Goal: Task Accomplishment & Management: Manage account settings

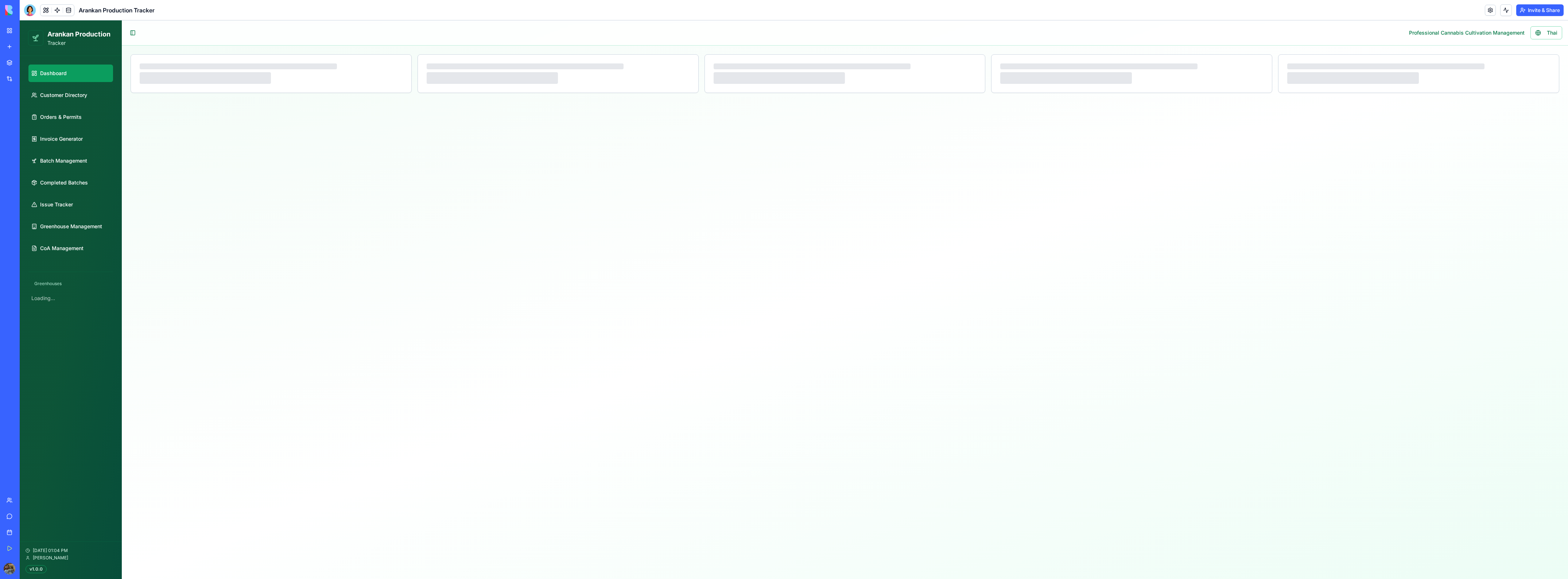
select select "**"
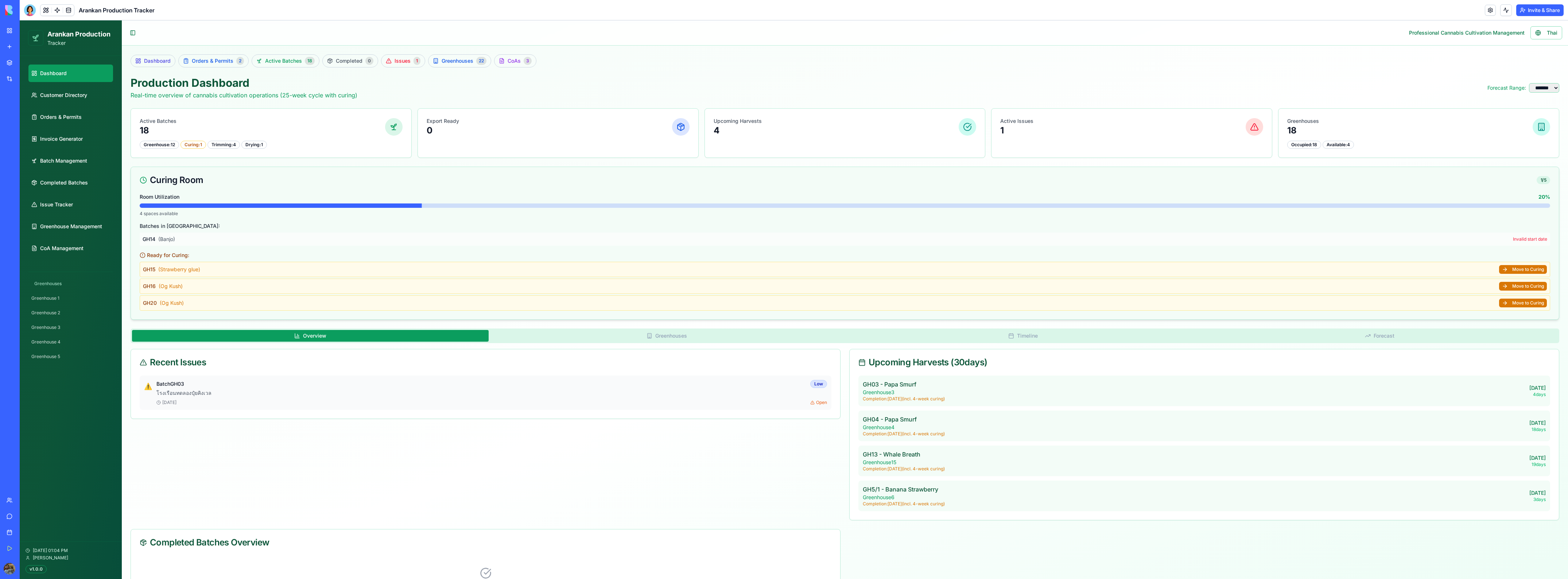
click at [200, 271] on span "( Strawberry glue )" at bounding box center [179, 269] width 42 height 6
click at [212, 281] on div "GH16 ( Og Kush ) Move to Curing" at bounding box center [844, 286] width 1410 height 15
click at [212, 301] on div "GH20 ( Og Kush ) Move to Curing" at bounding box center [844, 303] width 1410 height 15
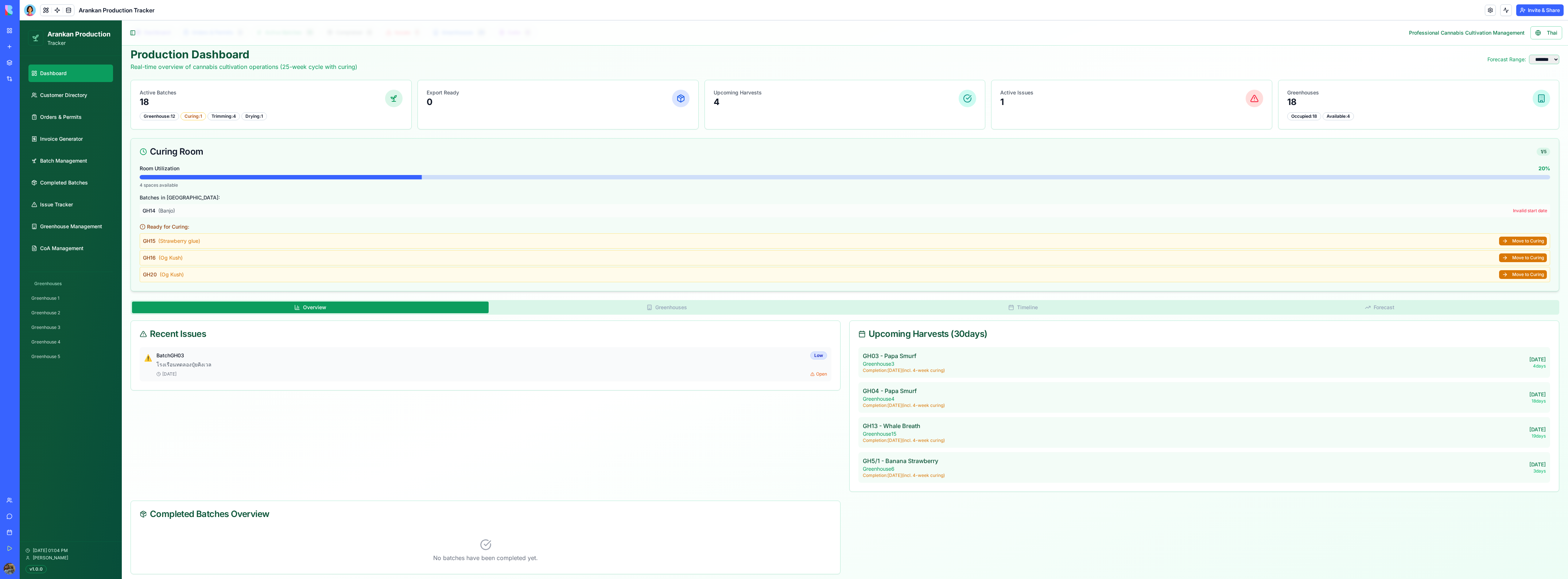
scroll to position [43, 0]
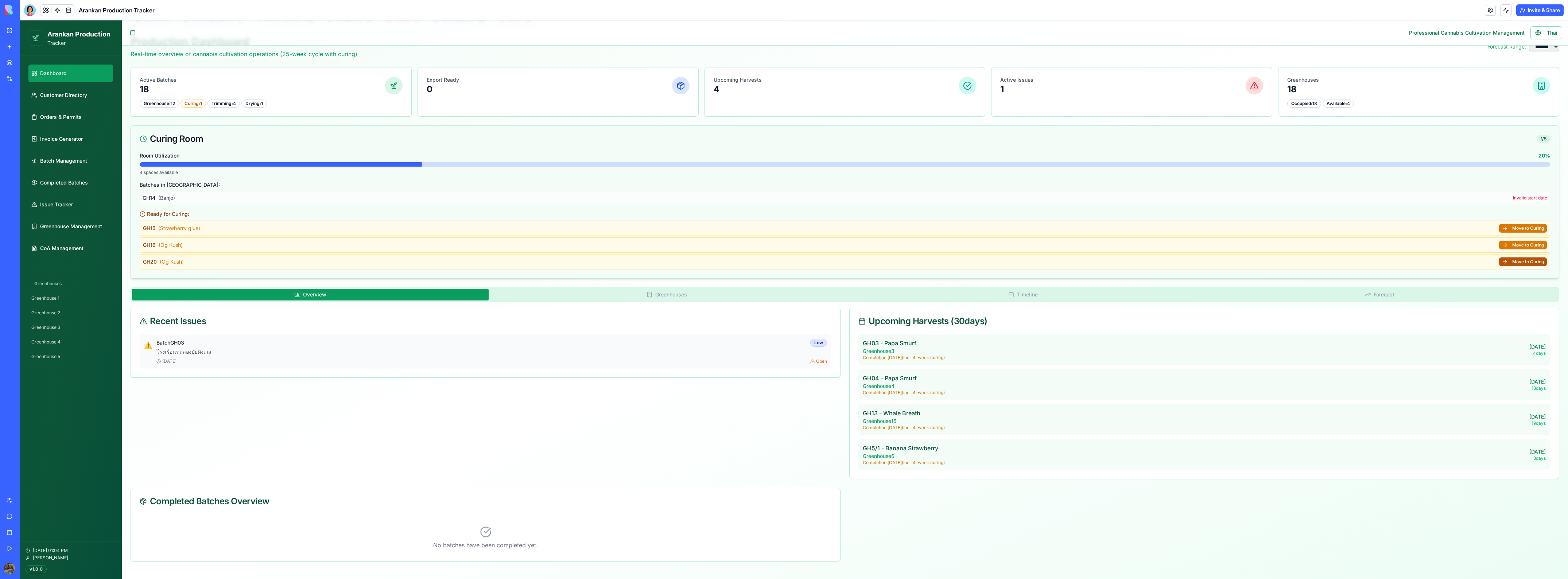
click at [1499, 264] on button "Move to Curing" at bounding box center [1523, 262] width 47 height 9
click at [1502, 244] on button "Move to Curing" at bounding box center [1523, 245] width 47 height 9
click at [1500, 227] on button "Move to Curing" at bounding box center [1523, 228] width 47 height 9
drag, startPoint x: 150, startPoint y: 227, endPoint x: 215, endPoint y: 260, distance: 72.9
click at [215, 260] on div "GH15 ( Strawberry glue ) Move to Curing GH16 ( Og Kush ) Move to Curing GH20 ( …" at bounding box center [844, 245] width 1410 height 49
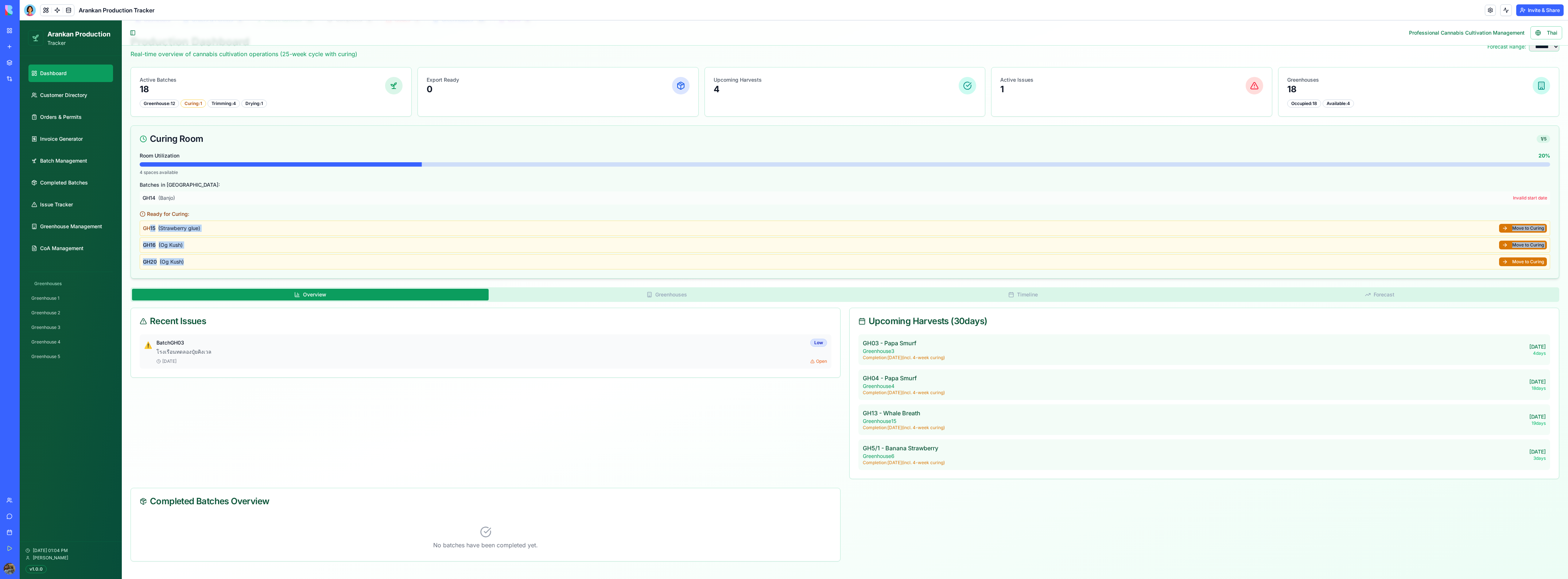
click at [215, 260] on div "GH20 ( Og Kush ) Move to Curing" at bounding box center [844, 262] width 1410 height 15
click at [1523, 195] on div "Invalid start date" at bounding box center [1530, 198] width 34 height 6
click at [1447, 200] on div "GH14 ( Banjo ) Invalid start date" at bounding box center [844, 198] width 1410 height 13
click at [1524, 229] on button "Move to Curing" at bounding box center [1523, 228] width 47 height 9
click at [61, 89] on link "Customer Directory" at bounding box center [71, 95] width 85 height 18
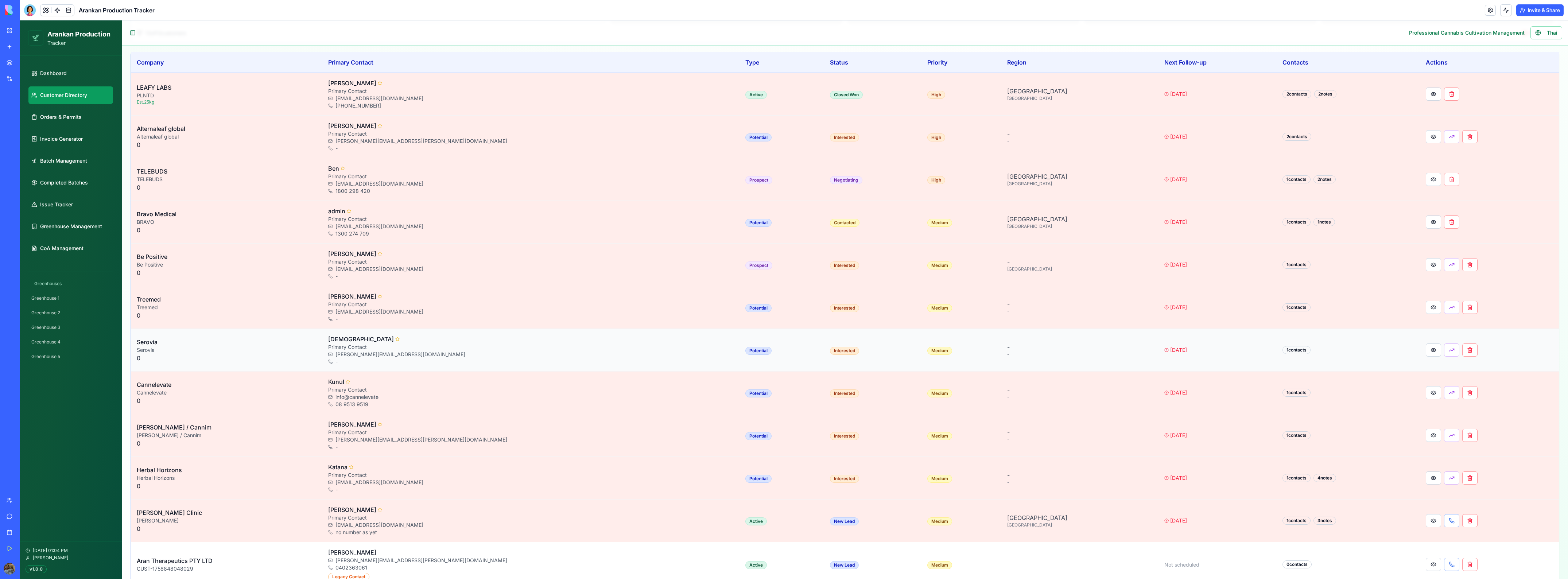
scroll to position [174, 0]
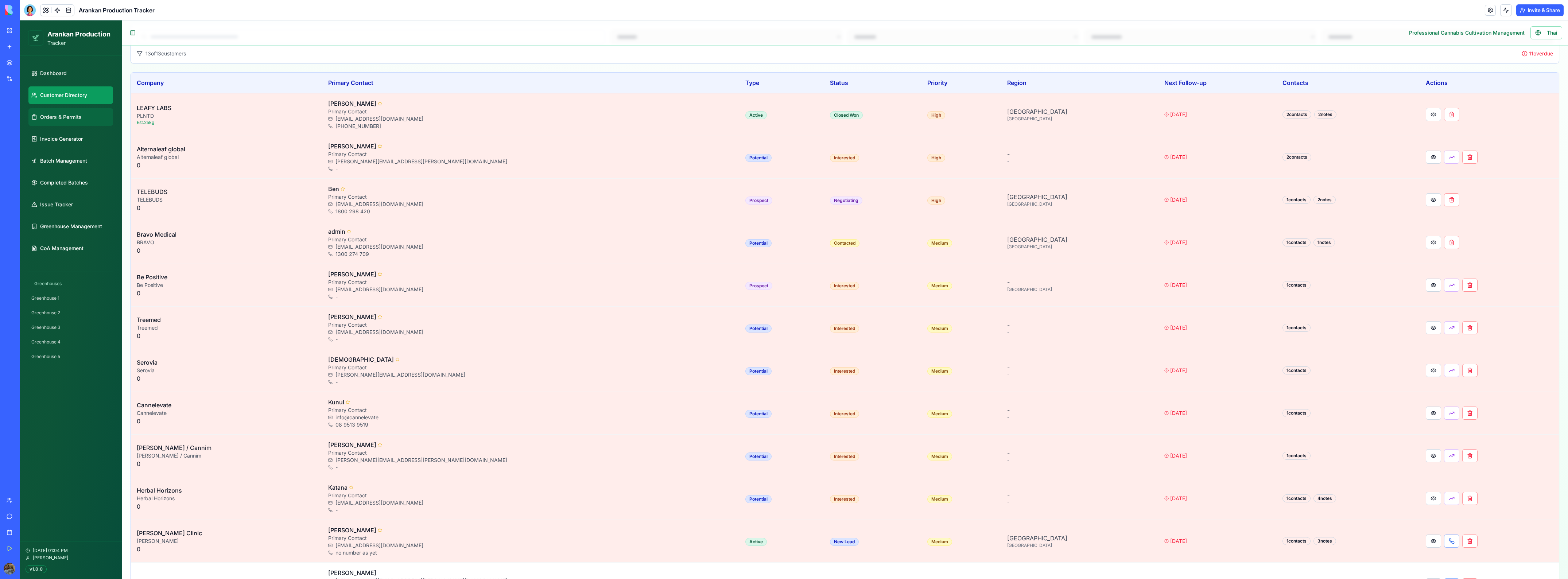
click at [69, 113] on link "Orders & Permits" at bounding box center [71, 117] width 85 height 18
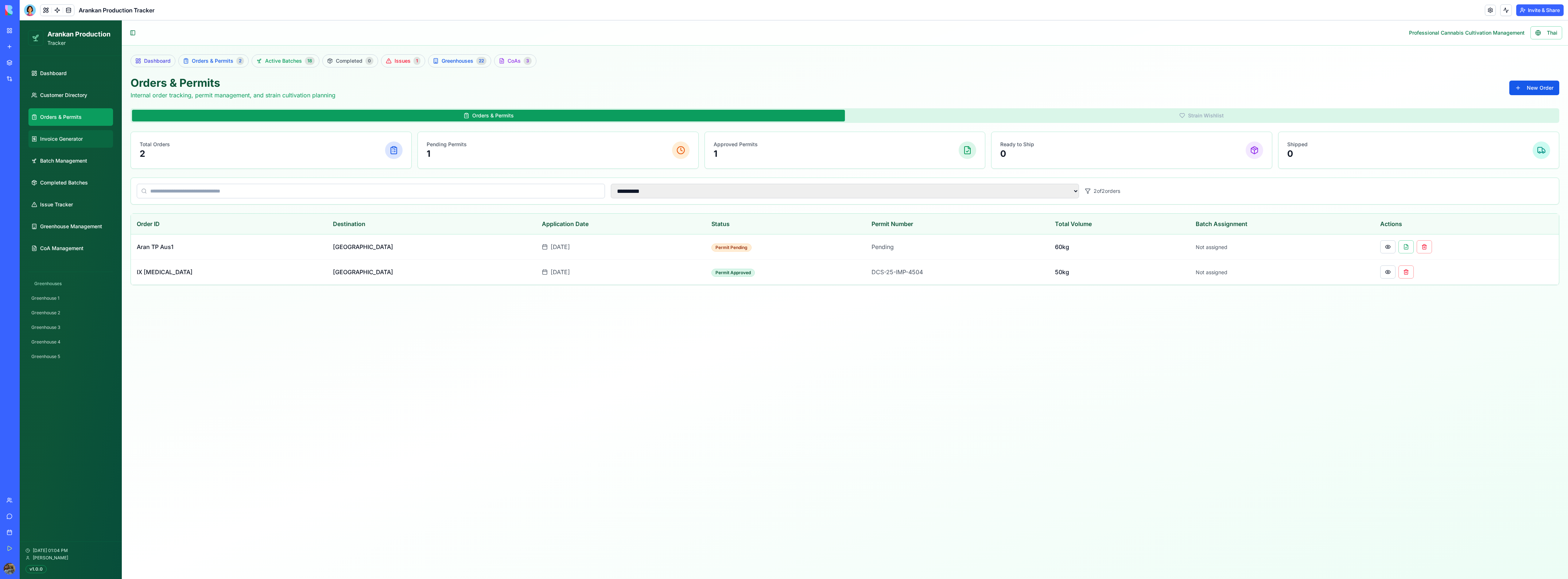
click at [69, 134] on link "Invoice Generator" at bounding box center [71, 139] width 85 height 18
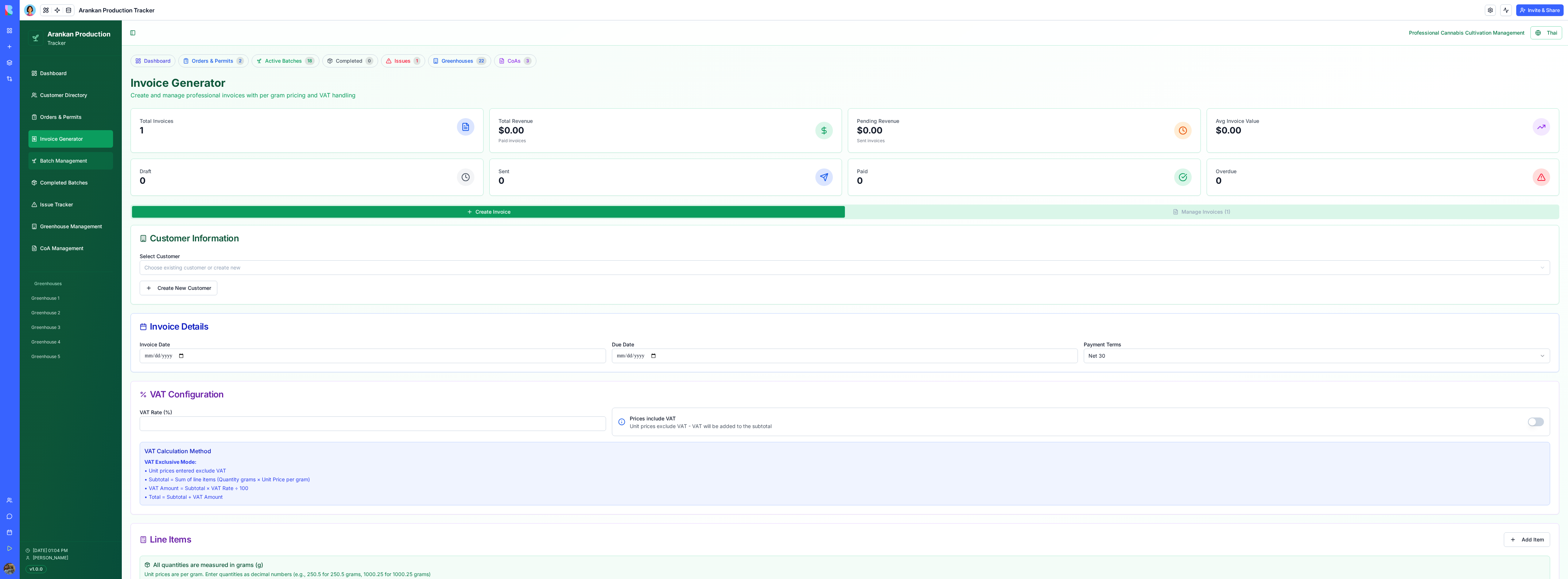
click at [71, 160] on span "Batch Management" at bounding box center [63, 161] width 47 height 7
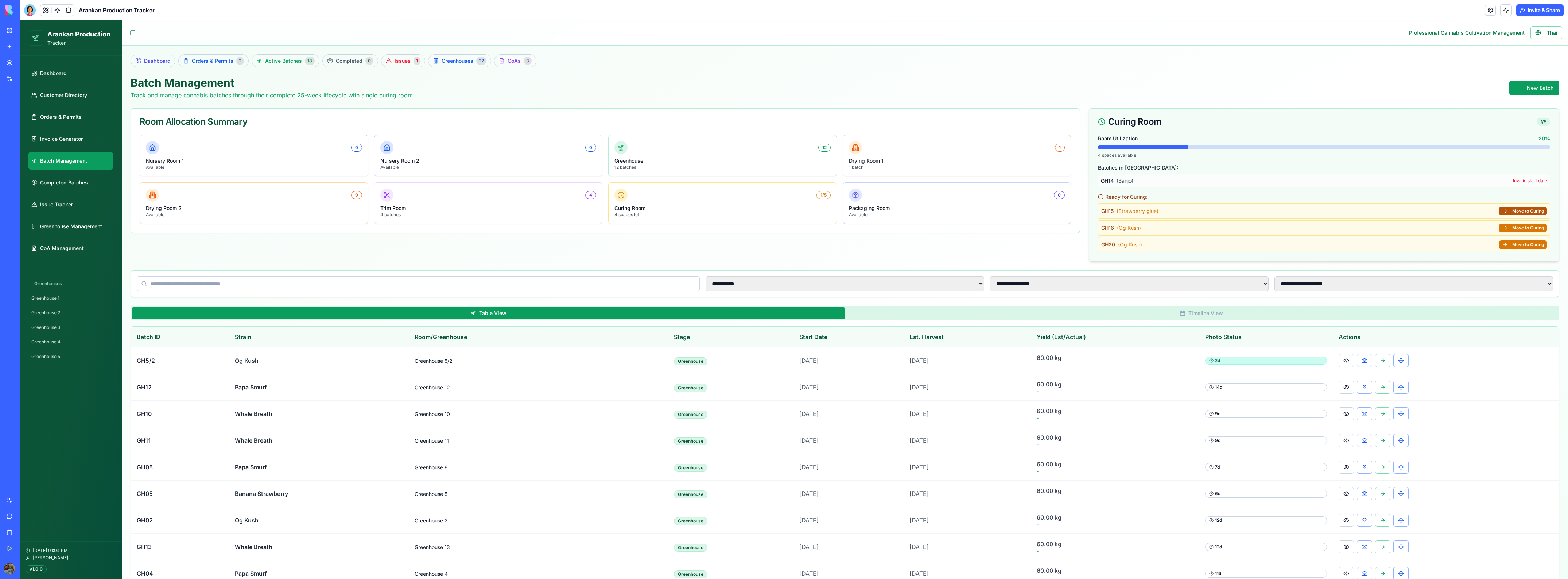
click at [1531, 213] on button "Move to Curing" at bounding box center [1523, 211] width 47 height 9
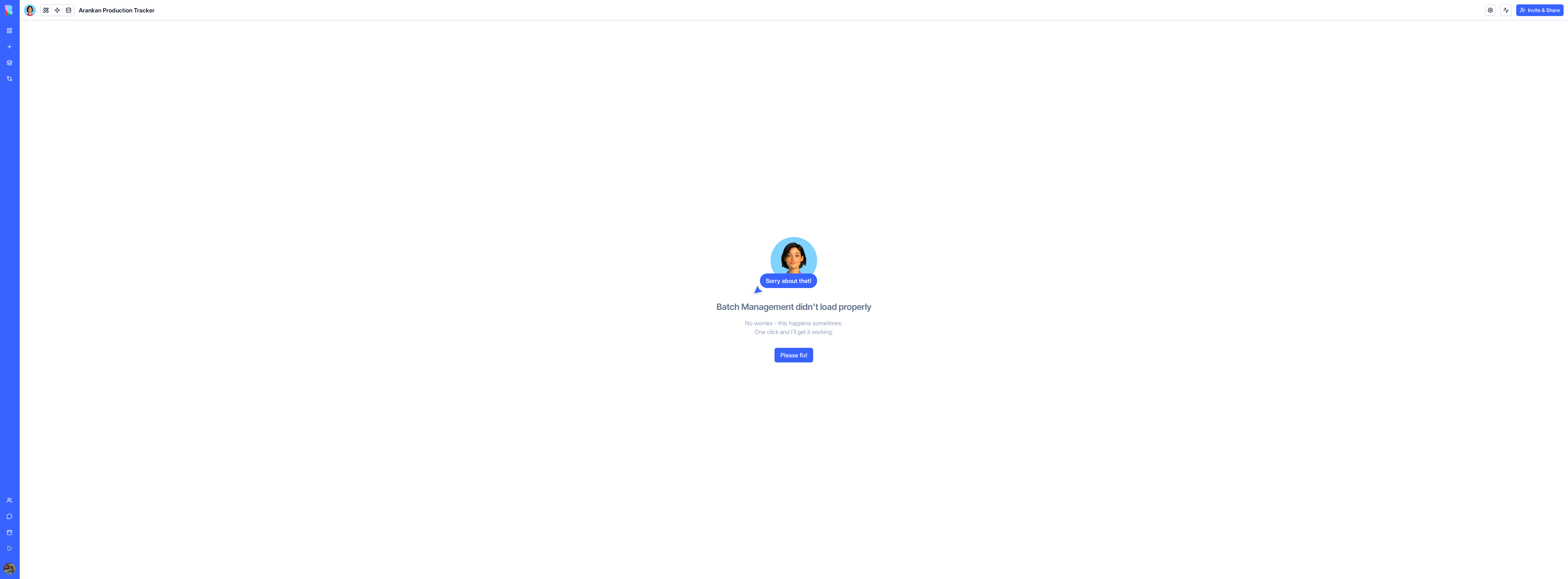
click at [800, 362] on button "Please fix!" at bounding box center [794, 356] width 39 height 15
click at [799, 357] on div "Sorry about that! Batch Management didn't load properly No worries - this happe…" at bounding box center [794, 300] width 168 height 559
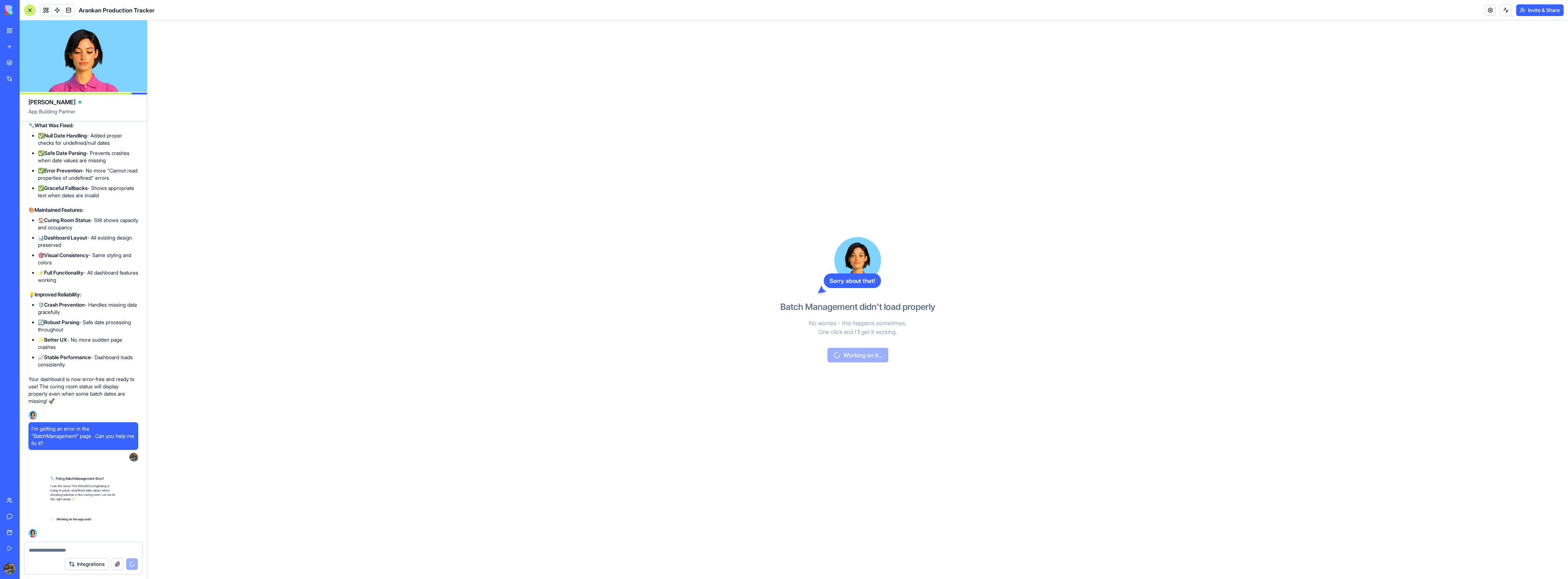
scroll to position [60727, 0]
drag, startPoint x: 29, startPoint y: 486, endPoint x: 91, endPoint y: 497, distance: 63.0
click at [91, 497] on p "I see the issue! The MoveToCuringDialog is trying to parse undefined date value…" at bounding box center [83, 496] width 110 height 29
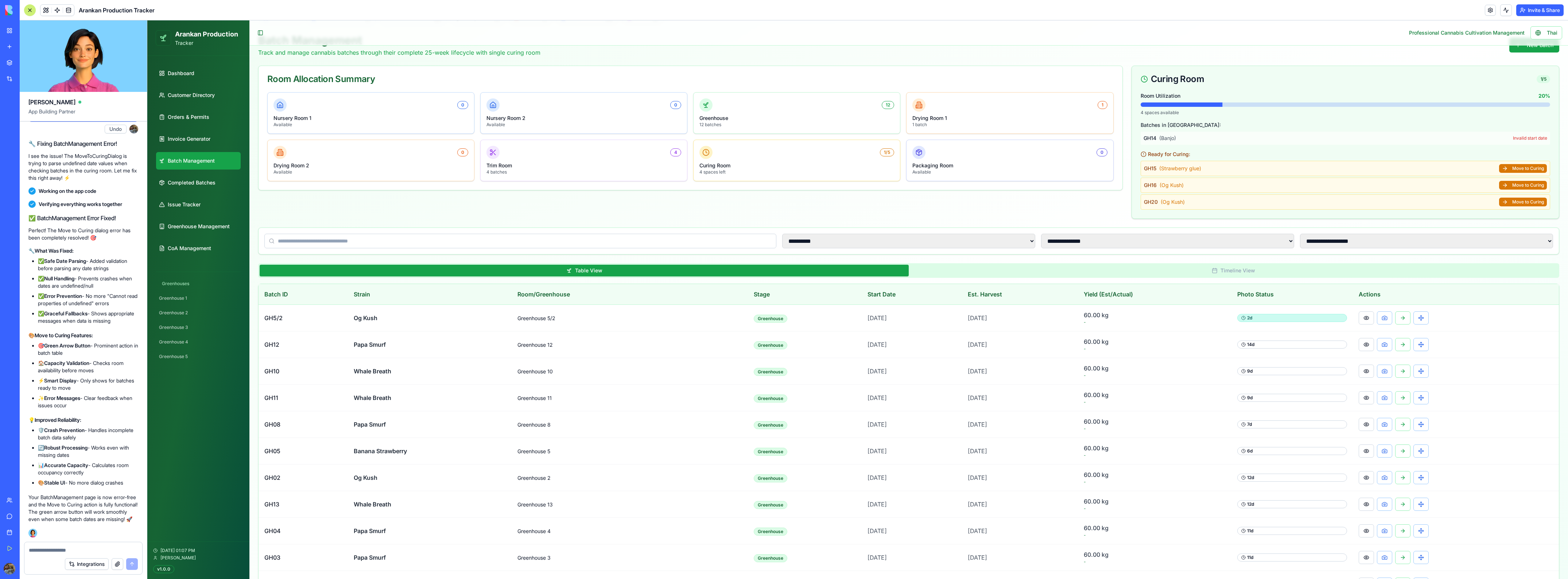
scroll to position [0, 0]
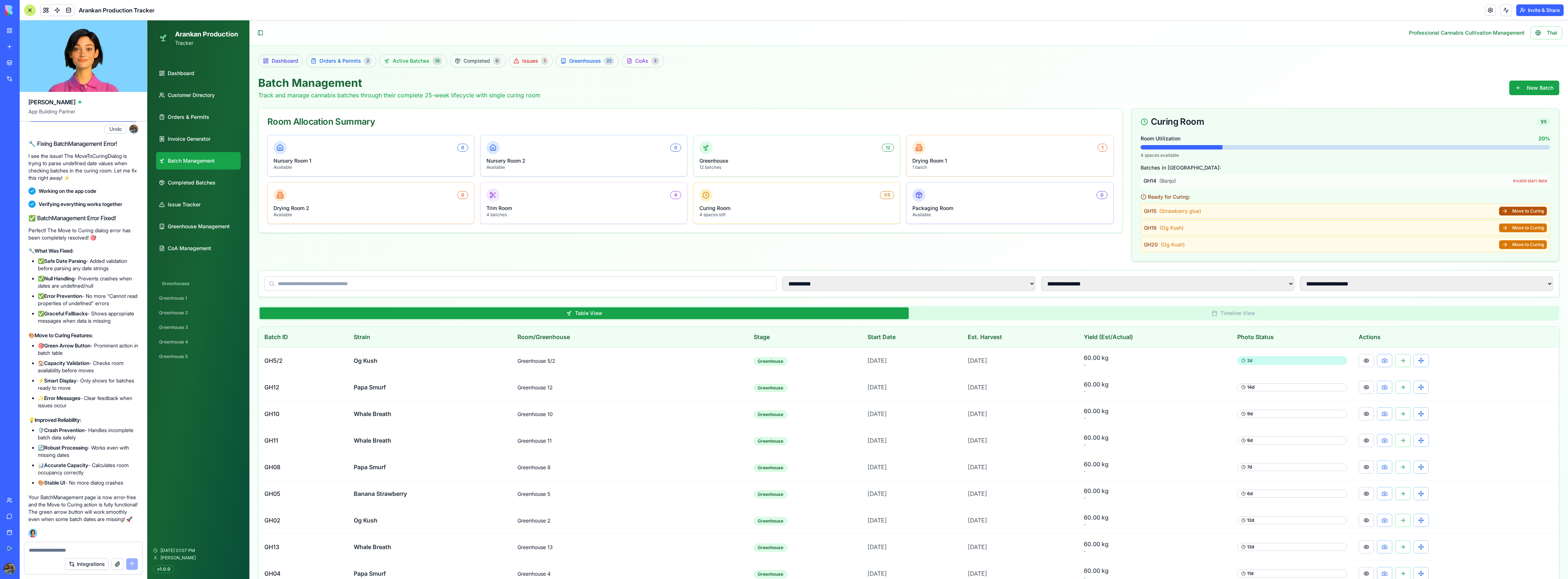
click at [1508, 212] on button "Move to Curing" at bounding box center [1523, 211] width 47 height 9
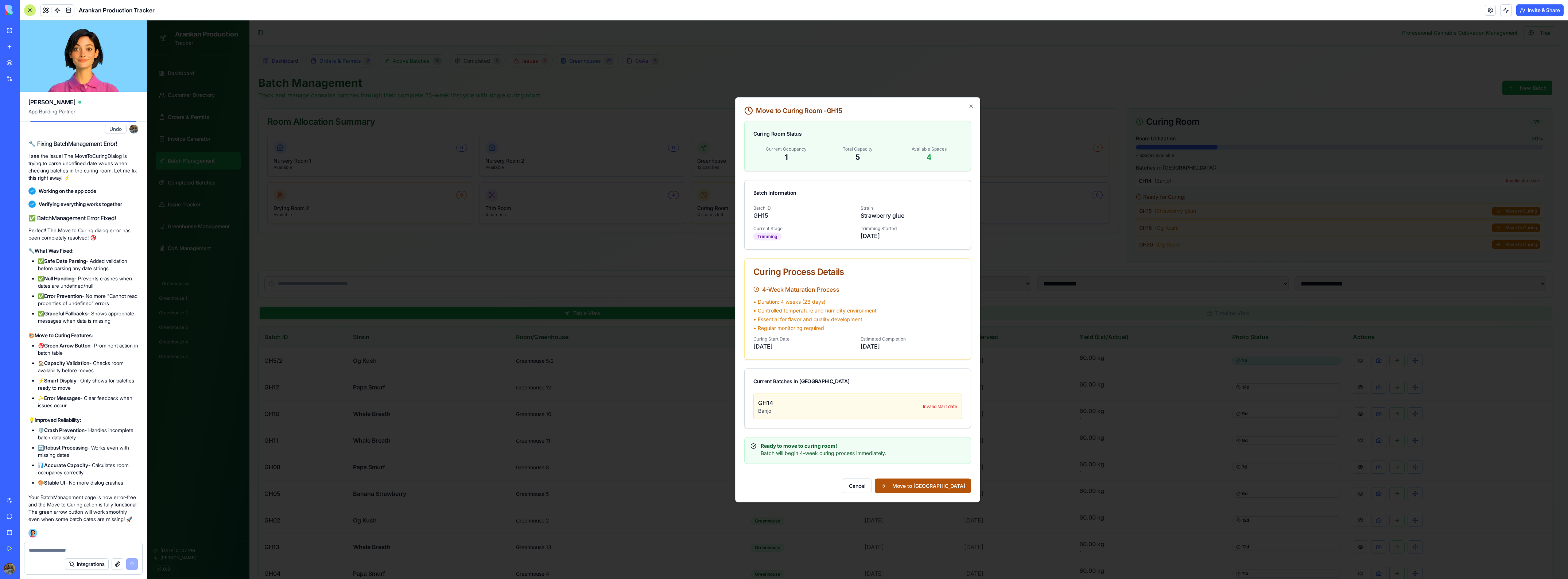
click at [942, 486] on button "Move to Curing Room" at bounding box center [923, 486] width 96 height 15
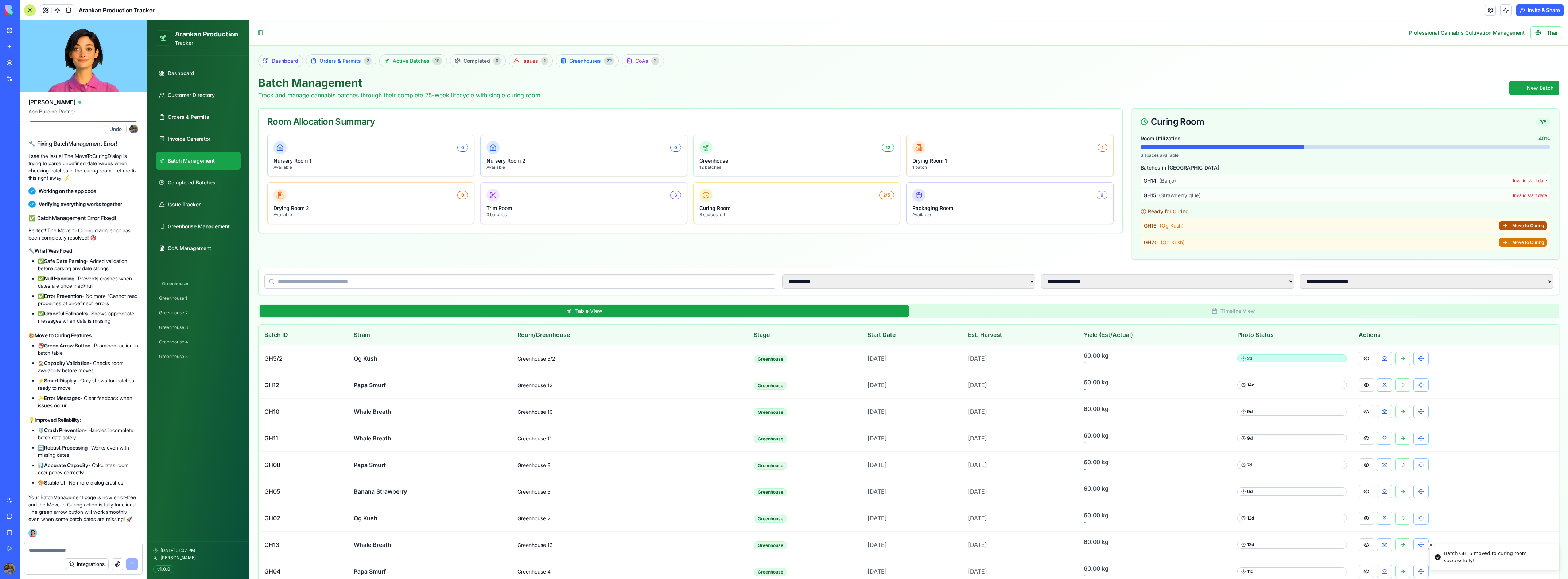
click at [1519, 225] on button "Move to Curing" at bounding box center [1523, 226] width 47 height 9
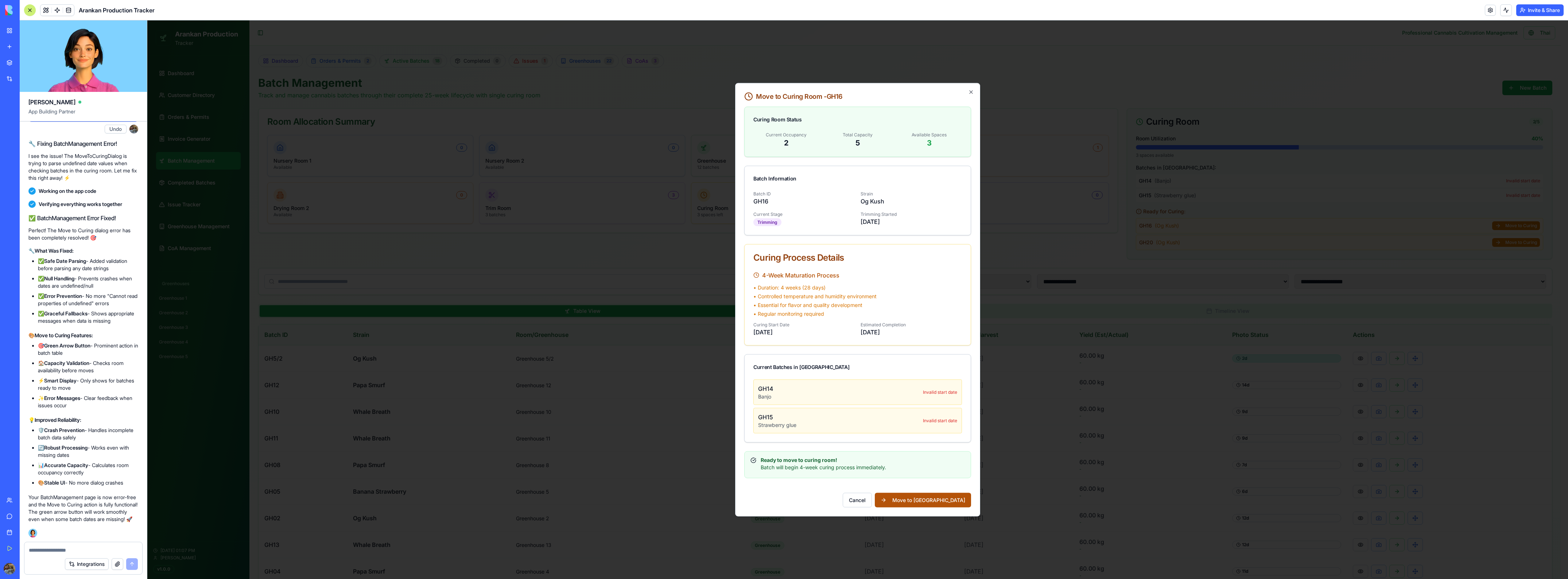
click at [935, 501] on button "Move to Curing Room" at bounding box center [923, 500] width 96 height 15
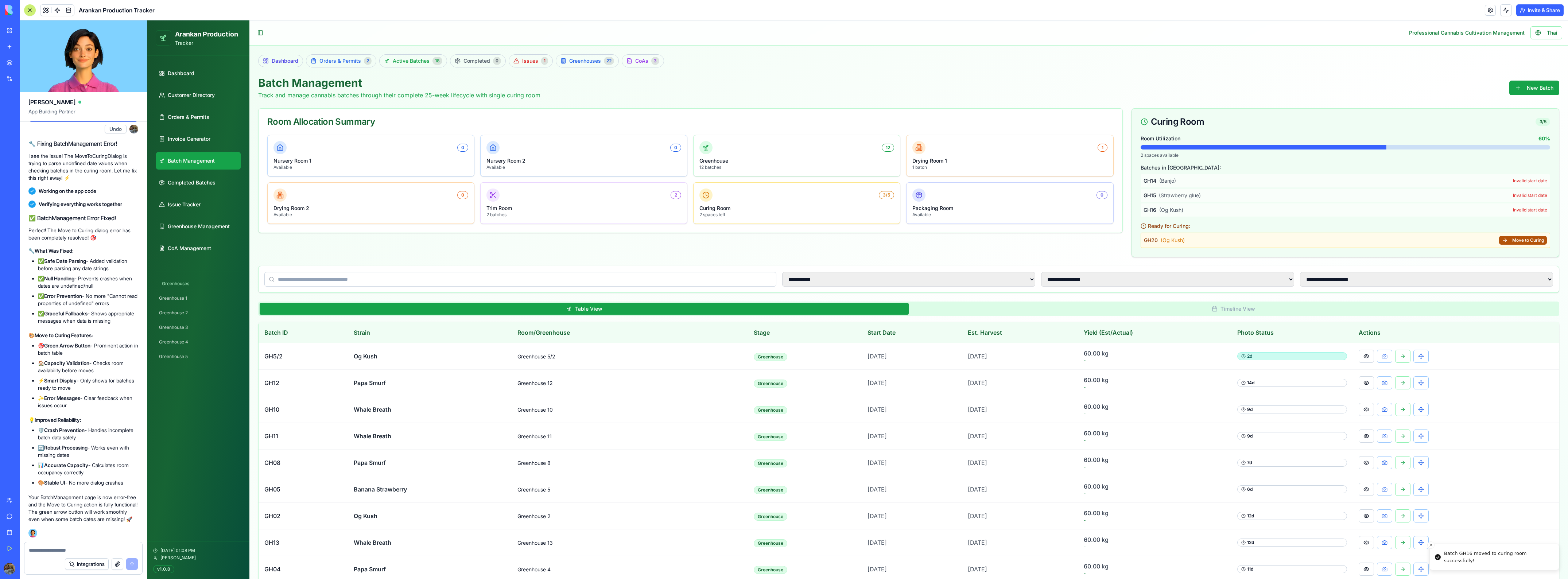
click at [1508, 238] on button "Move to Curing" at bounding box center [1523, 240] width 47 height 9
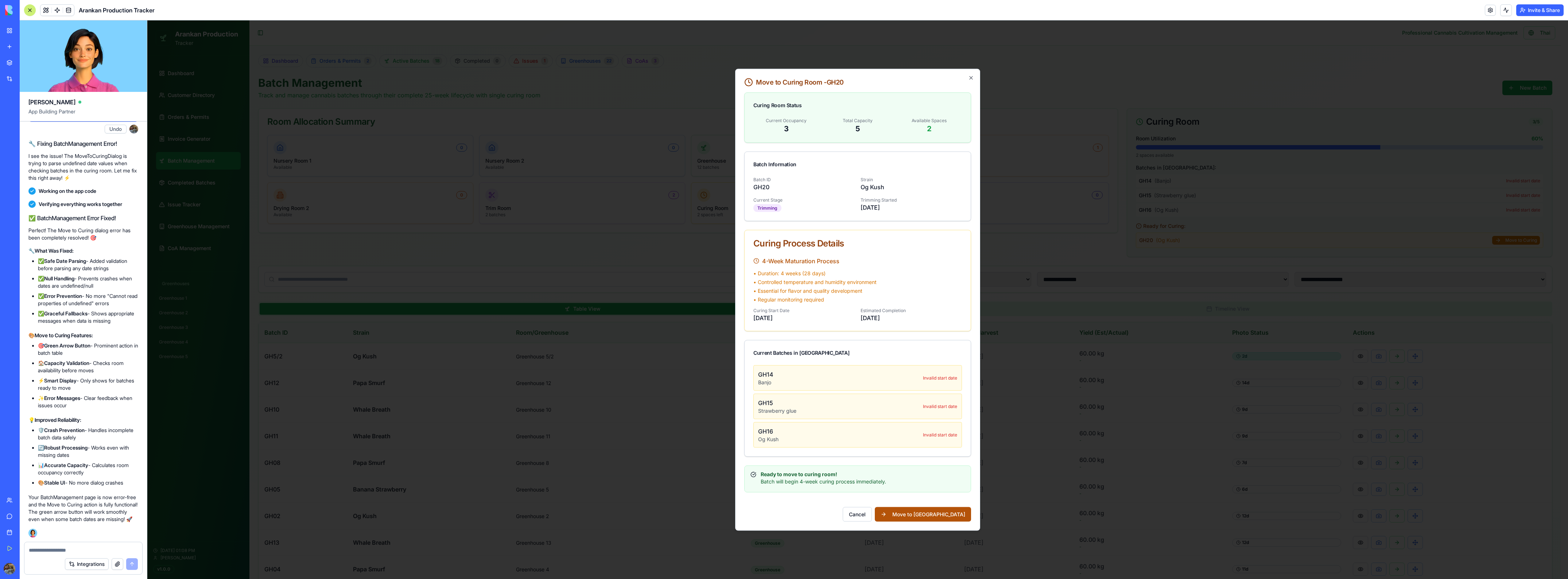
click at [915, 513] on button "Move to Curing Room" at bounding box center [923, 514] width 96 height 15
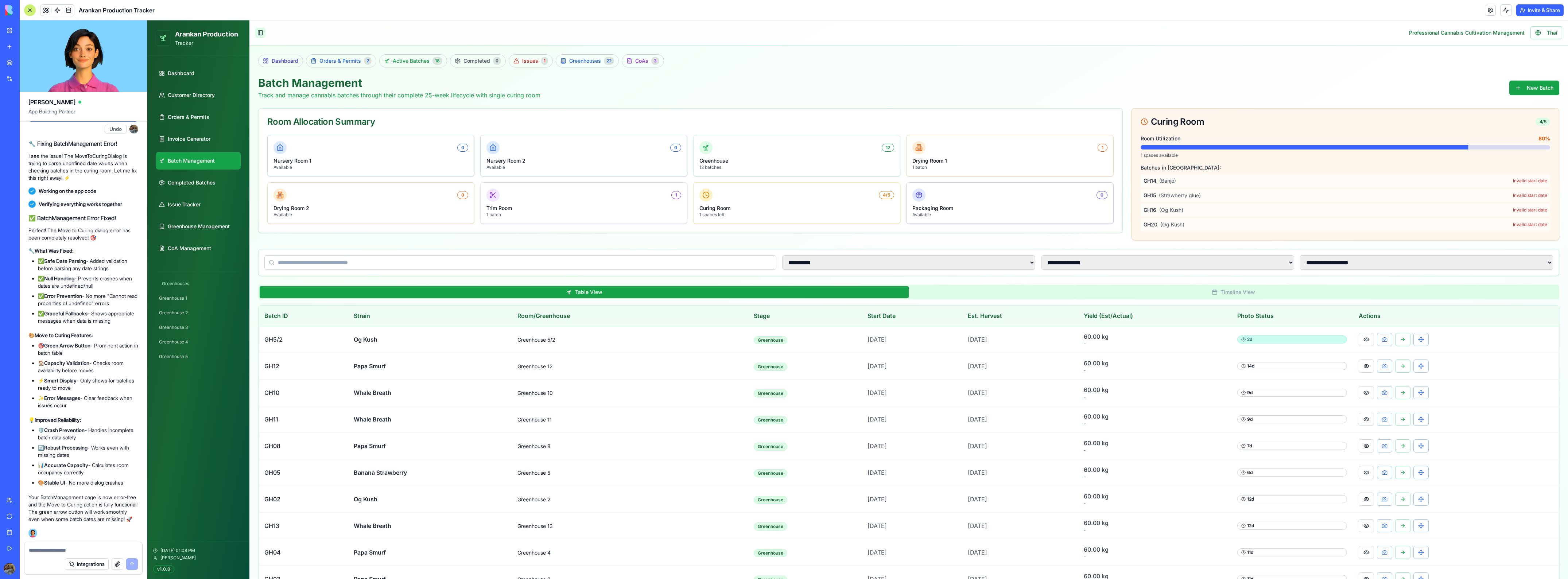
click at [256, 30] on button "Toggle Sidebar" at bounding box center [260, 33] width 10 height 10
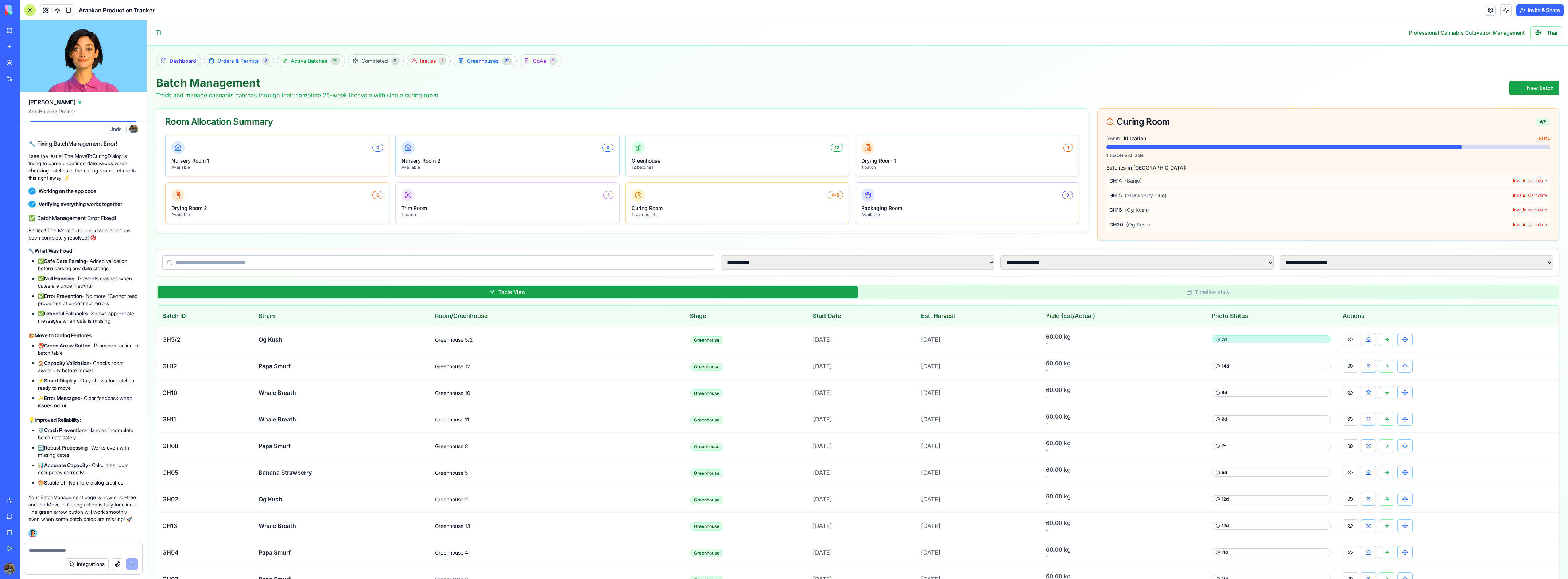
drag, startPoint x: 1200, startPoint y: 181, endPoint x: 1506, endPoint y: 180, distance: 306.0
click at [1505, 180] on div "GH14 ( Banjo ) Invalid start date" at bounding box center [1328, 181] width 444 height 13
click at [1513, 180] on div "Invalid start date" at bounding box center [1530, 181] width 34 height 6
click at [1514, 180] on div "Invalid start date" at bounding box center [1530, 181] width 34 height 6
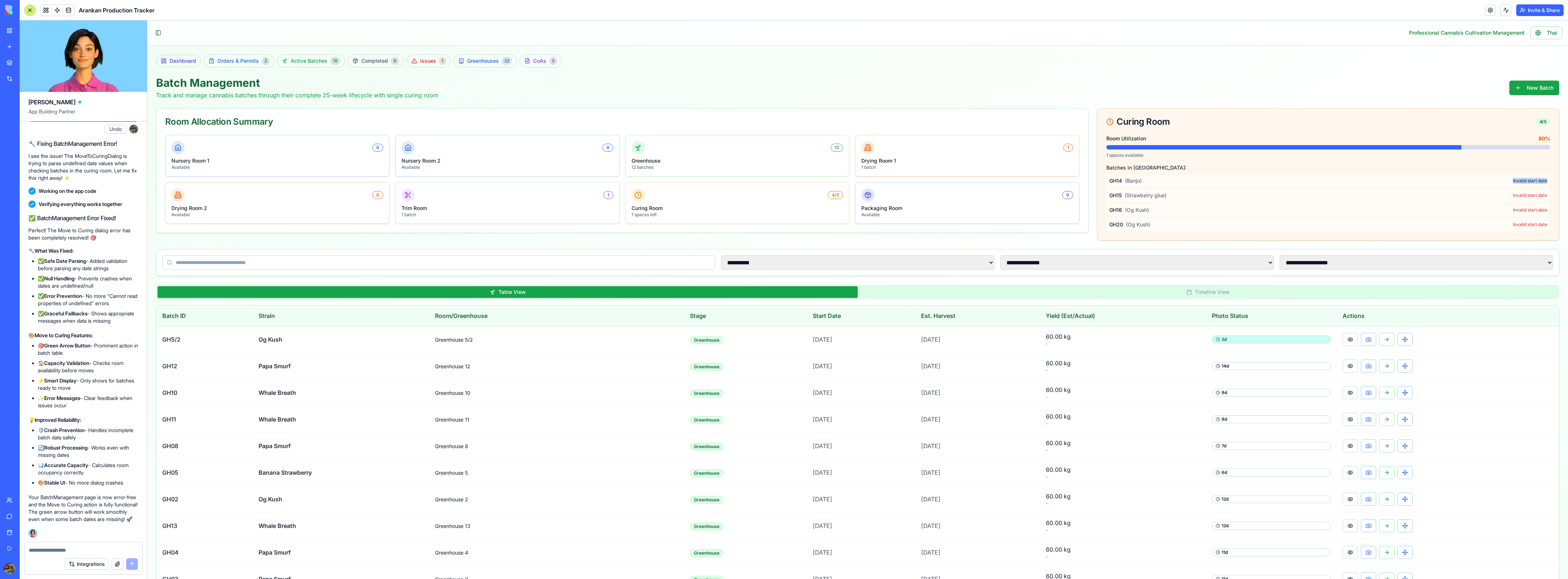
click at [1514, 180] on div "Invalid start date" at bounding box center [1530, 181] width 34 height 6
click at [1465, 210] on div "GH16 ( Og Kush ) Invalid start date" at bounding box center [1328, 210] width 444 height 13
click at [1230, 293] on button "Timeline View" at bounding box center [1208, 292] width 700 height 12
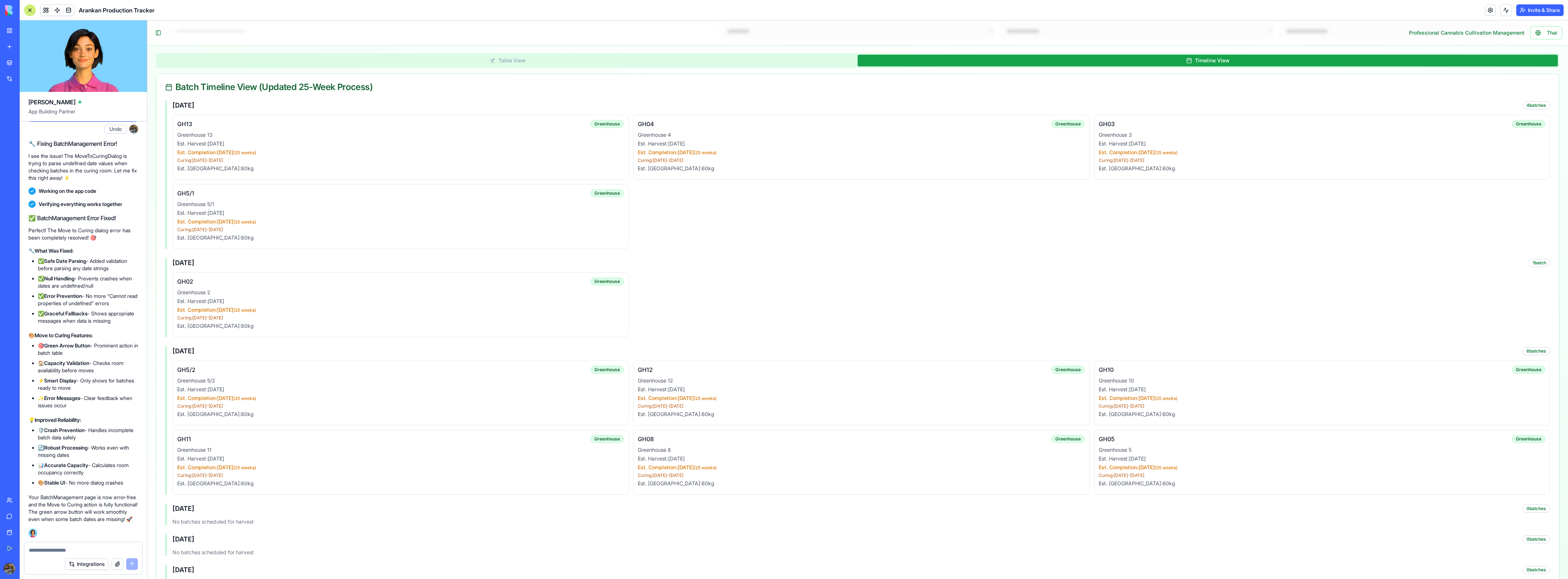
scroll to position [176, 0]
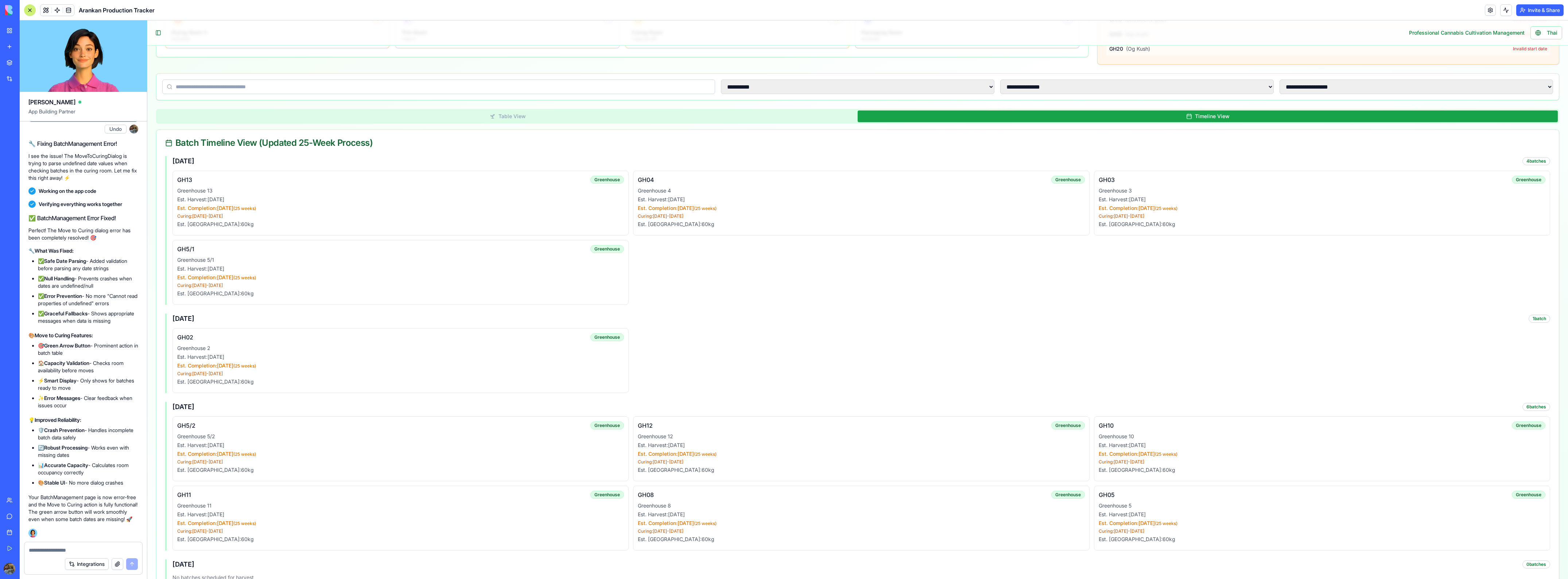
click at [688, 116] on button "Table View" at bounding box center [508, 116] width 700 height 12
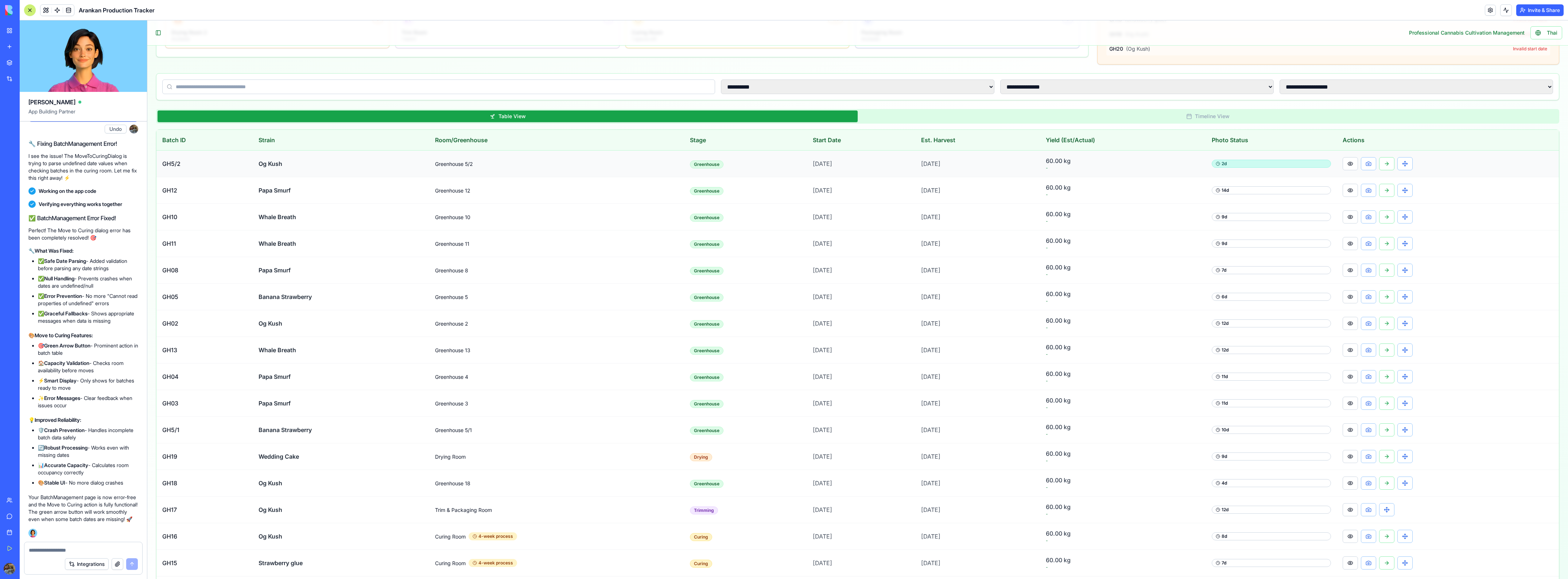
scroll to position [0, 0]
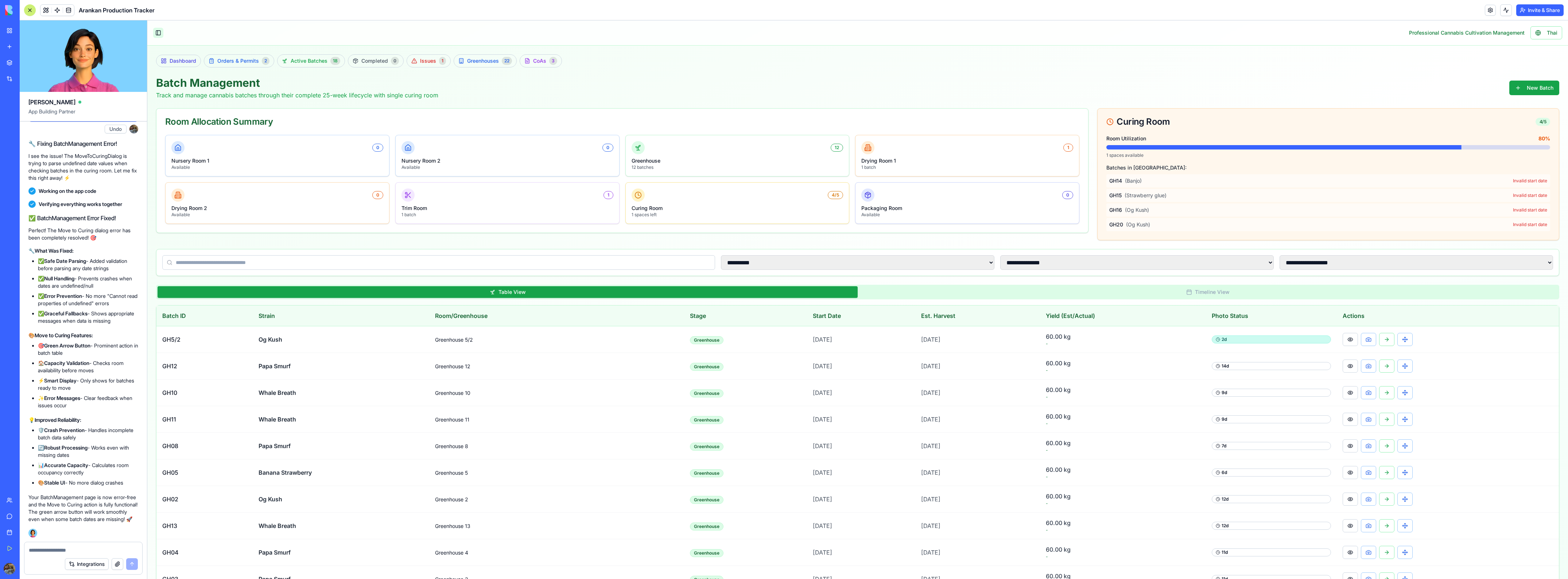
click at [163, 35] on button "Toggle Sidebar" at bounding box center [158, 33] width 10 height 10
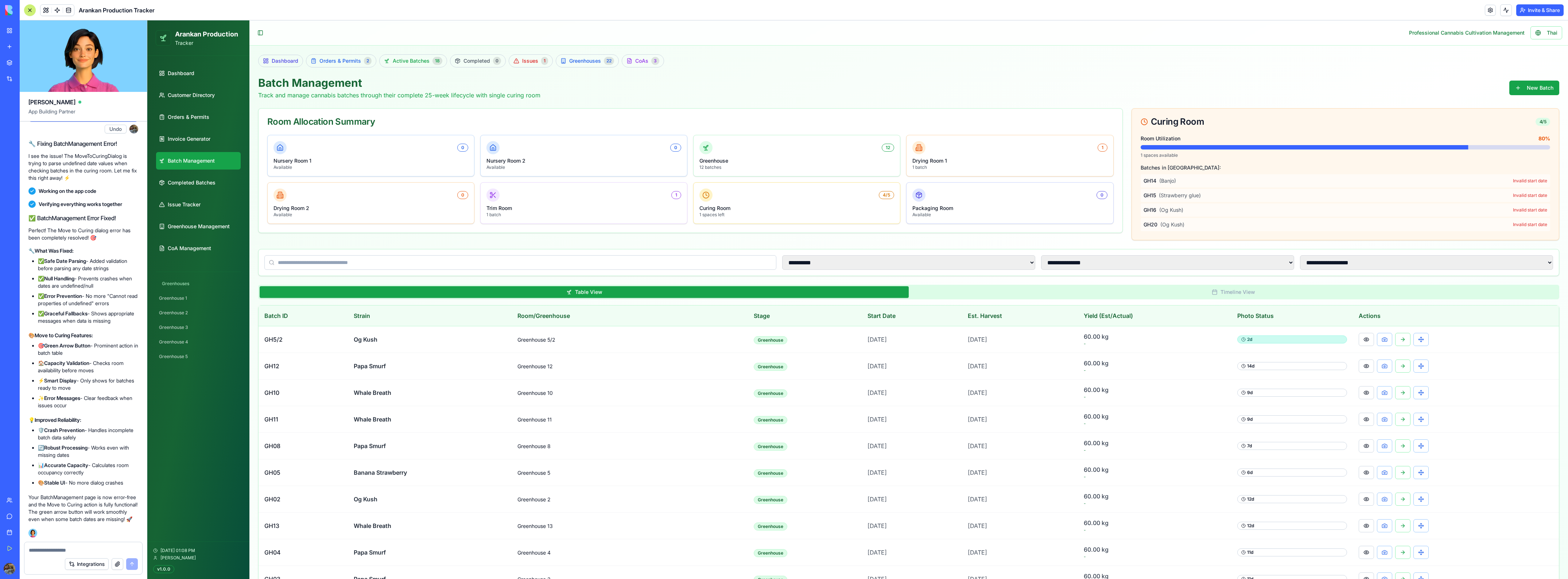
click at [32, 10] on div at bounding box center [30, 10] width 6 height 6
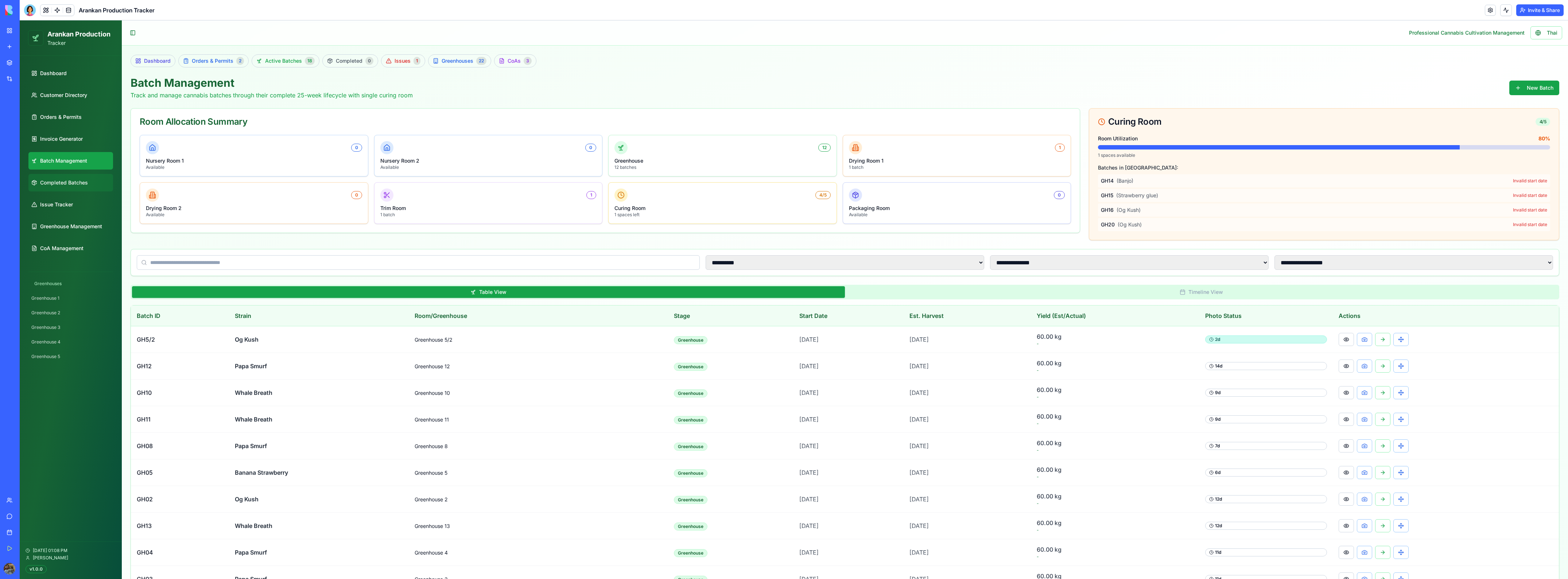
click at [89, 183] on link "Completed Batches" at bounding box center [71, 183] width 85 height 18
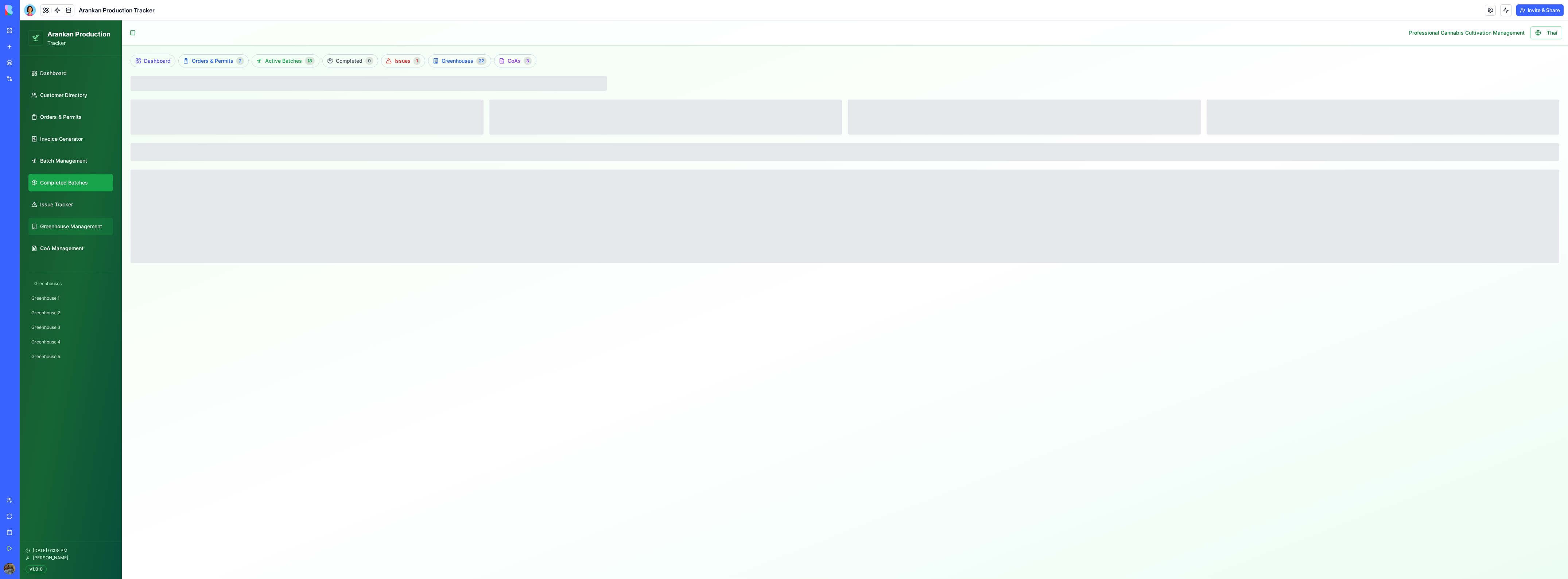
click at [88, 227] on span "Greenhouse Management" at bounding box center [71, 226] width 62 height 7
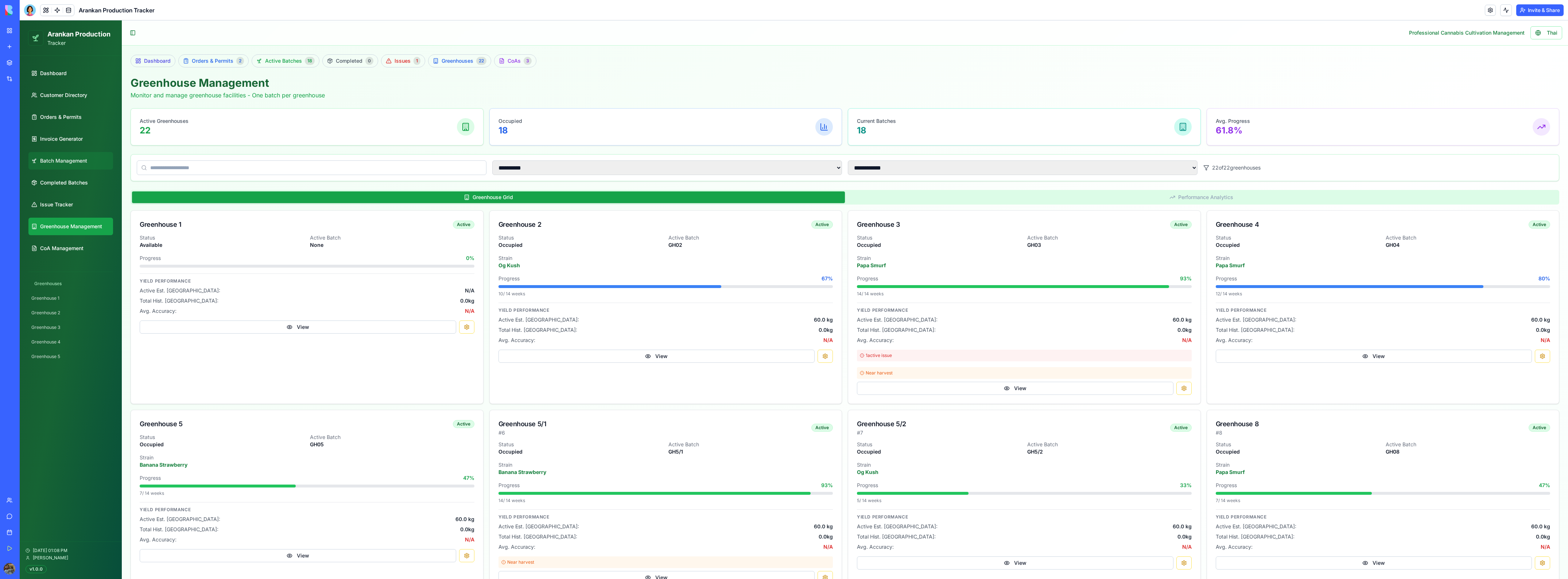
click at [92, 156] on link "Batch Management" at bounding box center [71, 161] width 85 height 18
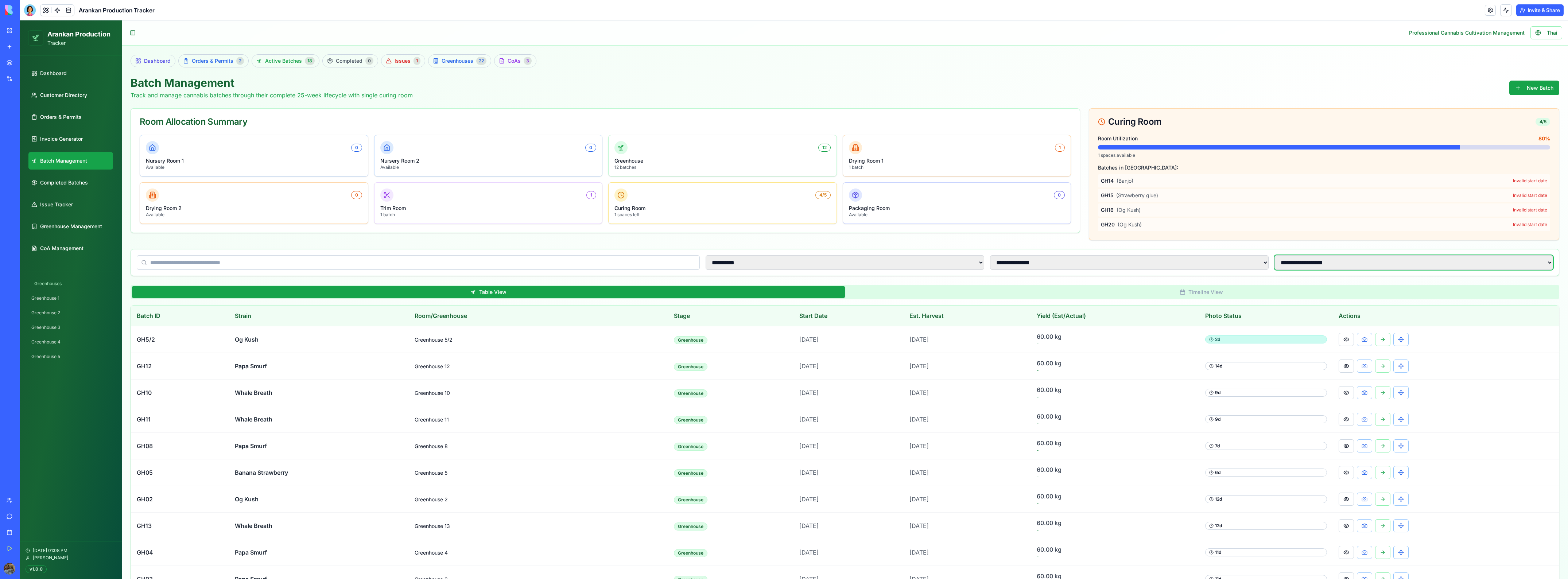
click at [1382, 259] on select "**********" at bounding box center [1414, 262] width 279 height 15
select select "**********"
click at [1275, 256] on select "**********" at bounding box center [1414, 262] width 279 height 15
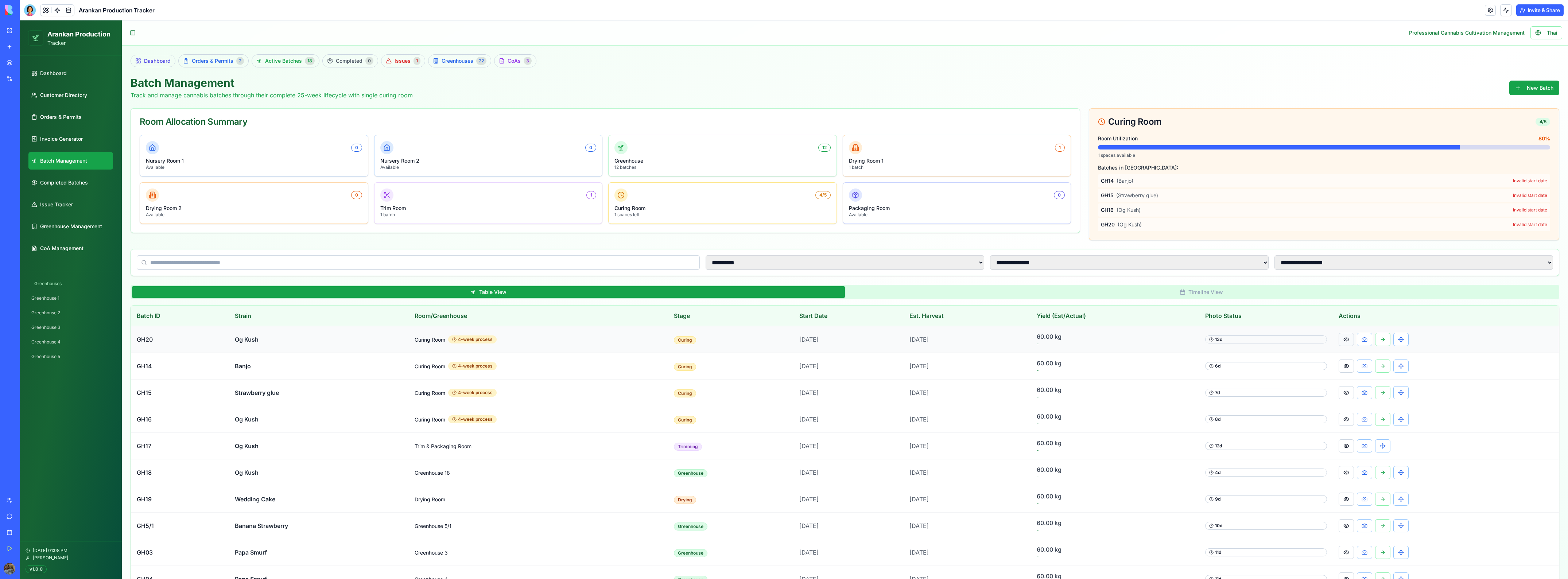
click at [1346, 340] on button at bounding box center [1346, 340] width 15 height 13
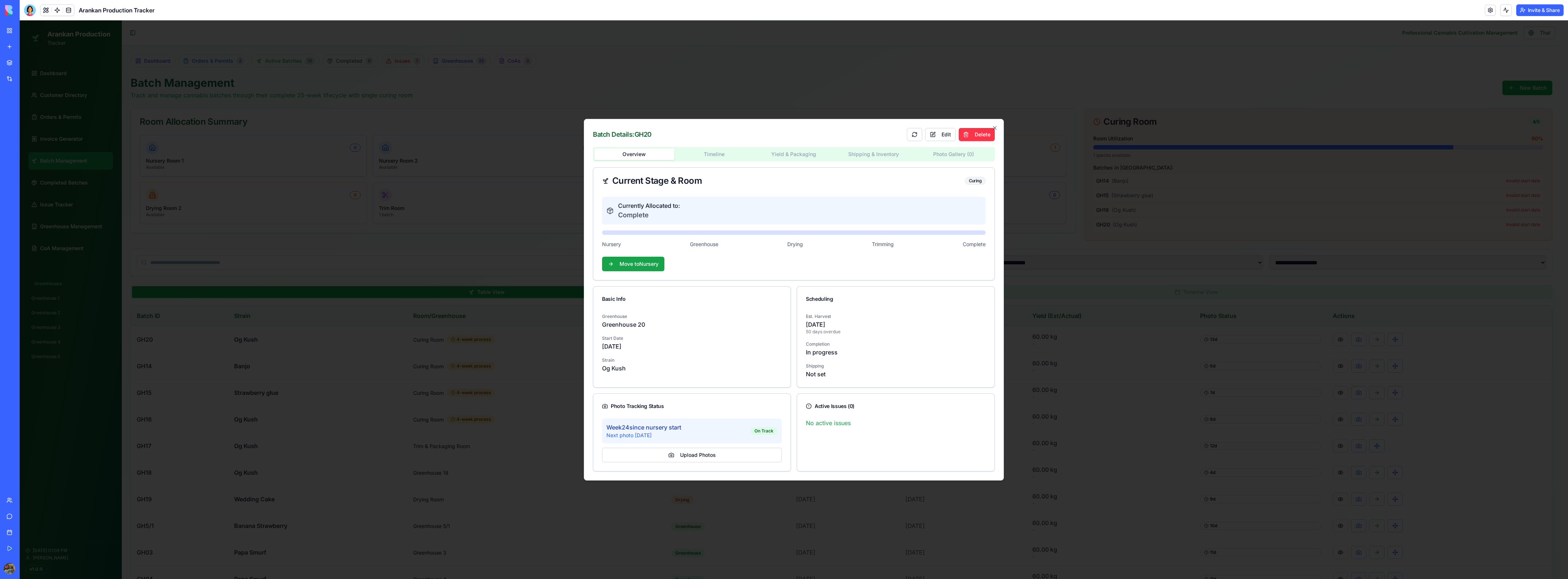
click at [952, 152] on body "Arankan Production Tracker Dashboard Customer Directory Orders & Permits Invoic…" at bounding box center [790, 422] width 1541 height 803
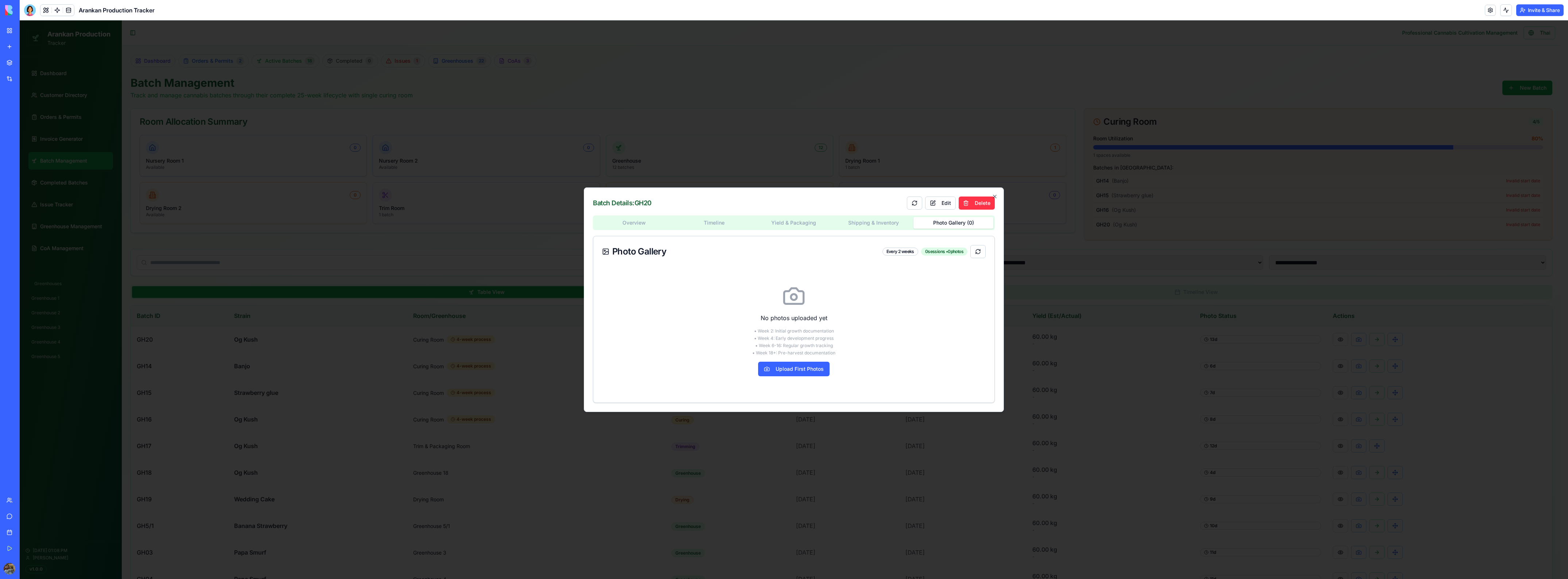
click at [993, 192] on div "Batch Details: GH20 Edit Delete Overview Timeline Yield & Packaging Shipping & …" at bounding box center [794, 300] width 420 height 225
click at [995, 194] on div "Batch Details: GH20 Edit Delete Overview Timeline Yield & Packaging Shipping & …" at bounding box center [794, 300] width 420 height 225
click at [995, 195] on icon "button" at bounding box center [995, 197] width 6 height 6
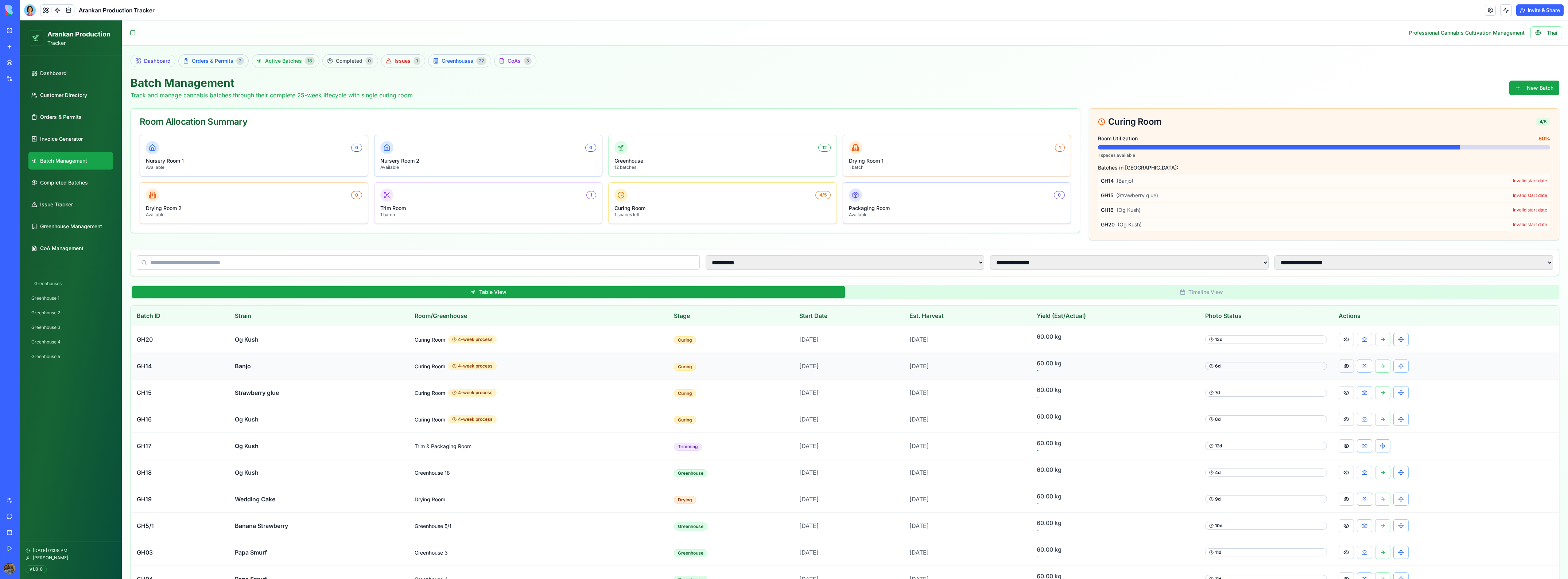
click at [1347, 364] on button at bounding box center [1346, 367] width 15 height 13
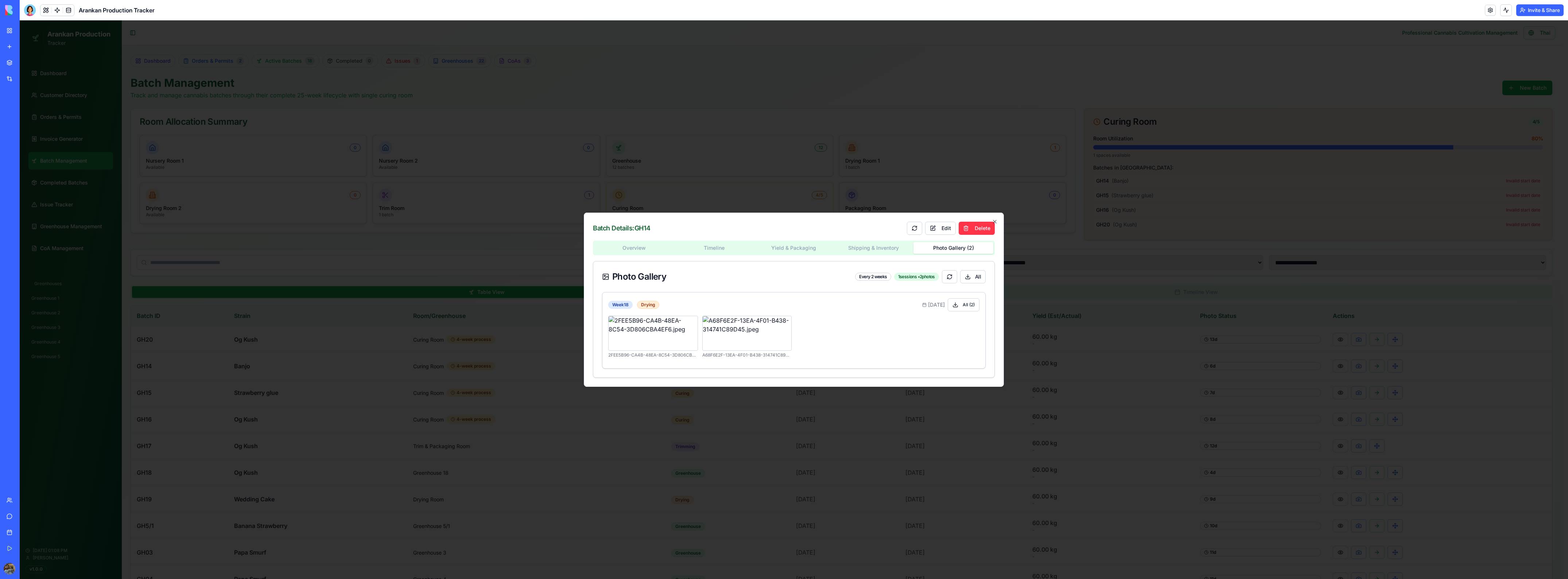
click at [953, 154] on body "Arankan Production Tracker Dashboard Customer Directory Orders & Permits Invoic…" at bounding box center [790, 422] width 1541 height 803
click at [995, 220] on icon "button" at bounding box center [995, 222] width 6 height 6
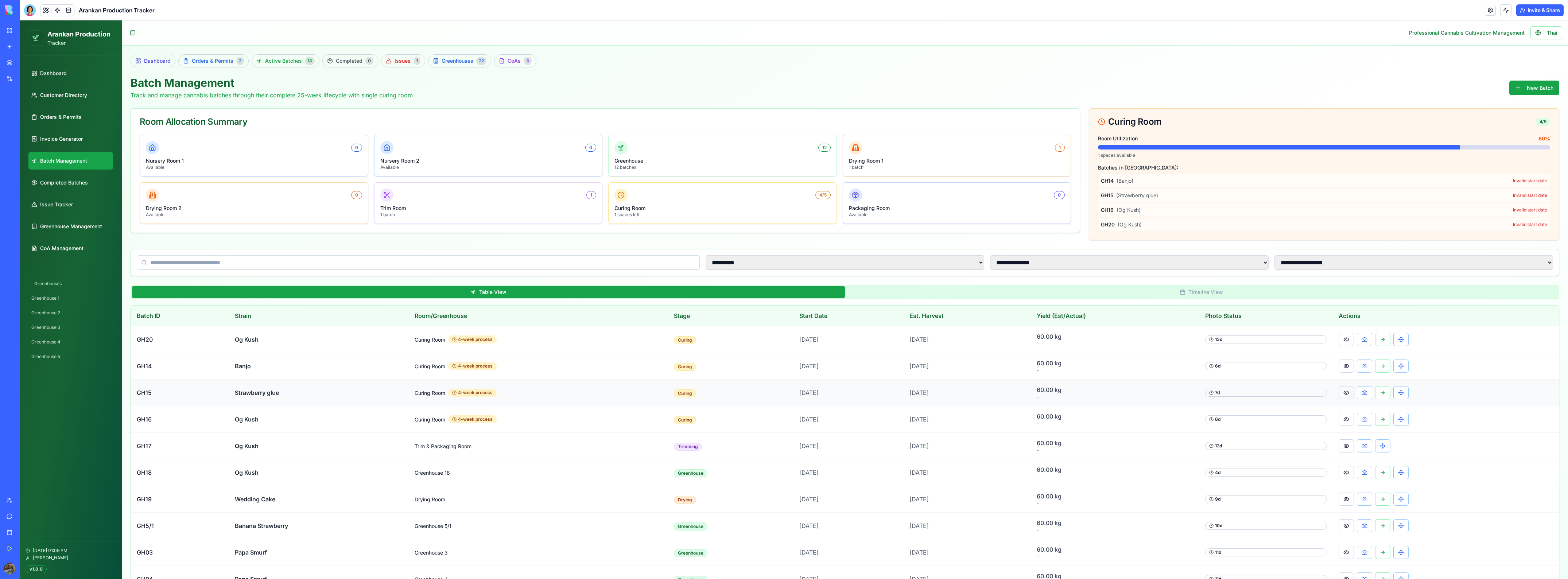
click at [1349, 395] on button at bounding box center [1346, 393] width 15 height 13
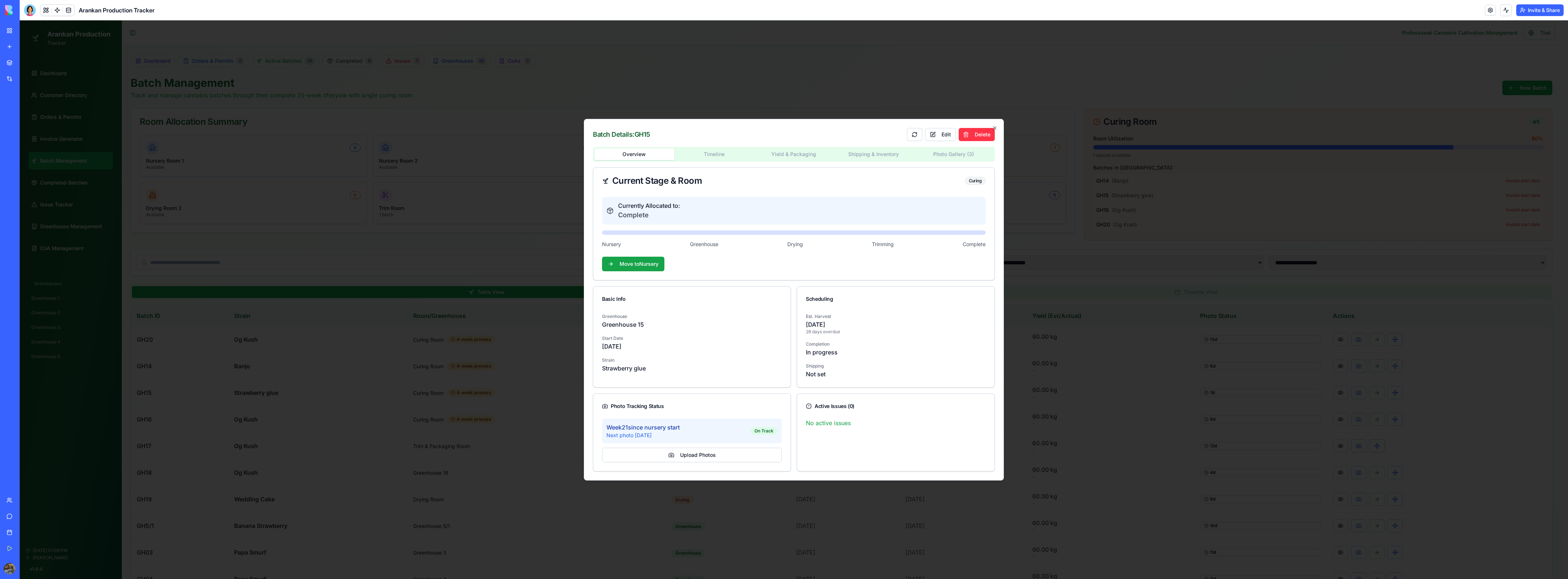
click at [956, 158] on body "Arankan Production Tracker Dashboard Customer Directory Orders & Permits Invoic…" at bounding box center [790, 422] width 1541 height 803
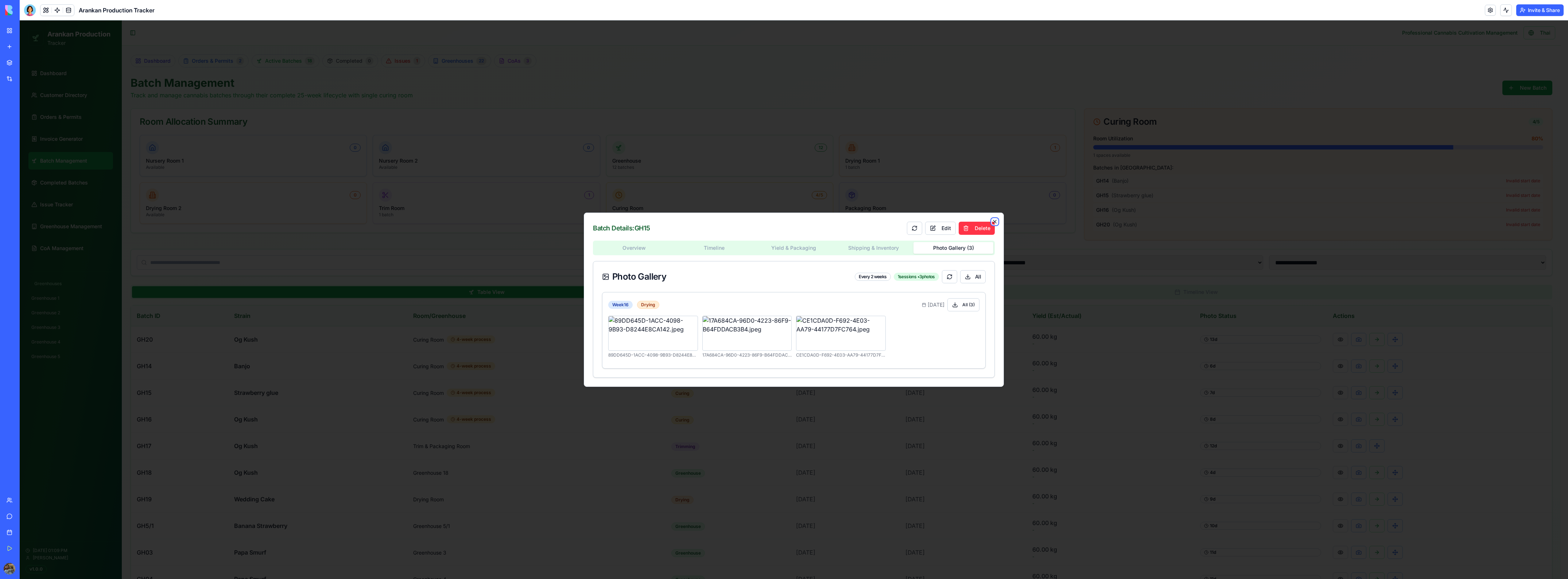
click at [996, 219] on icon "button" at bounding box center [995, 222] width 6 height 6
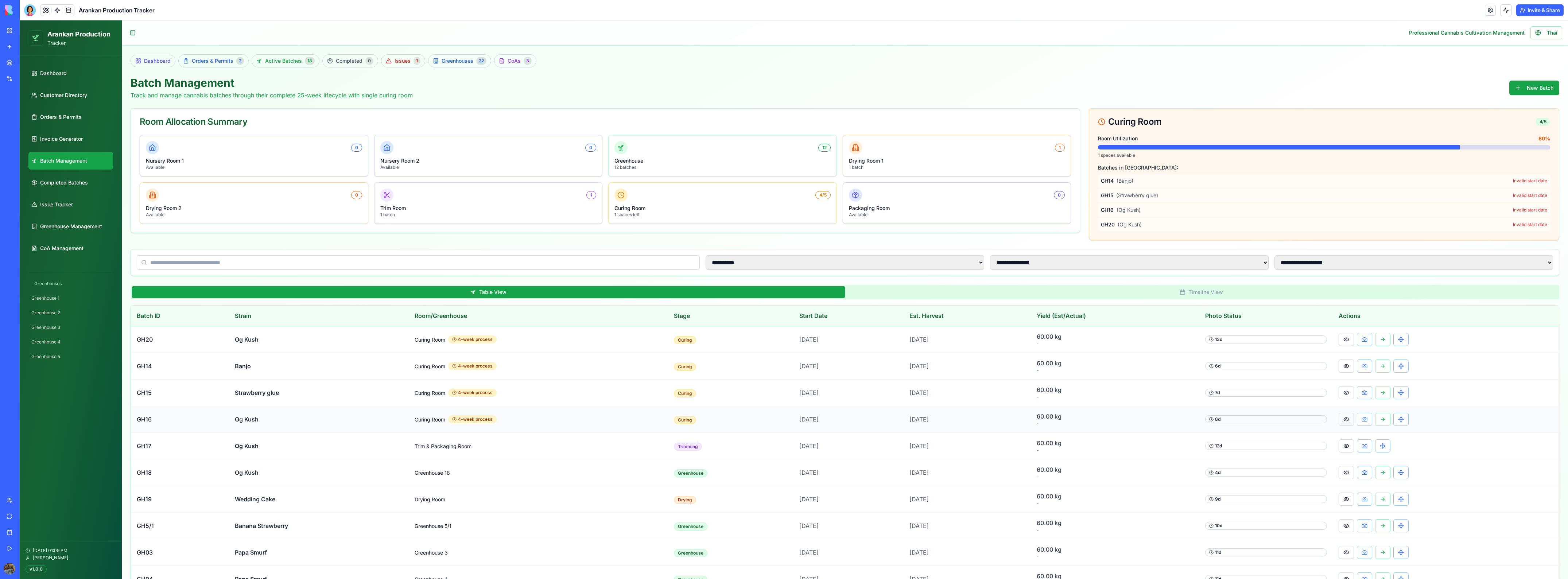
click at [1345, 420] on button at bounding box center [1346, 419] width 15 height 13
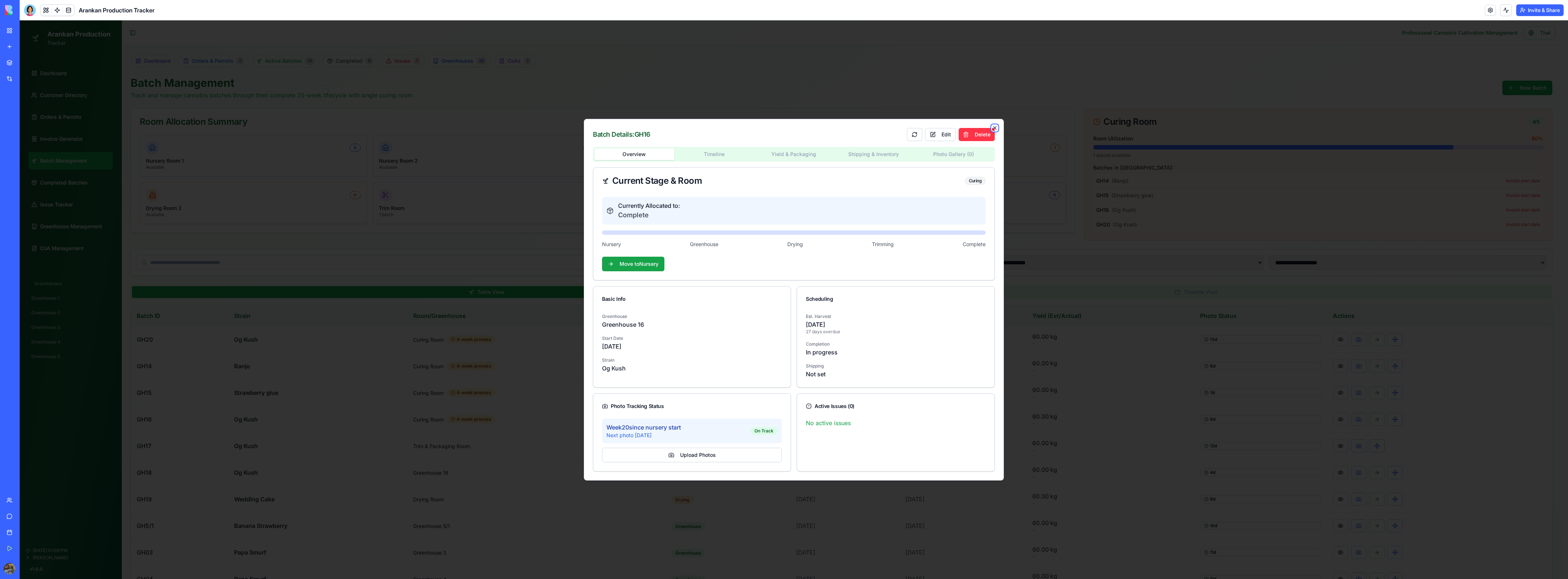
click at [997, 127] on icon "button" at bounding box center [995, 128] width 6 height 6
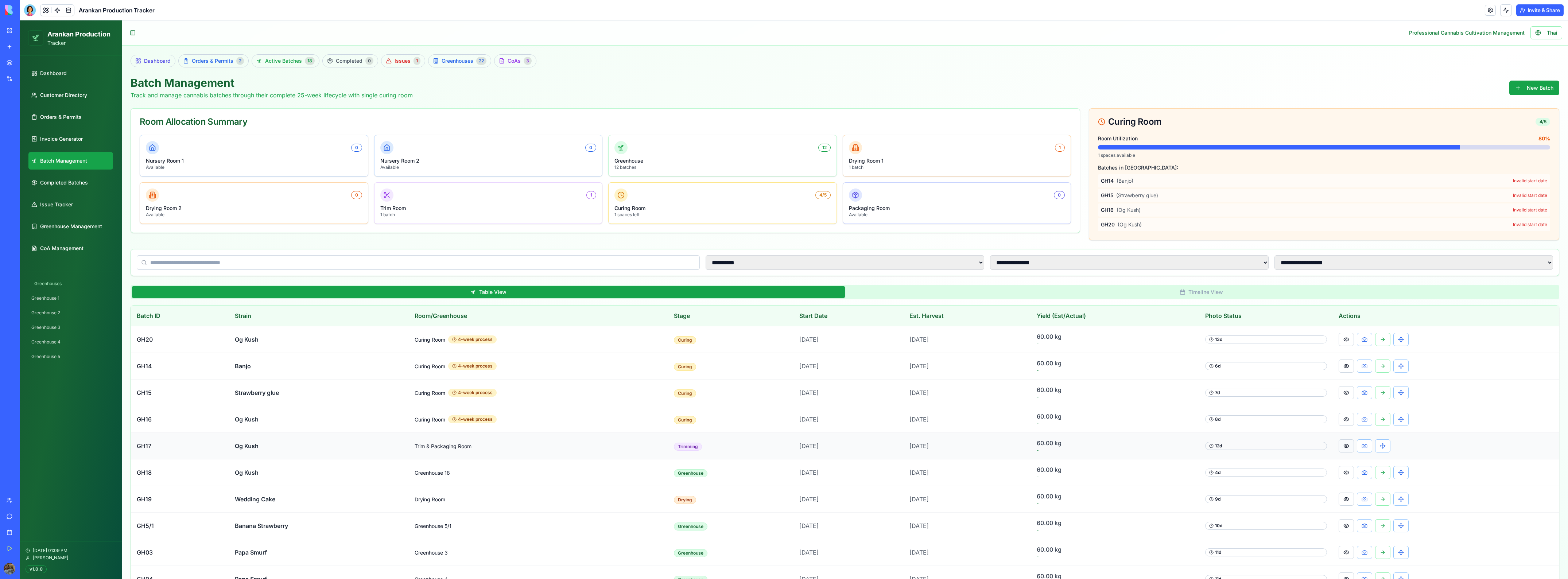
click at [1349, 443] on button at bounding box center [1346, 446] width 15 height 13
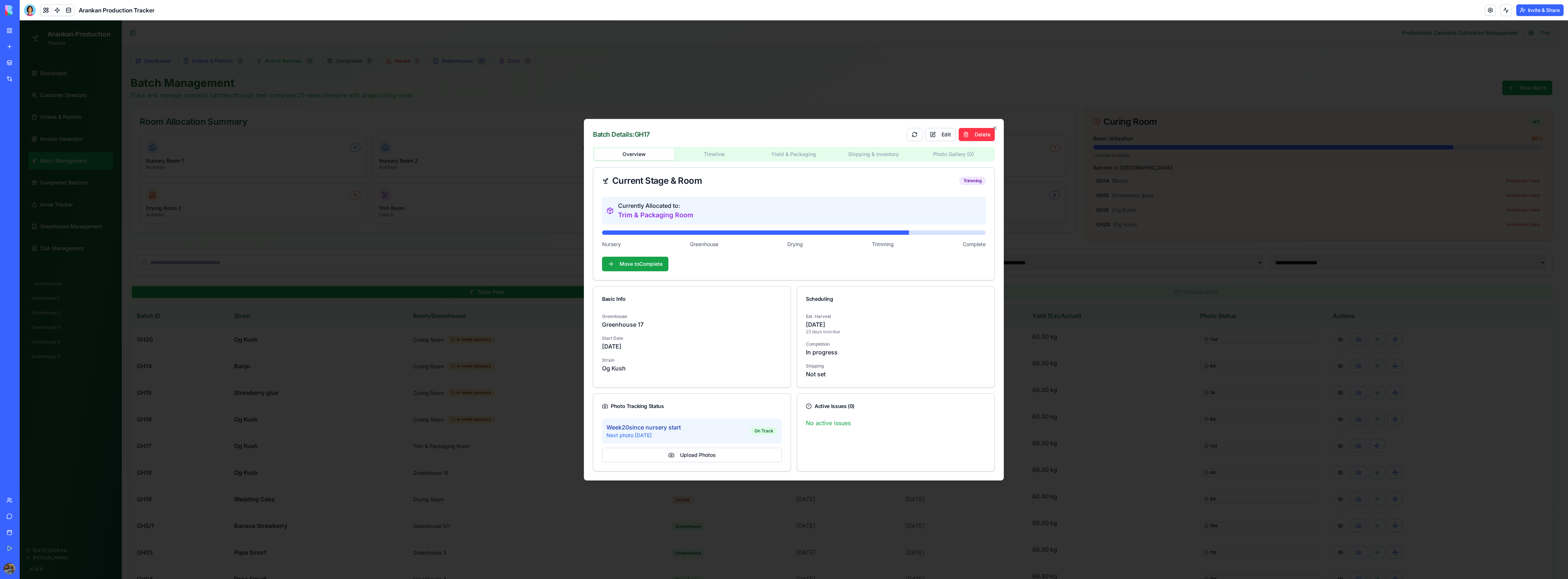
click at [995, 124] on div "Batch Details: GH17 Edit Delete Overview Timeline Yield & Packaging Shipping & …" at bounding box center [794, 300] width 420 height 362
click at [995, 127] on icon "button" at bounding box center [995, 128] width 6 height 6
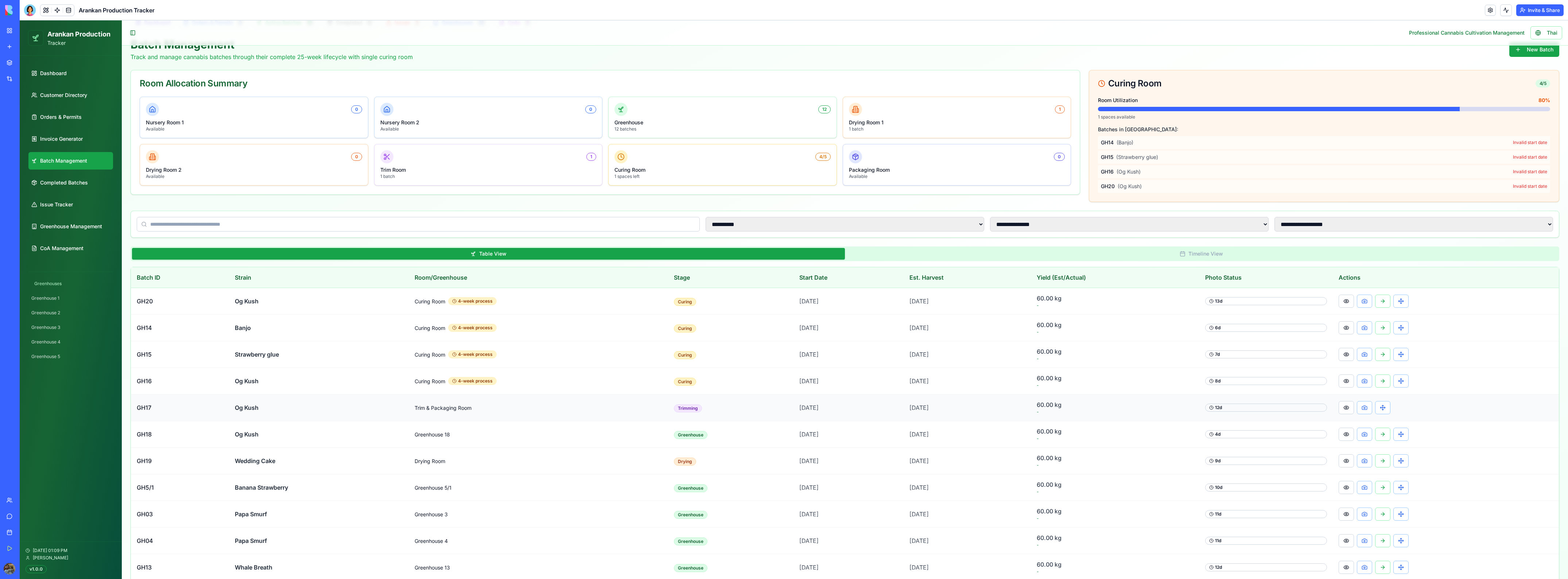
scroll to position [91, 0]
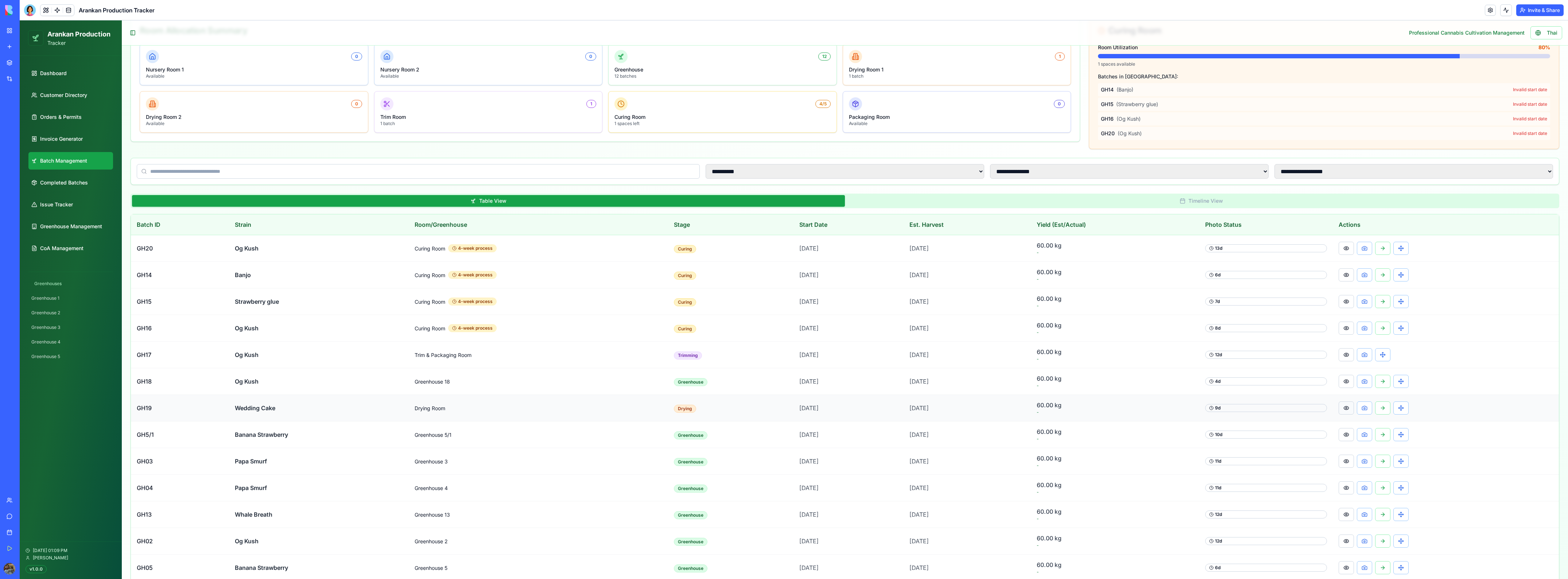
click at [1346, 402] on button at bounding box center [1346, 409] width 15 height 13
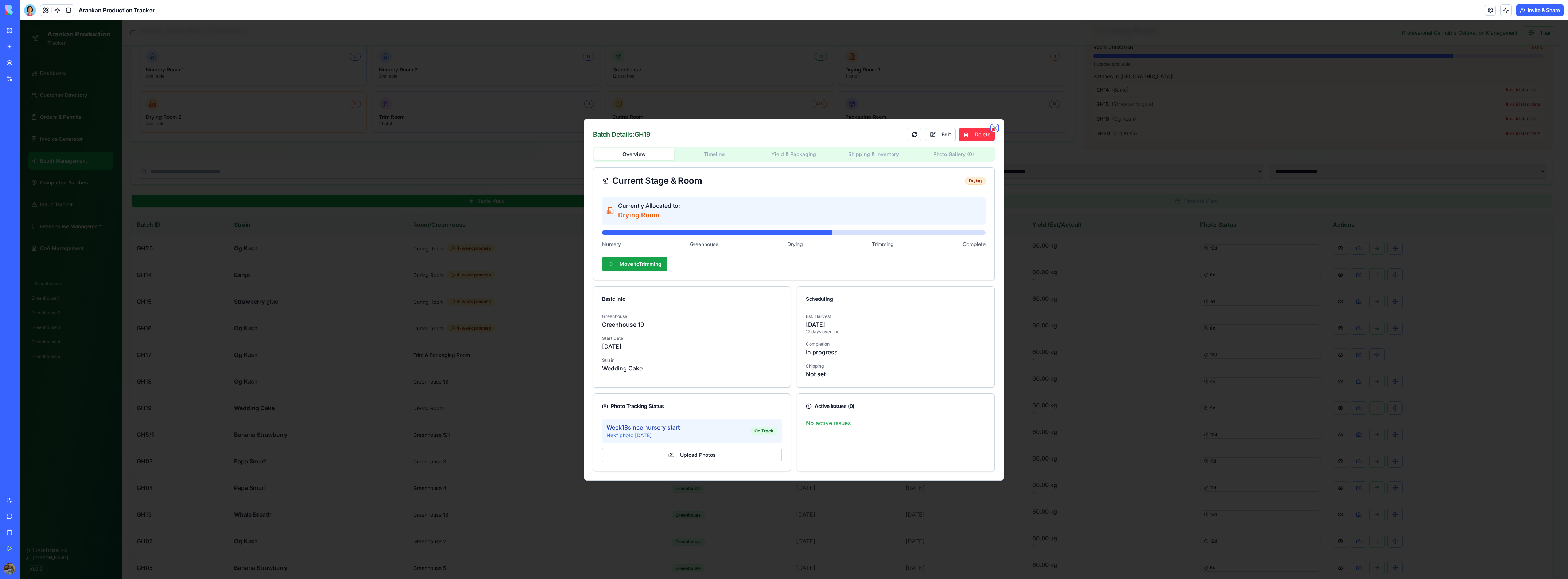
click at [993, 128] on icon "button" at bounding box center [995, 128] width 6 height 6
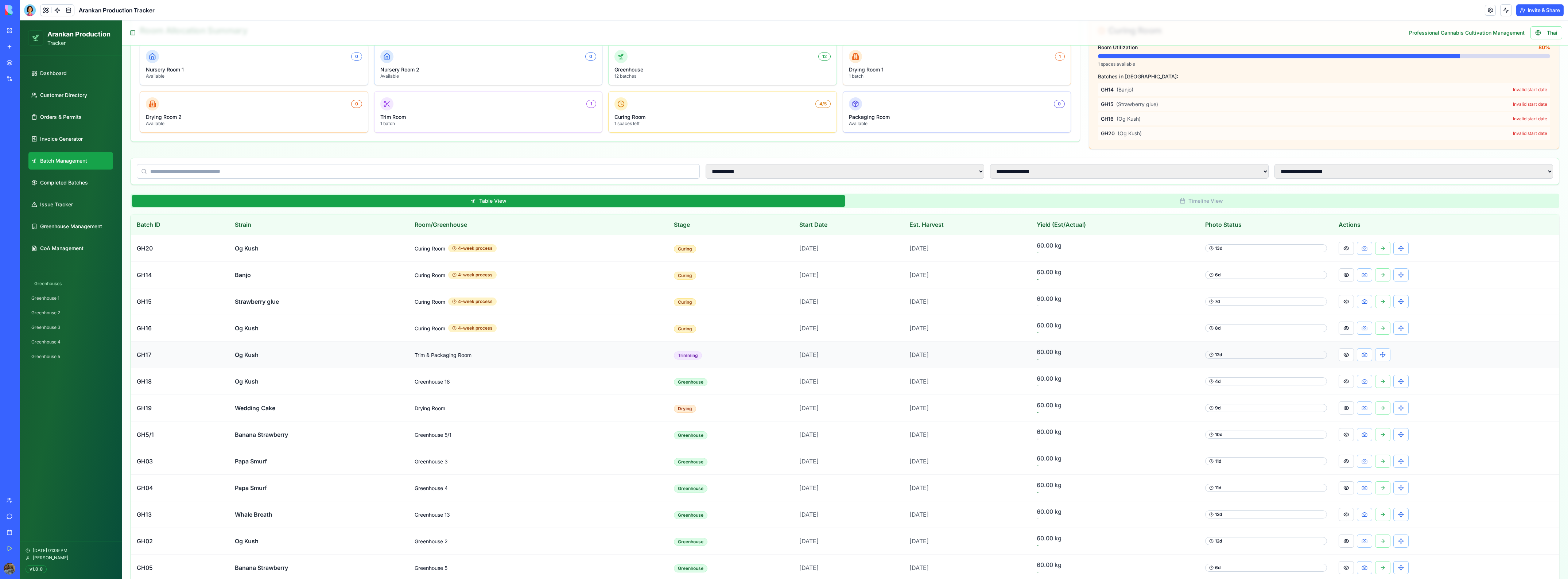
click at [1360, 364] on td at bounding box center [1446, 355] width 226 height 27
click at [1363, 358] on button at bounding box center [1364, 355] width 15 height 13
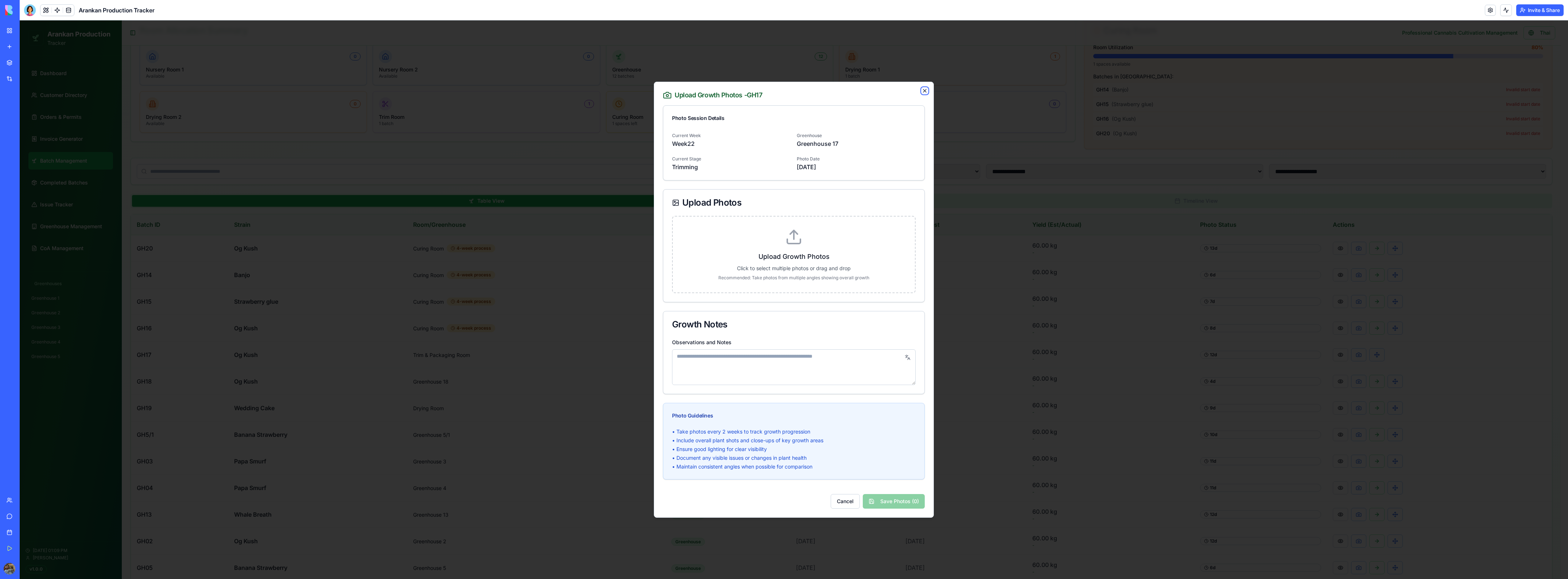
click at [925, 92] on icon "button" at bounding box center [925, 91] width 6 height 6
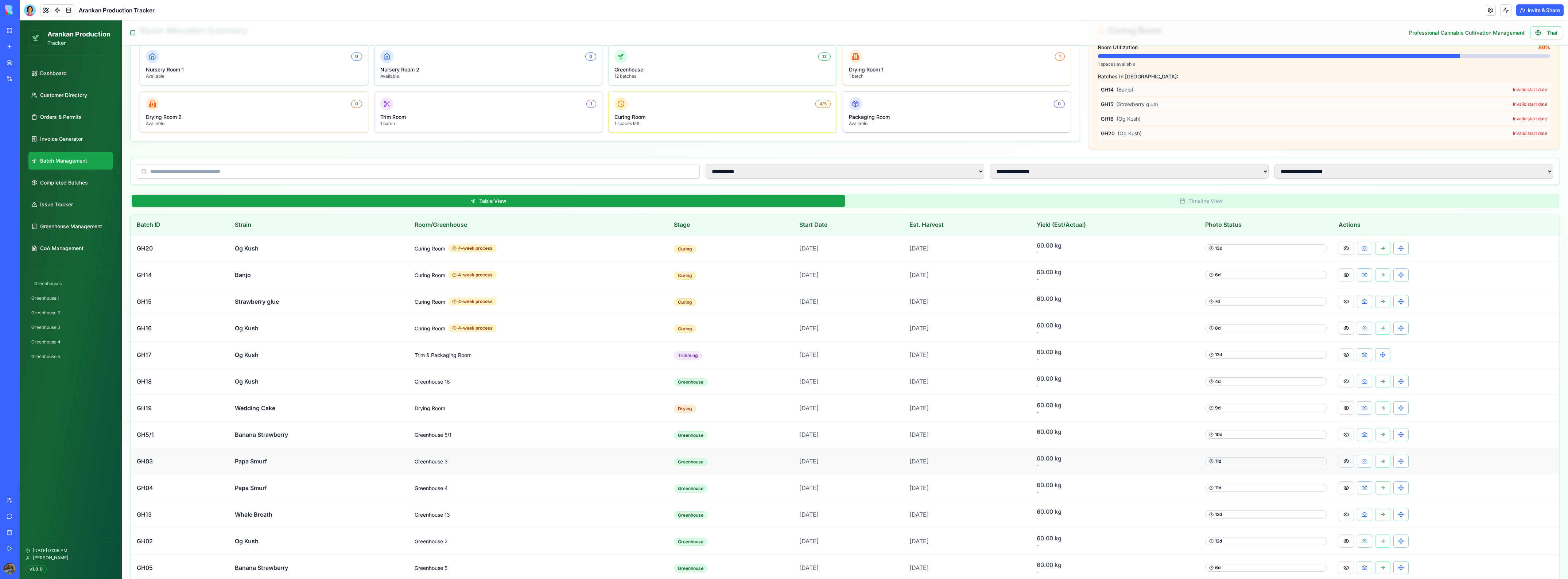
click at [1347, 463] on button at bounding box center [1346, 461] width 15 height 13
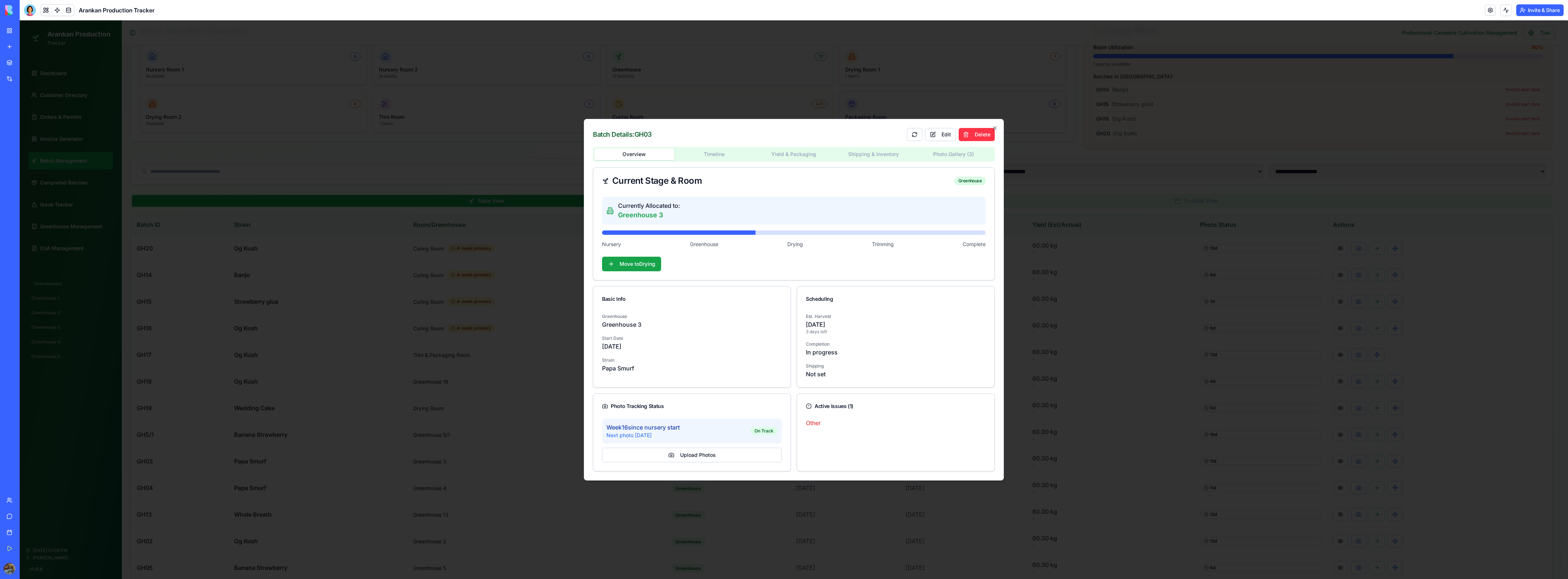
click at [998, 128] on div "Batch Details: GH03 Edit Delete Overview Timeline Yield & Packaging Shipping & …" at bounding box center [794, 300] width 420 height 362
click at [995, 130] on icon "button" at bounding box center [995, 128] width 6 height 6
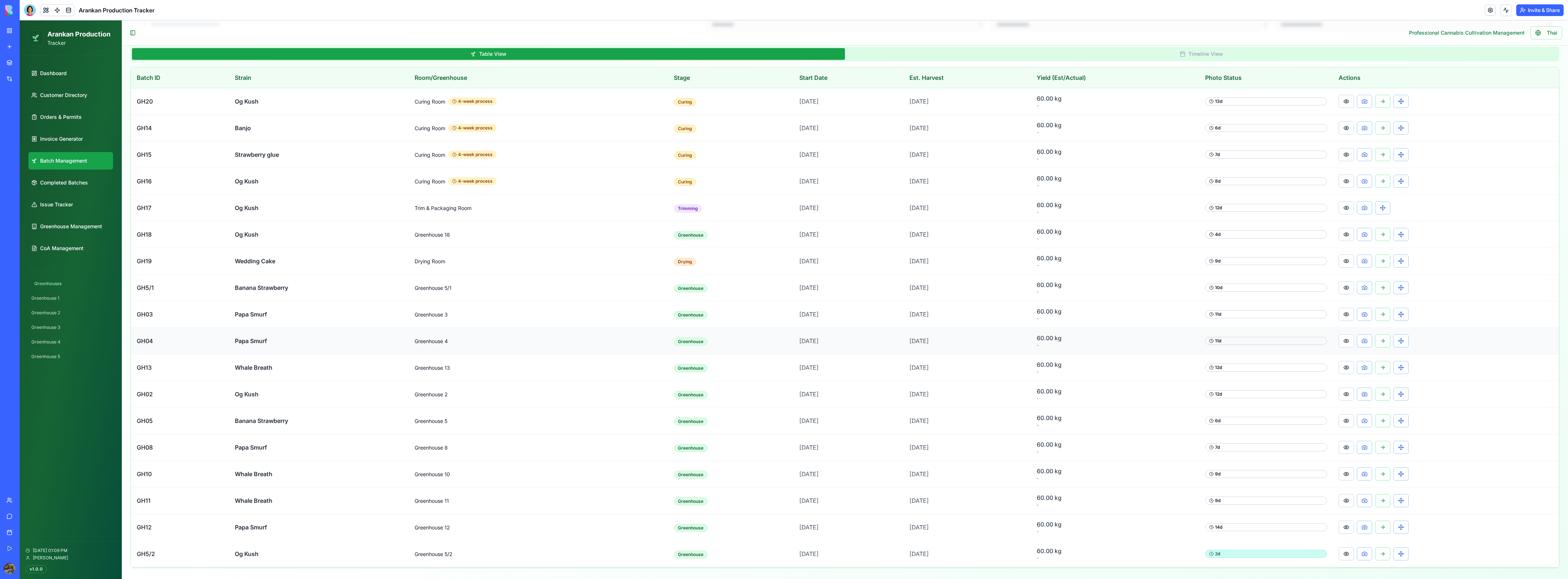
scroll to position [247, 0]
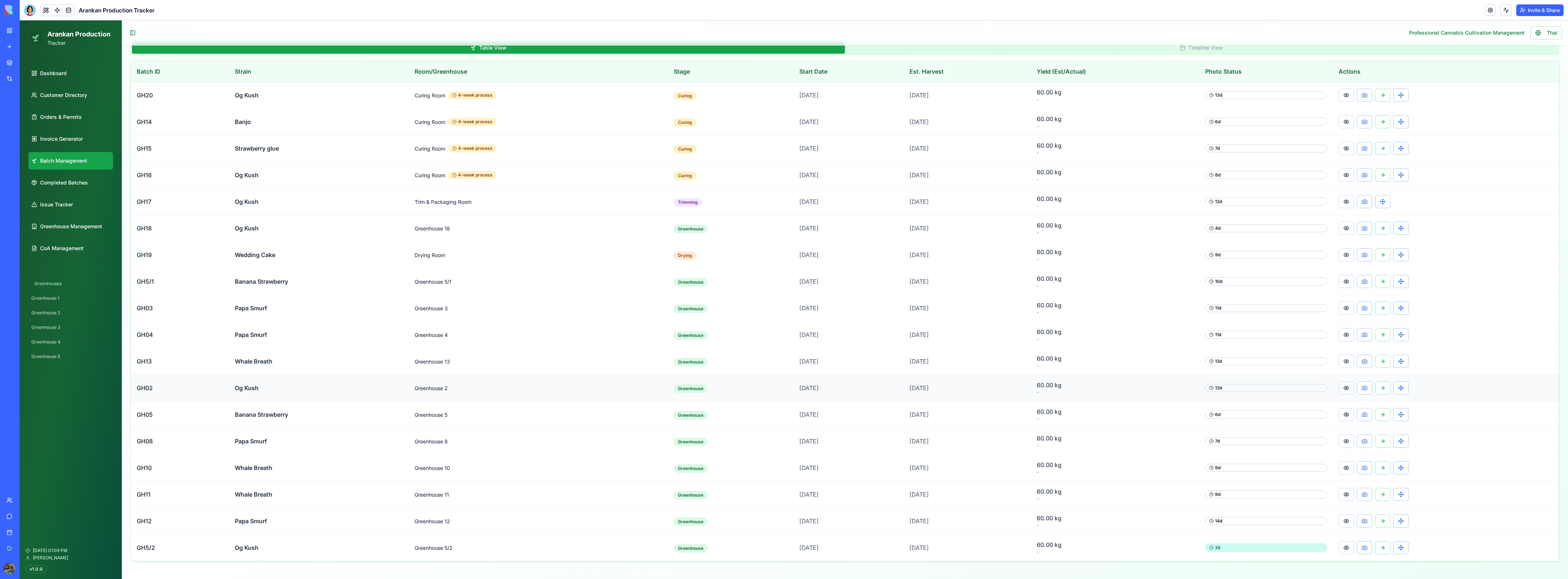
click at [1346, 386] on button at bounding box center [1346, 388] width 15 height 13
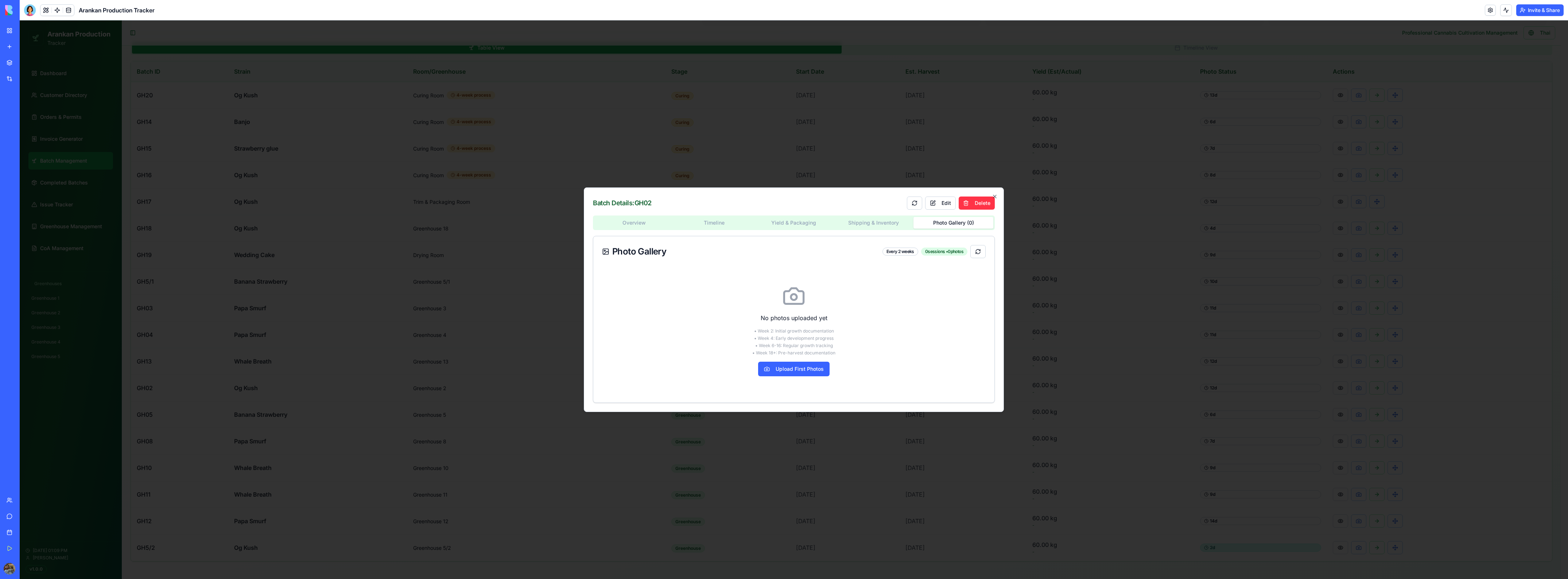
click at [978, 153] on body "Arankan Production Tracker Dashboard Customer Directory Orders & Permits Invoic…" at bounding box center [790, 177] width 1541 height 803
click at [993, 194] on icon "button" at bounding box center [995, 197] width 6 height 6
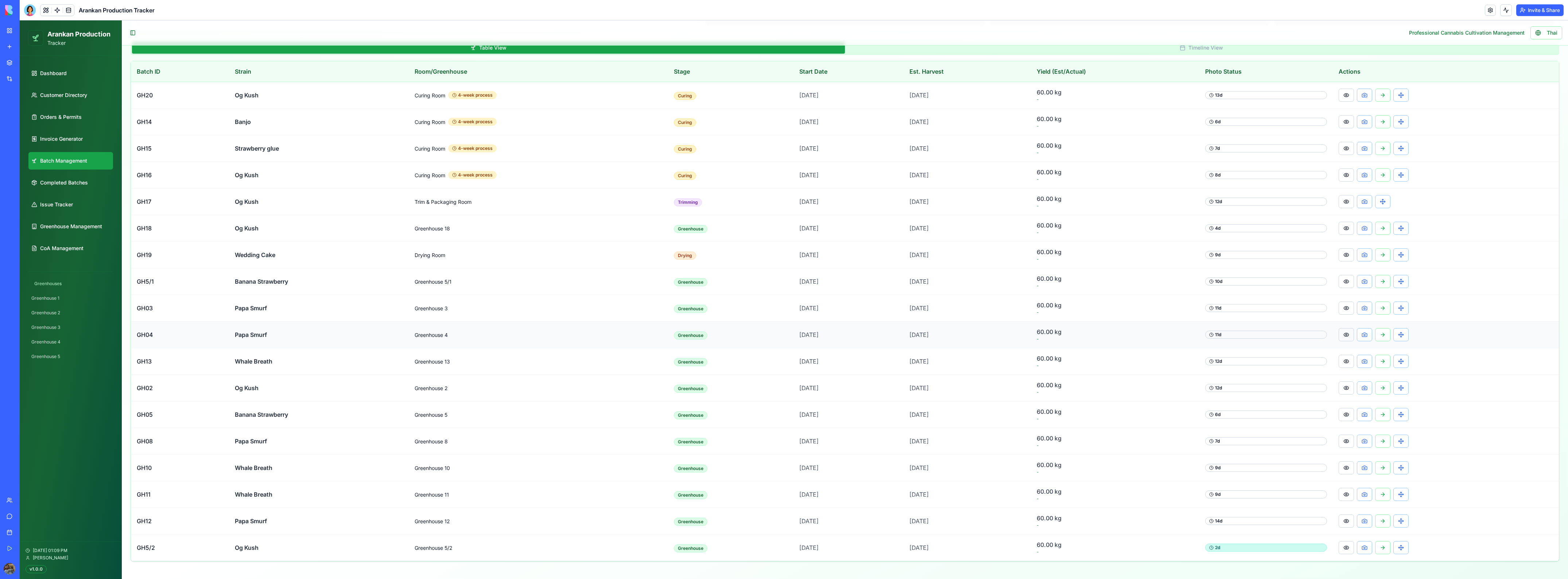
click at [1343, 332] on button at bounding box center [1346, 335] width 15 height 13
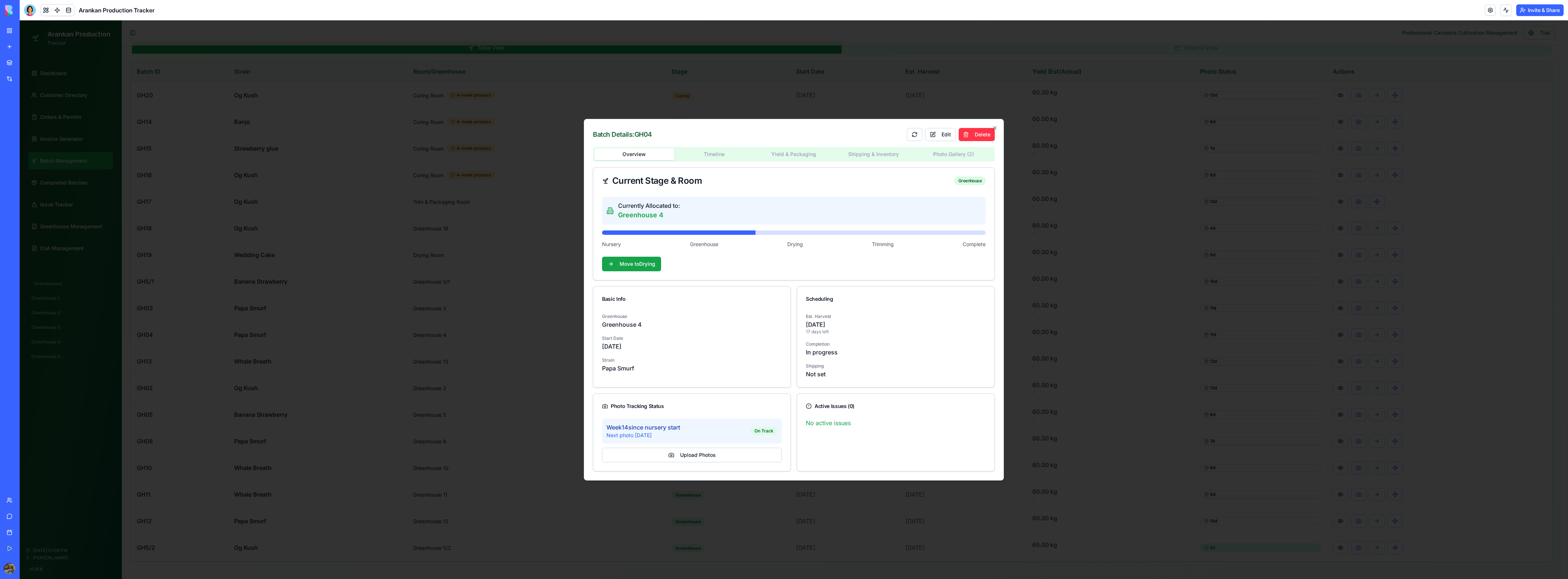
click at [948, 156] on body "Arankan Production Tracker Dashboard Customer Directory Orders & Permits Invoic…" at bounding box center [790, 177] width 1541 height 803
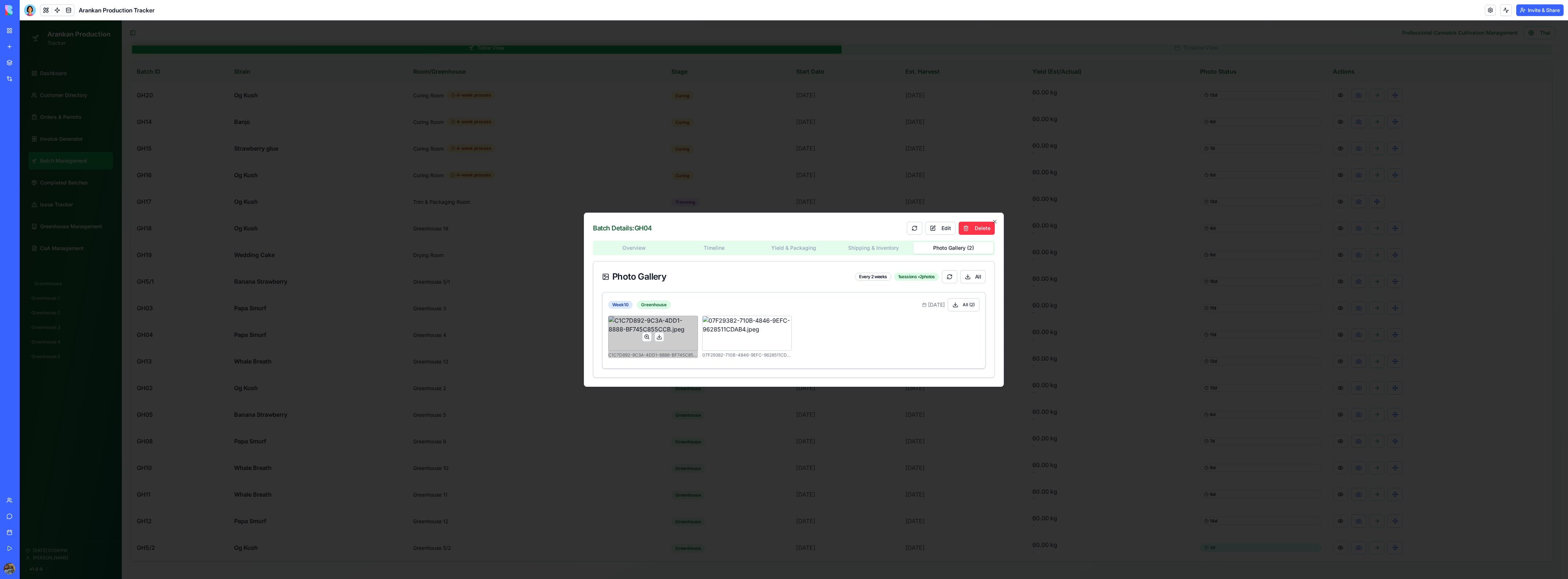
click at [647, 339] on button at bounding box center [647, 337] width 10 height 10
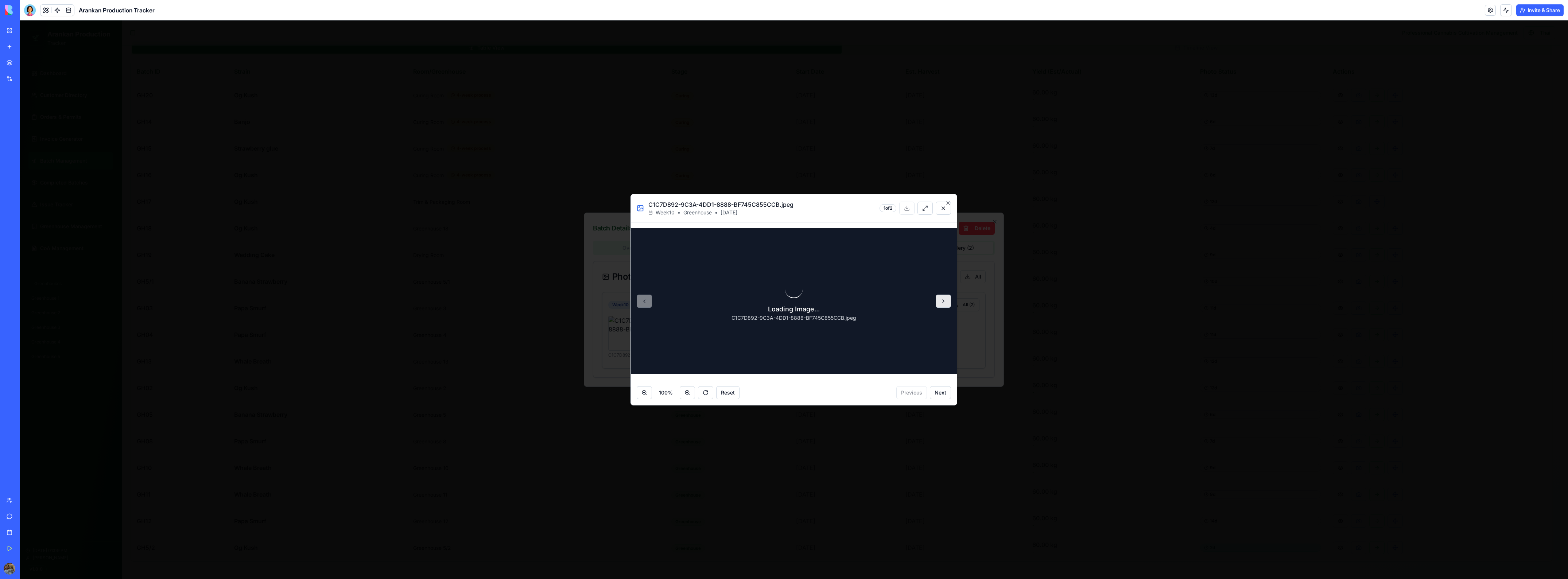
drag, startPoint x: 797, startPoint y: 202, endPoint x: 819, endPoint y: 203, distance: 22.0
click at [817, 203] on div "C1C7D892-9C3A-4DD1-8888-BF745C855CCB.jpeg Week 10 • Greenhouse • Aug 27, 2025 1…" at bounding box center [794, 208] width 326 height 28
drag, startPoint x: 830, startPoint y: 202, endPoint x: 842, endPoint y: 207, distance: 13.0
click at [842, 207] on div "C1C7D892-9C3A-4DD1-8888-BF745C855CCB.jpeg Week 10 • Greenhouse • Aug 27, 2025 1…" at bounding box center [794, 208] width 326 height 28
click at [841, 206] on div "C1C7D892-9C3A-4DD1-8888-BF745C855CCB.jpeg Week 10 • Greenhouse • Aug 27, 2025 1…" at bounding box center [794, 208] width 326 height 28
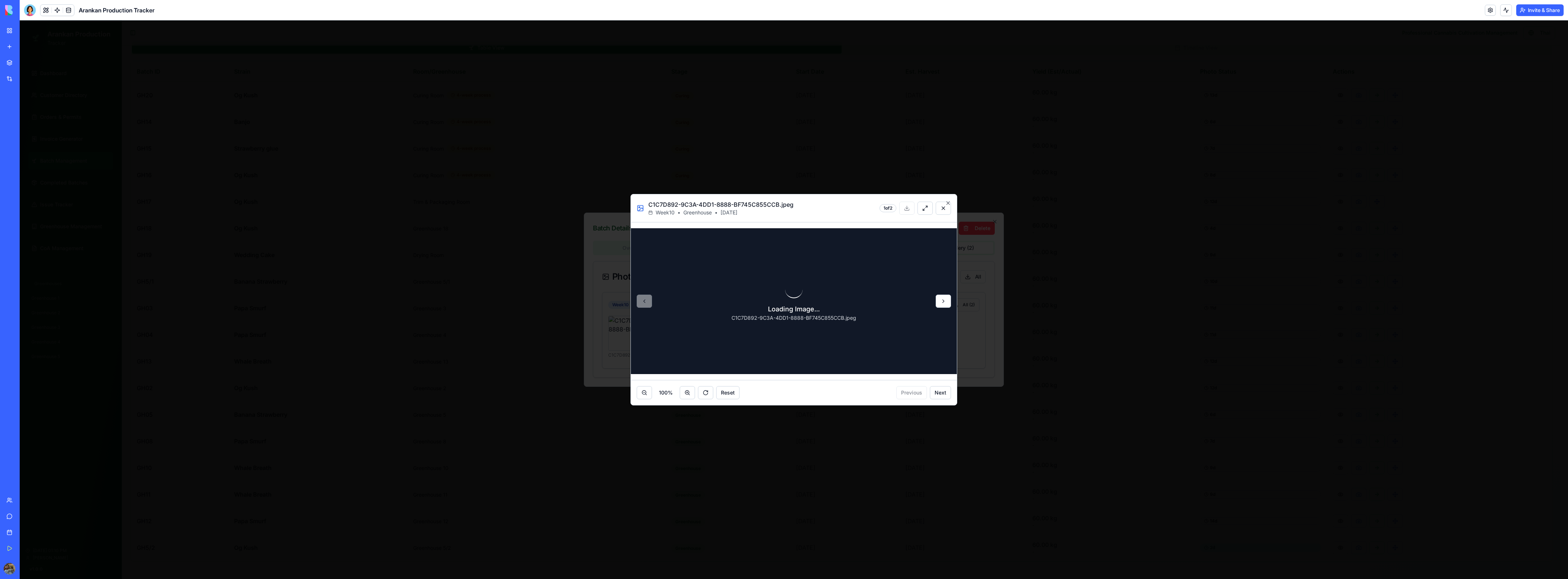
click at [939, 304] on button at bounding box center [943, 301] width 15 height 13
click at [948, 202] on icon "button" at bounding box center [948, 203] width 6 height 6
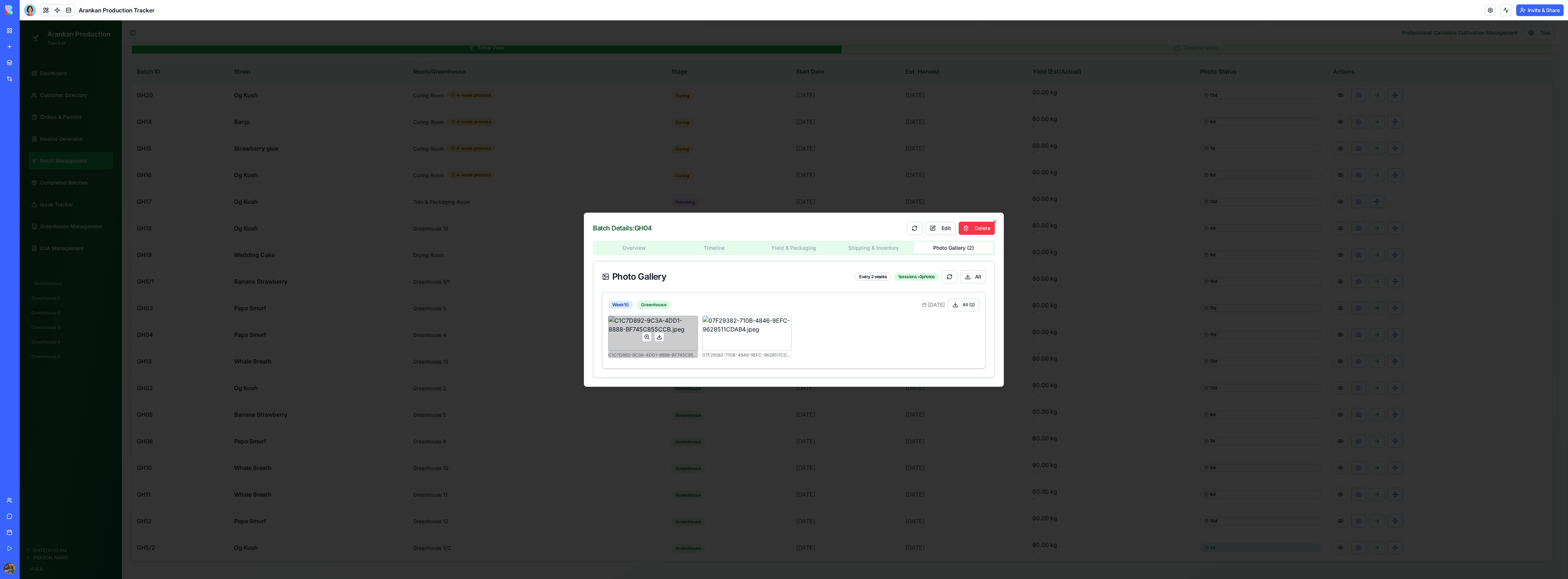
click at [660, 339] on button at bounding box center [659, 337] width 10 height 10
click at [993, 222] on icon "button" at bounding box center [995, 222] width 6 height 6
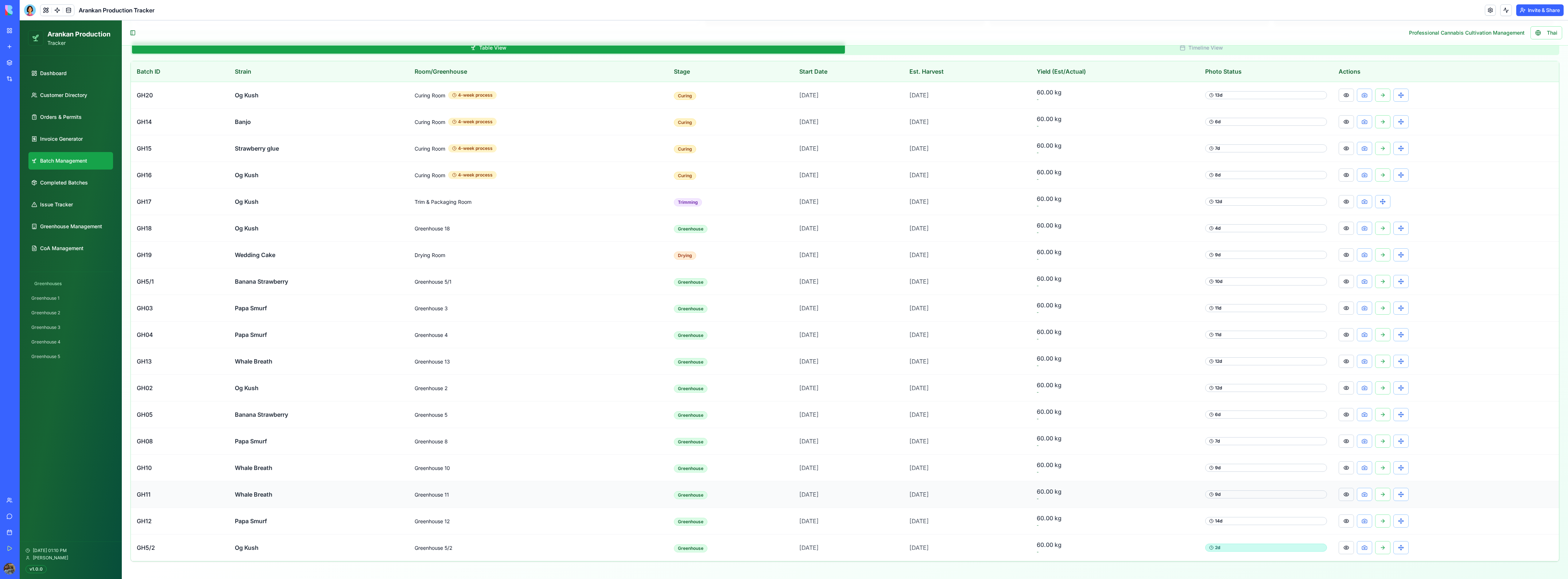
click at [1340, 494] on button at bounding box center [1346, 495] width 15 height 13
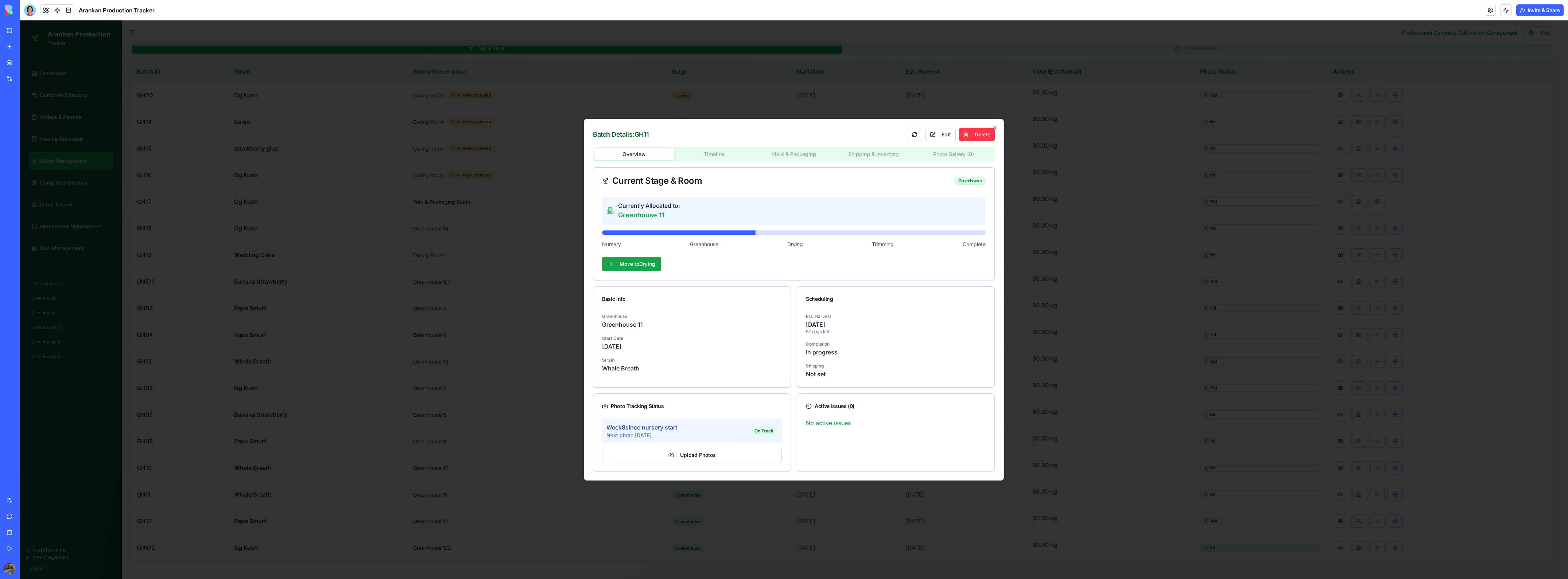
click at [870, 150] on div "Batch Details: GH11 Edit Delete Overview Timeline Yield & Packaging Shipping & …" at bounding box center [794, 300] width 420 height 362
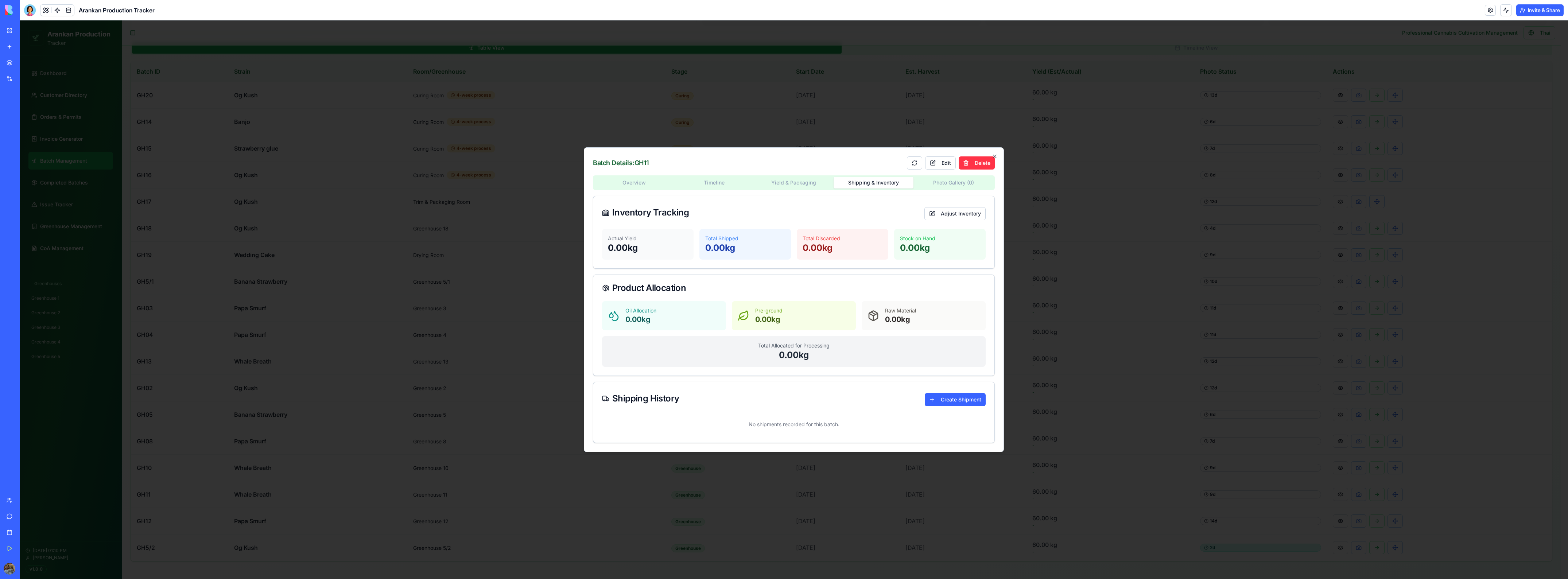
click at [931, 181] on body "Arankan Production Tracker Dashboard Customer Directory Orders & Permits Invoic…" at bounding box center [790, 177] width 1541 height 803
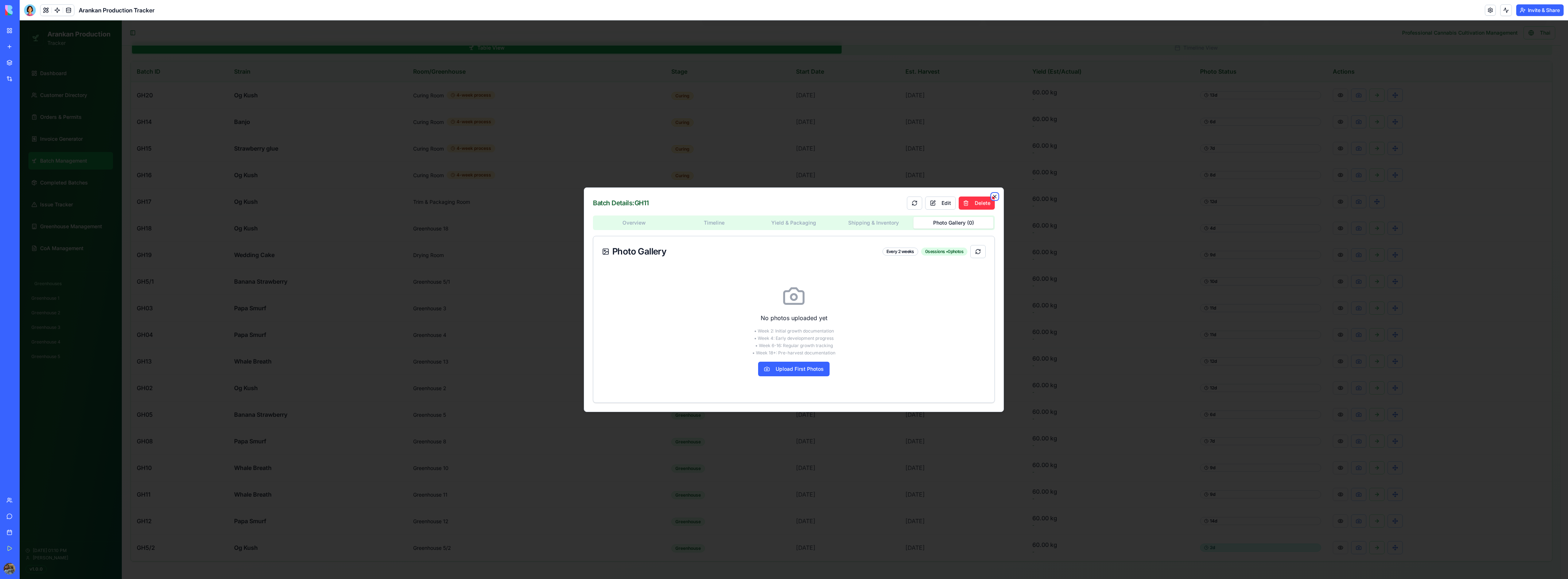
click at [997, 196] on icon "button" at bounding box center [995, 197] width 6 height 6
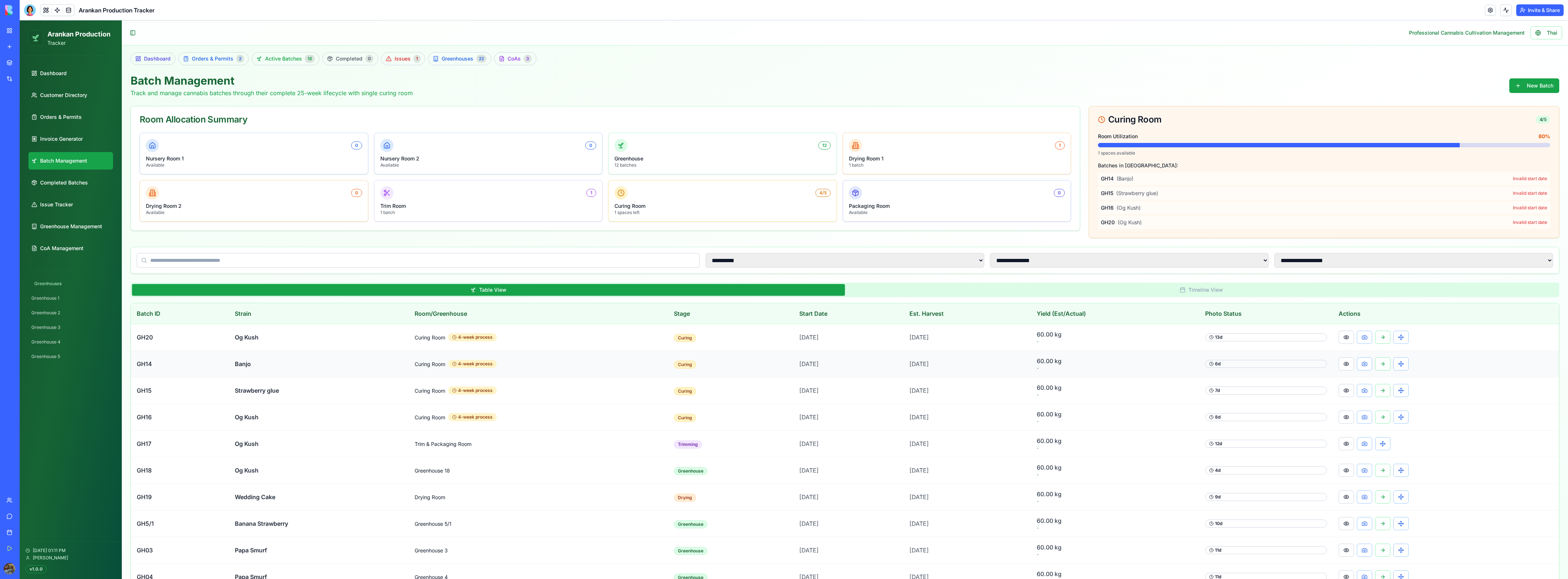
scroll to position [0, 0]
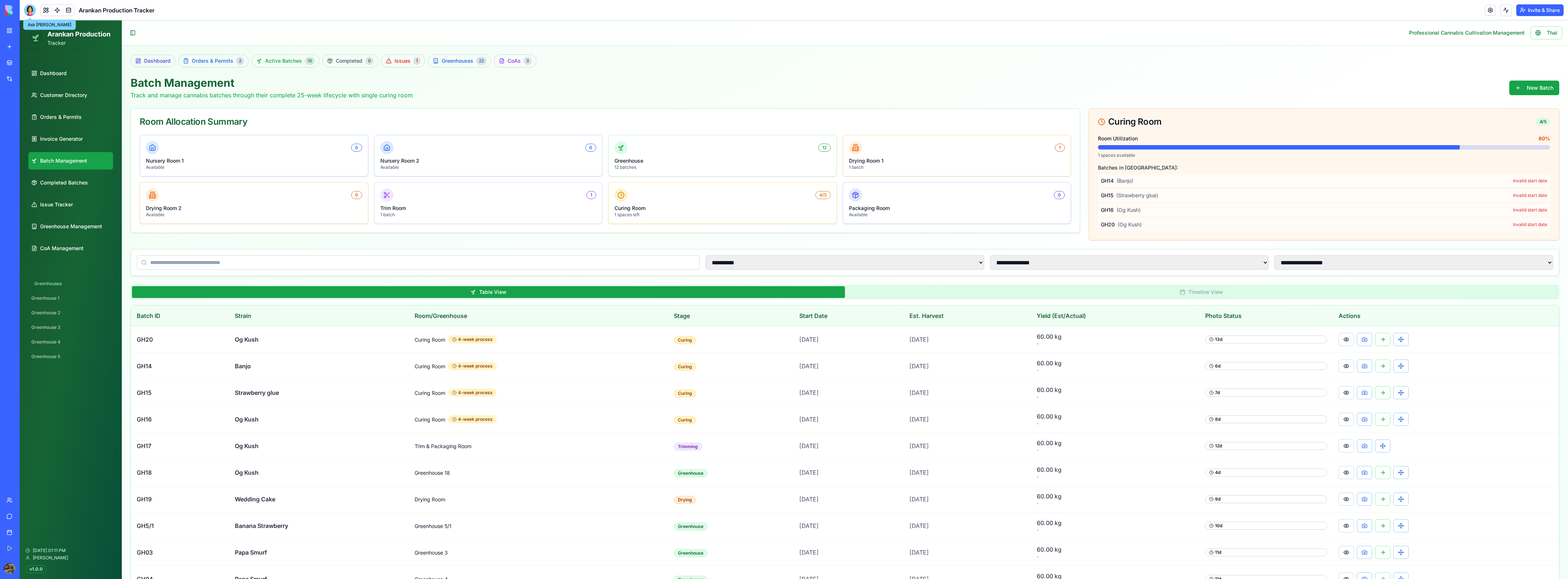
drag, startPoint x: 32, startPoint y: 10, endPoint x: 59, endPoint y: 19, distance: 28.5
click at [32, 10] on div at bounding box center [30, 10] width 12 height 12
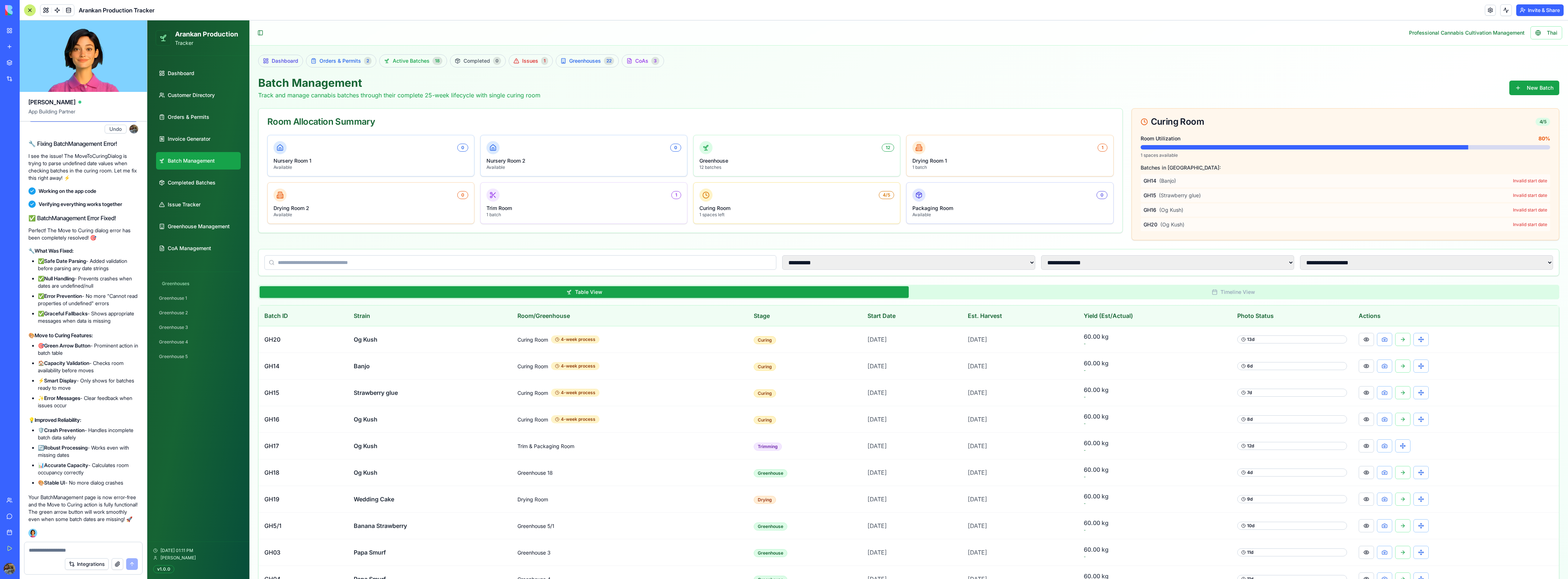
click at [74, 550] on textarea at bounding box center [83, 550] width 109 height 7
type textarea "**********"
click at [130, 562] on button "submit" at bounding box center [131, 564] width 12 height 12
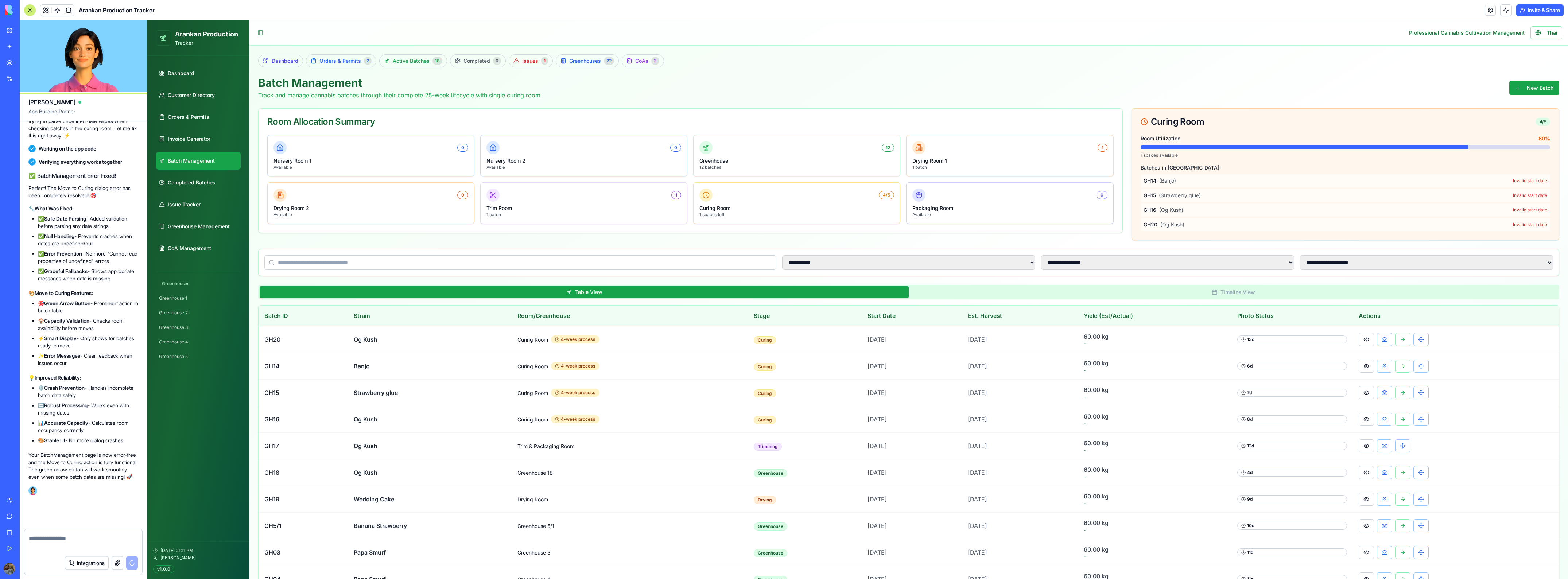
scroll to position [61104, 0]
click at [1405, 371] on button at bounding box center [1402, 367] width 15 height 13
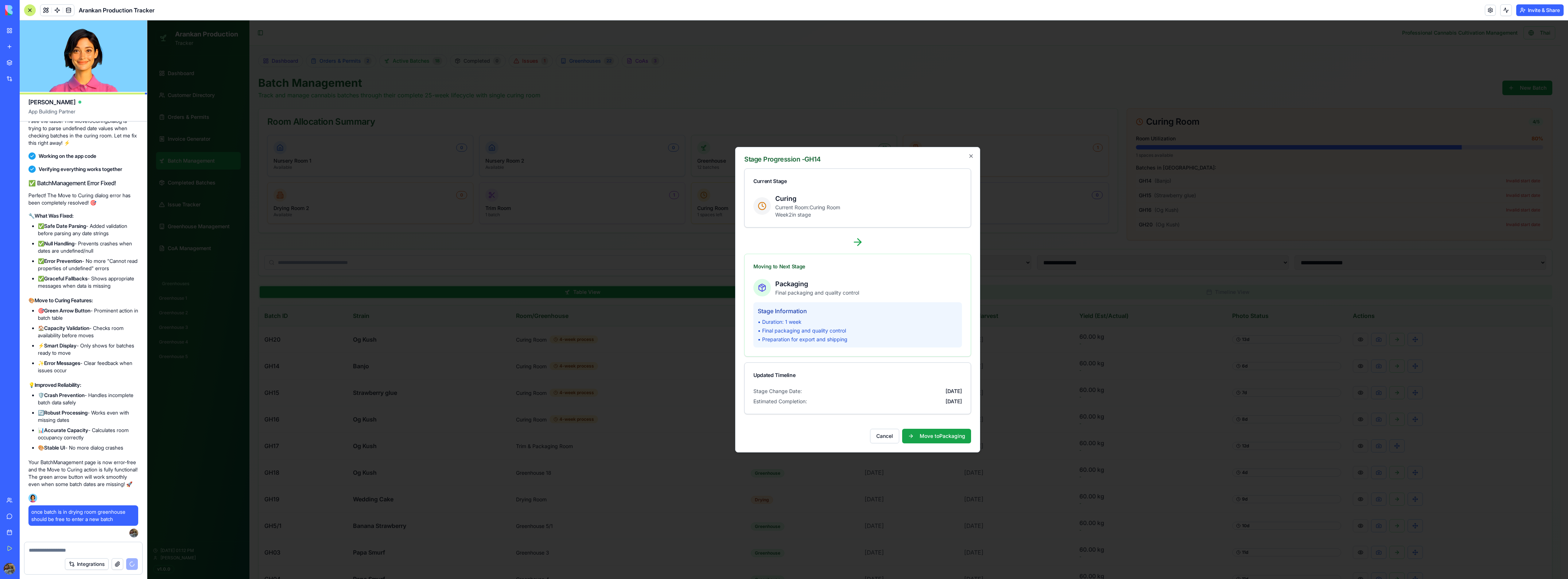
click at [850, 204] on div "Curing Current Room: Curing Room Week 2 in stage" at bounding box center [858, 206] width 209 height 25
drag, startPoint x: 803, startPoint y: 325, endPoint x: 856, endPoint y: 335, distance: 53.9
click at [850, 335] on div "• Duration: 1 week • Final packaging and quality control • Preparation for expo…" at bounding box center [858, 331] width 200 height 25
click at [869, 337] on p "• Preparation for export and shipping" at bounding box center [858, 340] width 200 height 7
click at [933, 440] on button "Move to Packaging" at bounding box center [936, 437] width 69 height 15
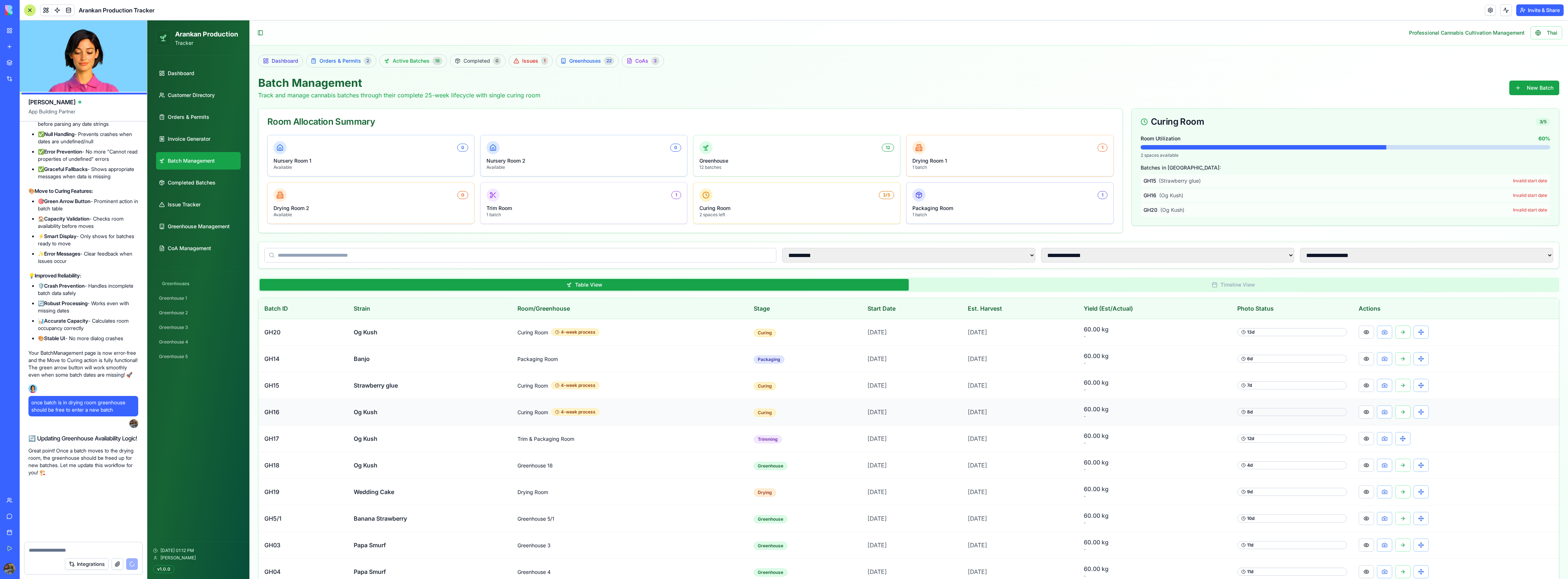
scroll to position [61230, 0]
drag, startPoint x: 30, startPoint y: 444, endPoint x: 77, endPoint y: 458, distance: 49.0
click at [77, 458] on p "Great point! Once a batch moves to the drying room, the greenhouse should be fr…" at bounding box center [83, 461] width 110 height 29
drag, startPoint x: 79, startPoint y: 458, endPoint x: 91, endPoint y: 465, distance: 13.9
click at [91, 465] on p "Great point! Once a batch moves to the drying room, the greenhouse should be fr…" at bounding box center [83, 461] width 110 height 29
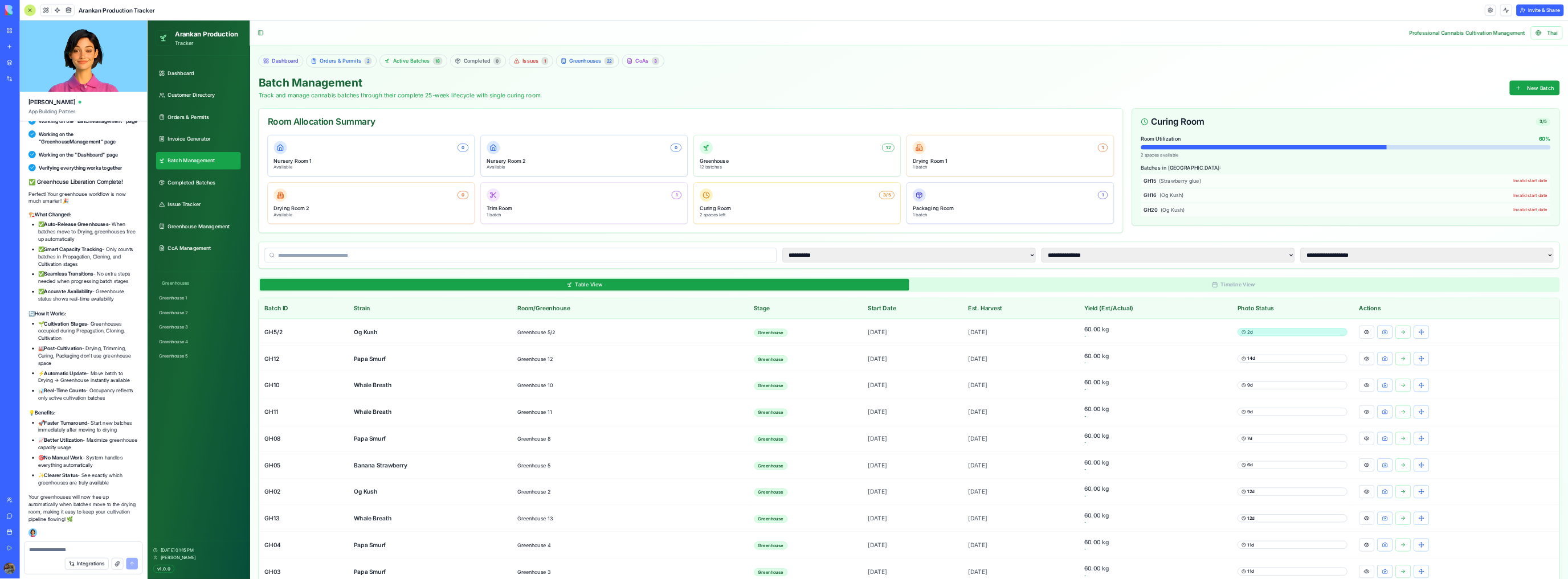
scroll to position [96207, 0]
click at [925, 523] on td "Greenhouse 5/2" at bounding box center [983, 519] width 369 height 42
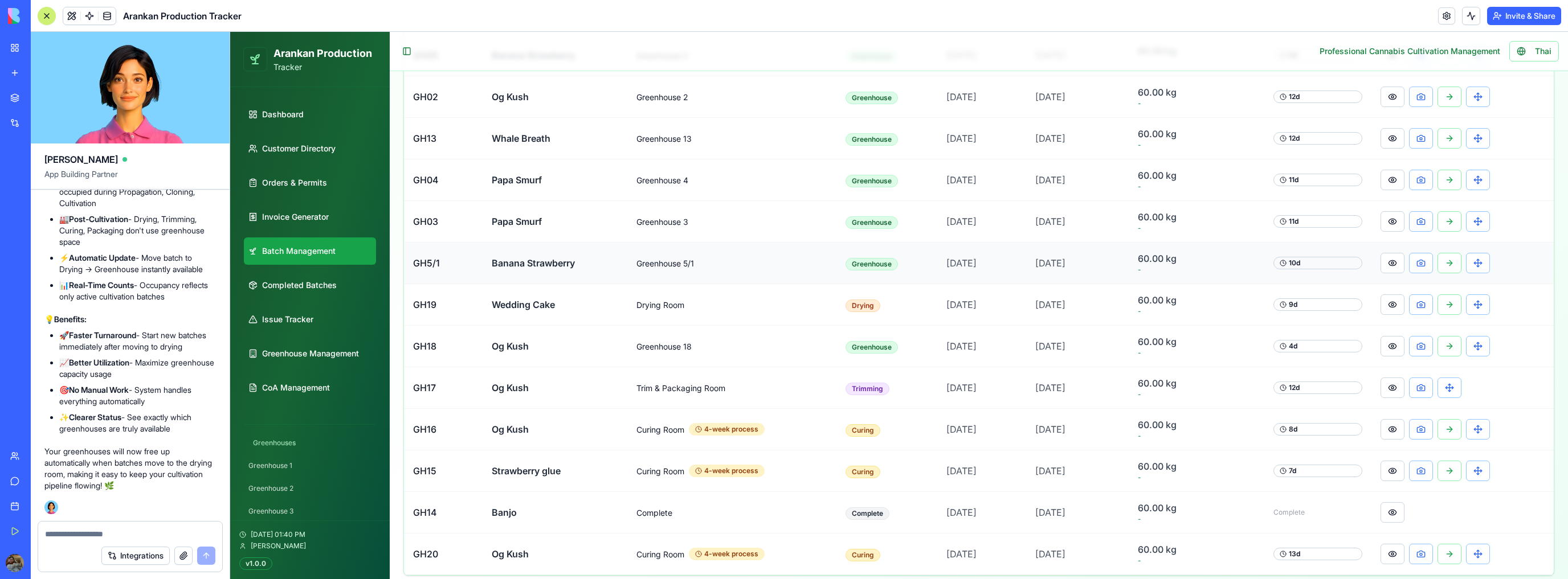
scroll to position [691, 0]
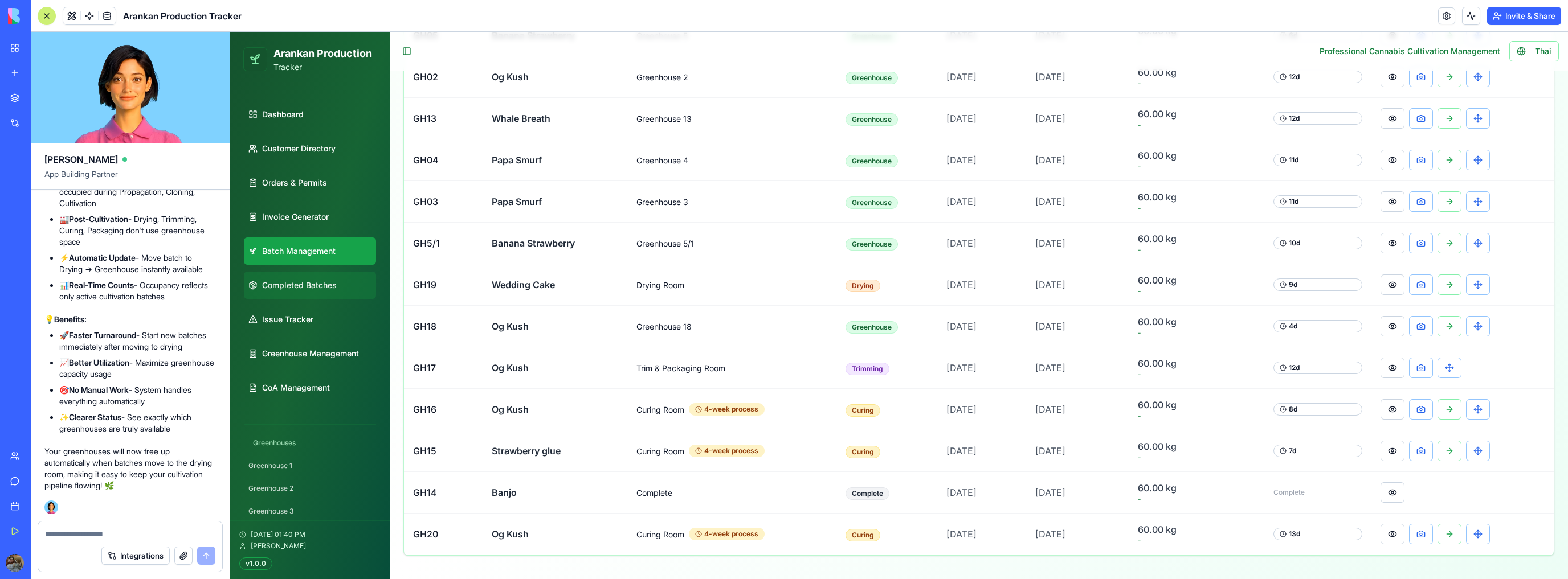
click at [319, 282] on span "Completed Batches" at bounding box center [300, 285] width 74 height 11
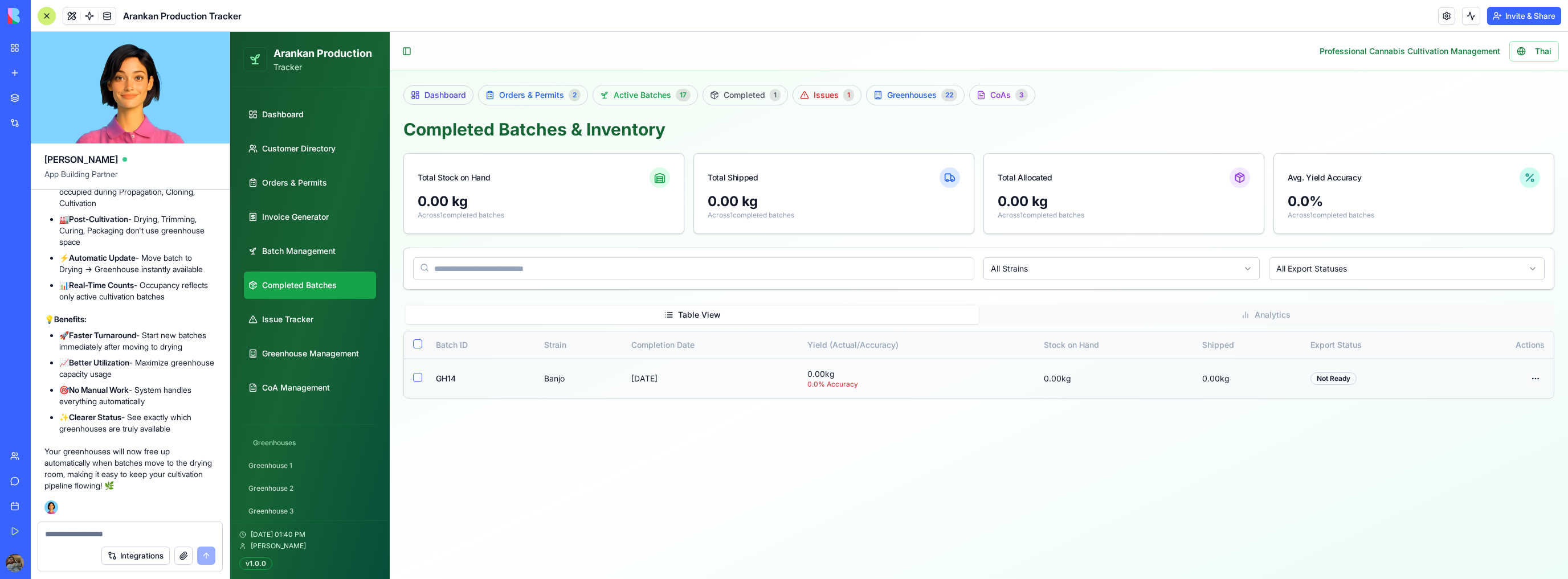
click at [1538, 376] on html "Arankan Production Tracker Dashboard Customer Directory Orders & Permits Invoic…" at bounding box center [899, 306] width 1338 height 548
click at [1350, 377] on html "Arankan Production Tracker Dashboard Customer Directory Orders & Permits Invoic…" at bounding box center [899, 306] width 1338 height 548
click at [407, 375] on td at bounding box center [416, 377] width 23 height 39
click at [416, 378] on button "Select row GH14" at bounding box center [417, 377] width 10 height 10
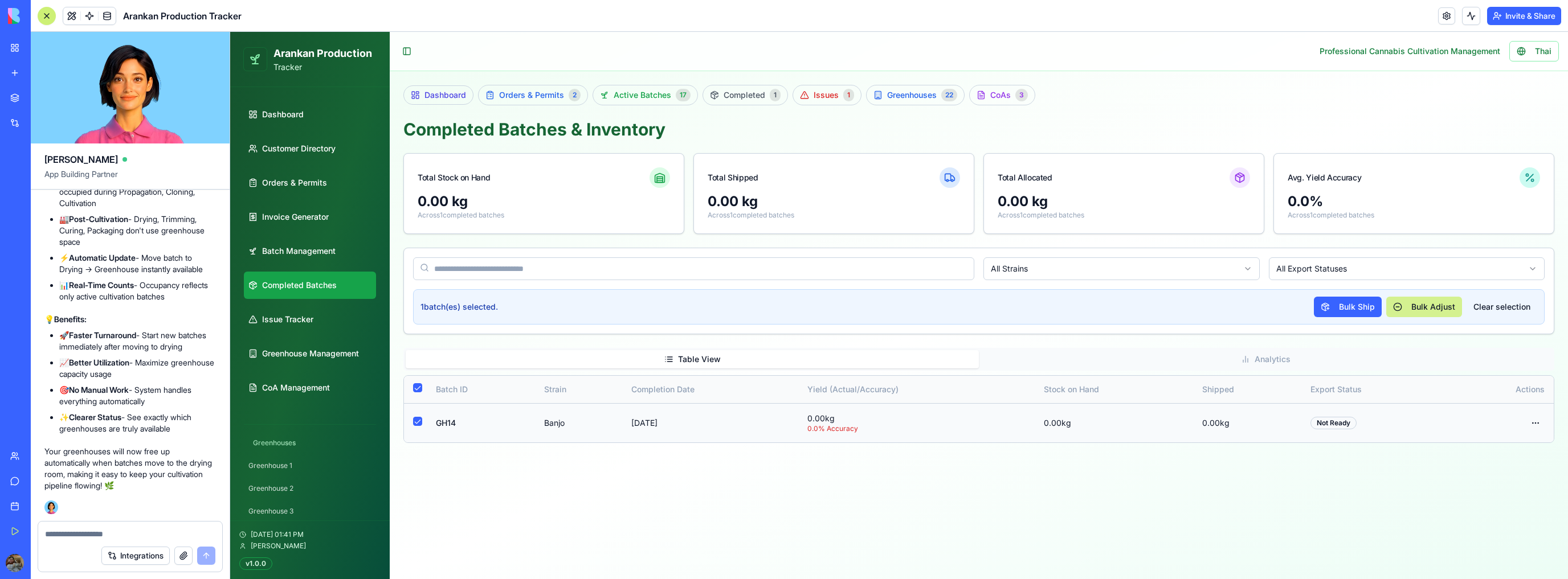
click at [1433, 310] on button "Bulk Adjust" at bounding box center [1424, 307] width 76 height 21
click at [1535, 423] on html "Arankan Production Tracker Dashboard Customer Directory Orders & Permits Invoic…" at bounding box center [899, 306] width 1338 height 548
click at [1525, 449] on div "View Details" at bounding box center [1496, 444] width 90 height 18
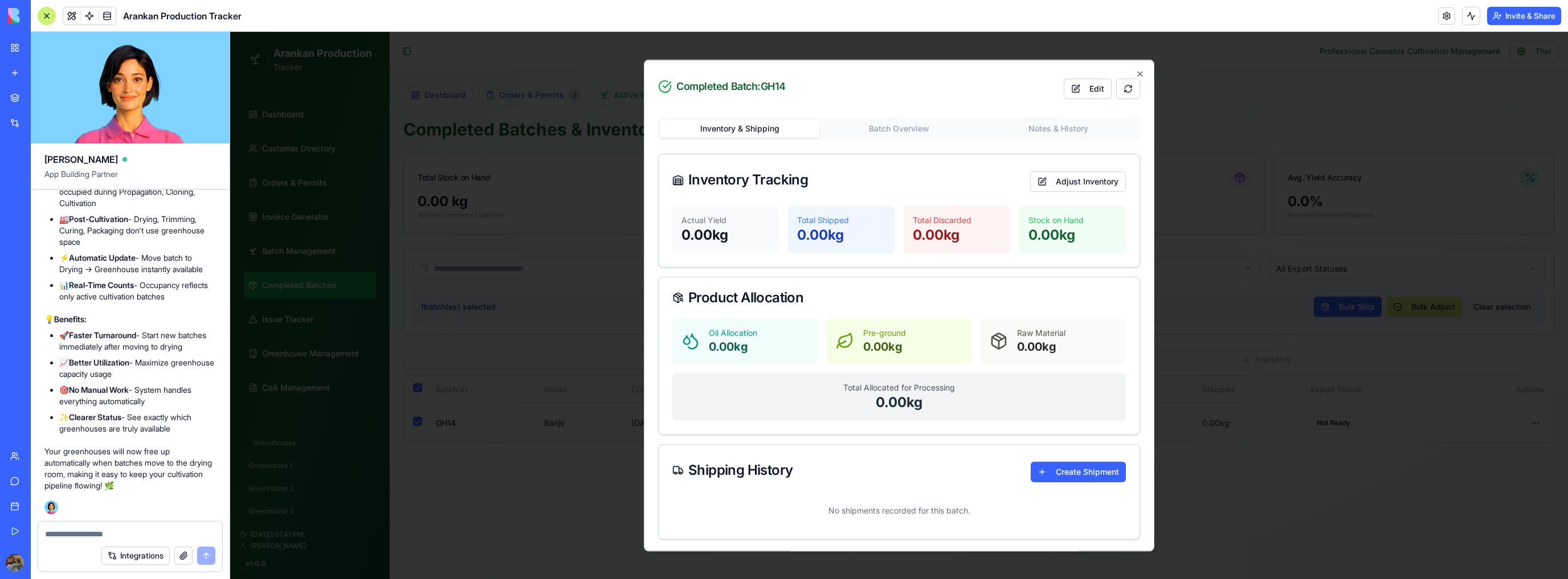
click at [893, 120] on body "Arankan Production Tracker Dashboard Customer Directory Orders & Permits Invoic…" at bounding box center [899, 306] width 1338 height 548
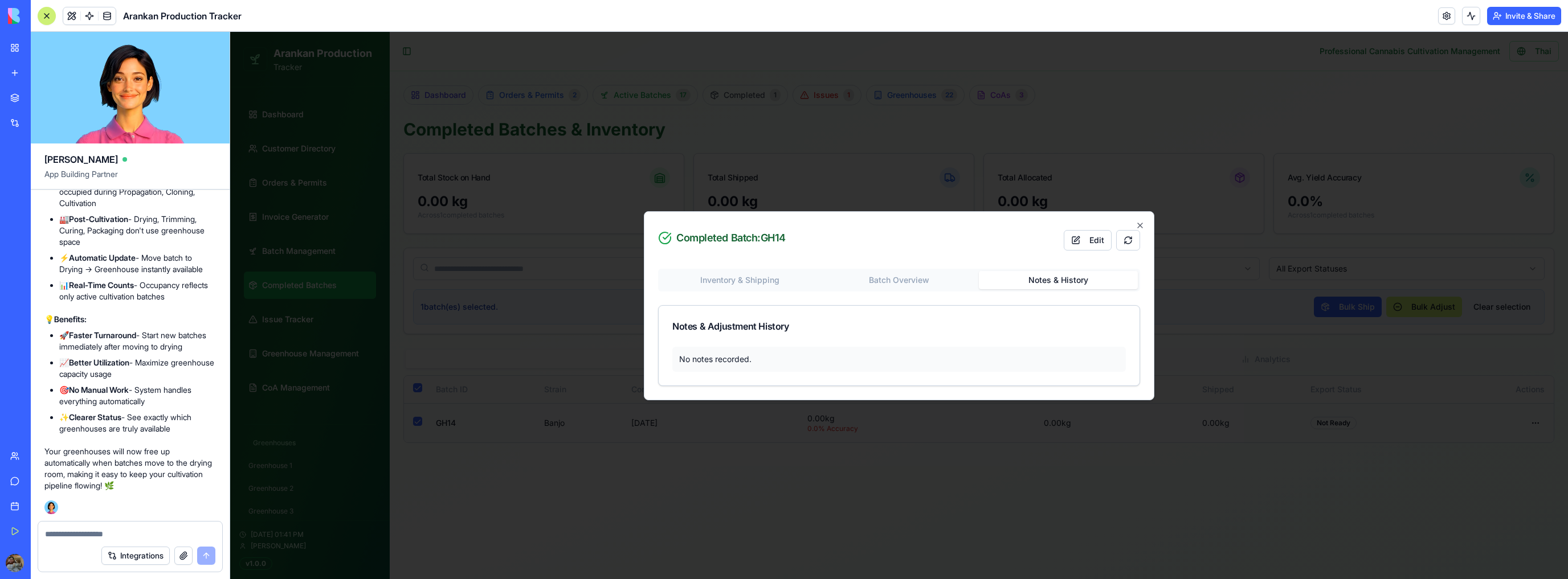
click at [1060, 244] on div "Completed Batch: GH14 Edit Inventory & Shipping Batch Overview Notes & History …" at bounding box center [899, 305] width 511 height 189
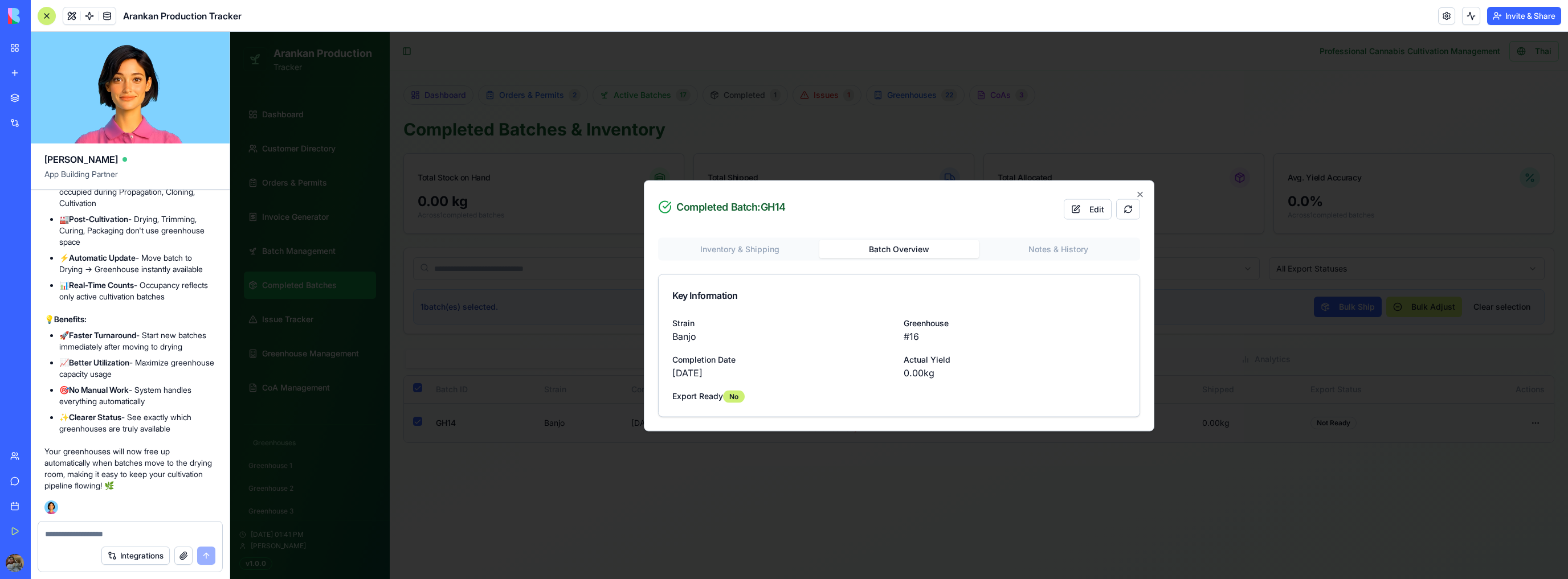
click at [867, 282] on div "Inventory & Shipping Batch Overview Notes & History Key Information Strain Banj…" at bounding box center [899, 322] width 482 height 188
click at [745, 248] on div "Inventory & Shipping Batch Overview Notes & History Key Information Strain Banj…" at bounding box center [899, 322] width 482 height 188
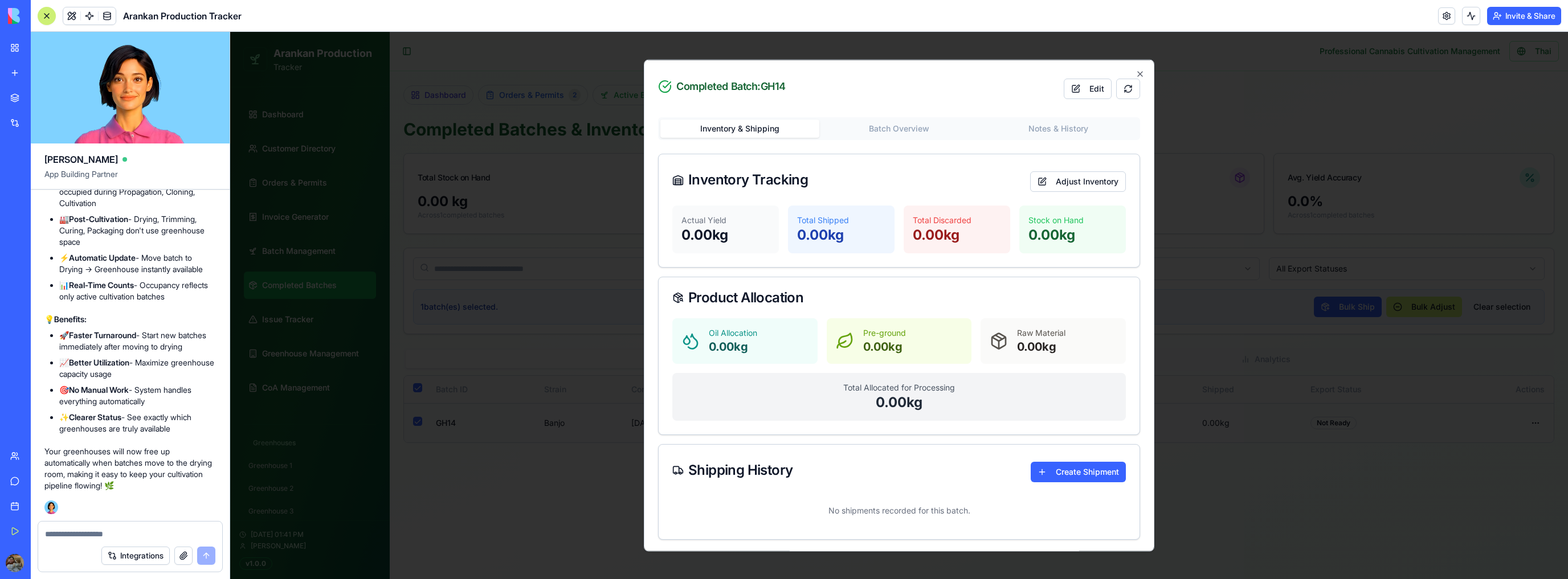
drag, startPoint x: 916, startPoint y: 232, endPoint x: 959, endPoint y: 234, distance: 43.0
click at [959, 234] on p "0.00 kg" at bounding box center [957, 234] width 88 height 18
click at [965, 237] on p "0.00 kg" at bounding box center [957, 234] width 88 height 18
click at [1038, 178] on button "Adjust Inventory" at bounding box center [1077, 182] width 96 height 21
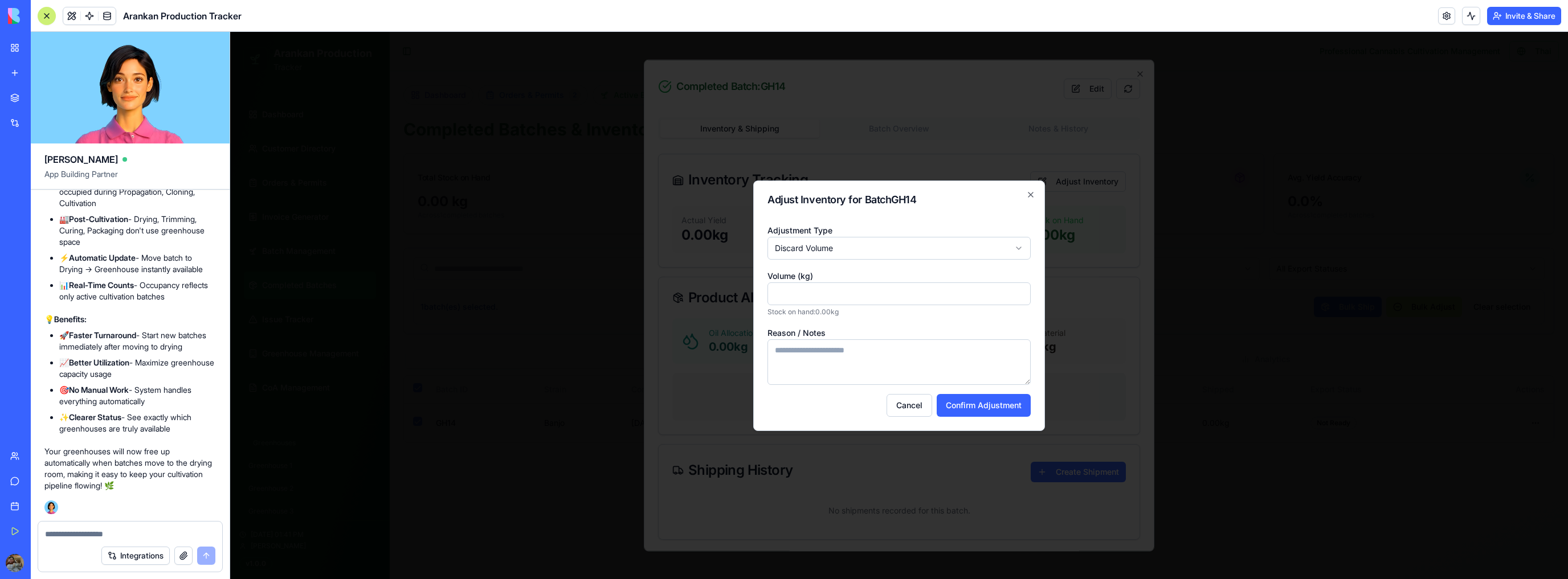
click at [934, 248] on body "Arankan Production Tracker Dashboard Customer Directory Orders & Permits Invoic…" at bounding box center [899, 306] width 1338 height 548
click at [824, 291] on input "Volume (kg)" at bounding box center [899, 294] width 263 height 23
type input "****"
click at [1019, 291] on input "****" at bounding box center [899, 294] width 263 height 23
click at [895, 410] on button "Cancel" at bounding box center [909, 406] width 46 height 23
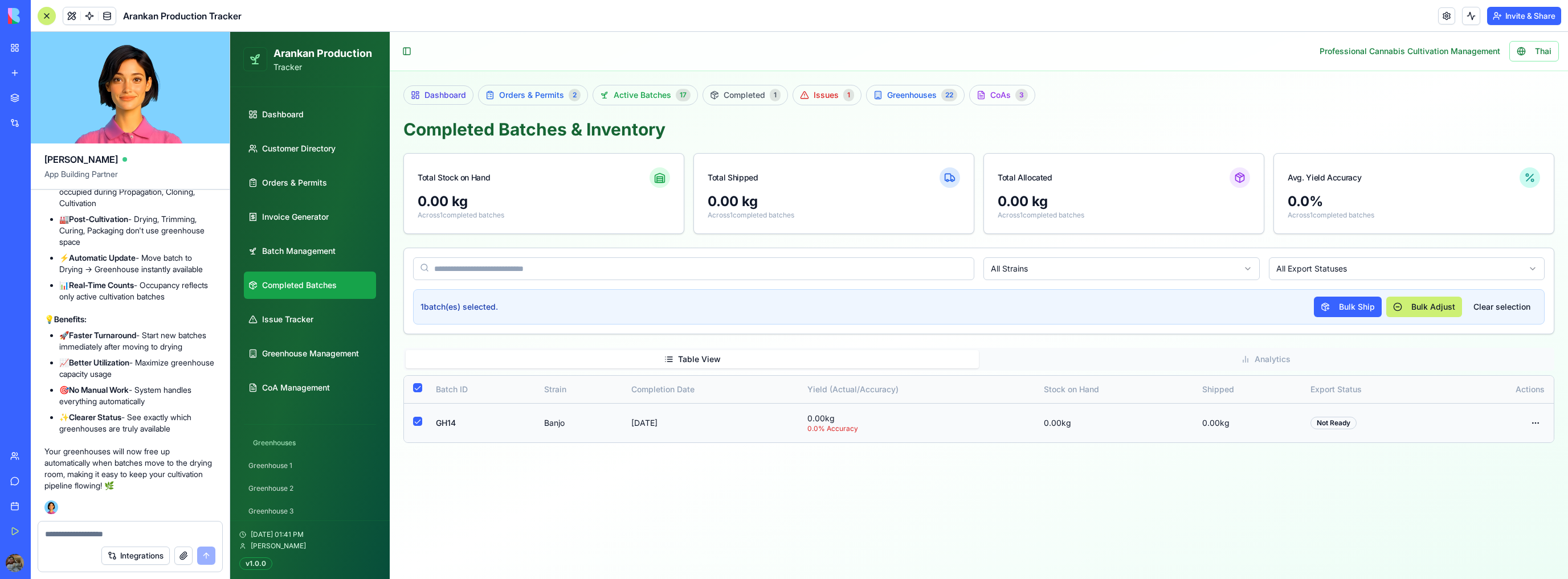
drag, startPoint x: 720, startPoint y: 461, endPoint x: 712, endPoint y: 468, distance: 10.6
click at [712, 468] on div "Dashboard Orders & Permits 2 Active Batches 17 Completed 1 Issues 1 Greenhouses…" at bounding box center [978, 271] width 1178 height 399
